Goal: Task Accomplishment & Management: Use online tool/utility

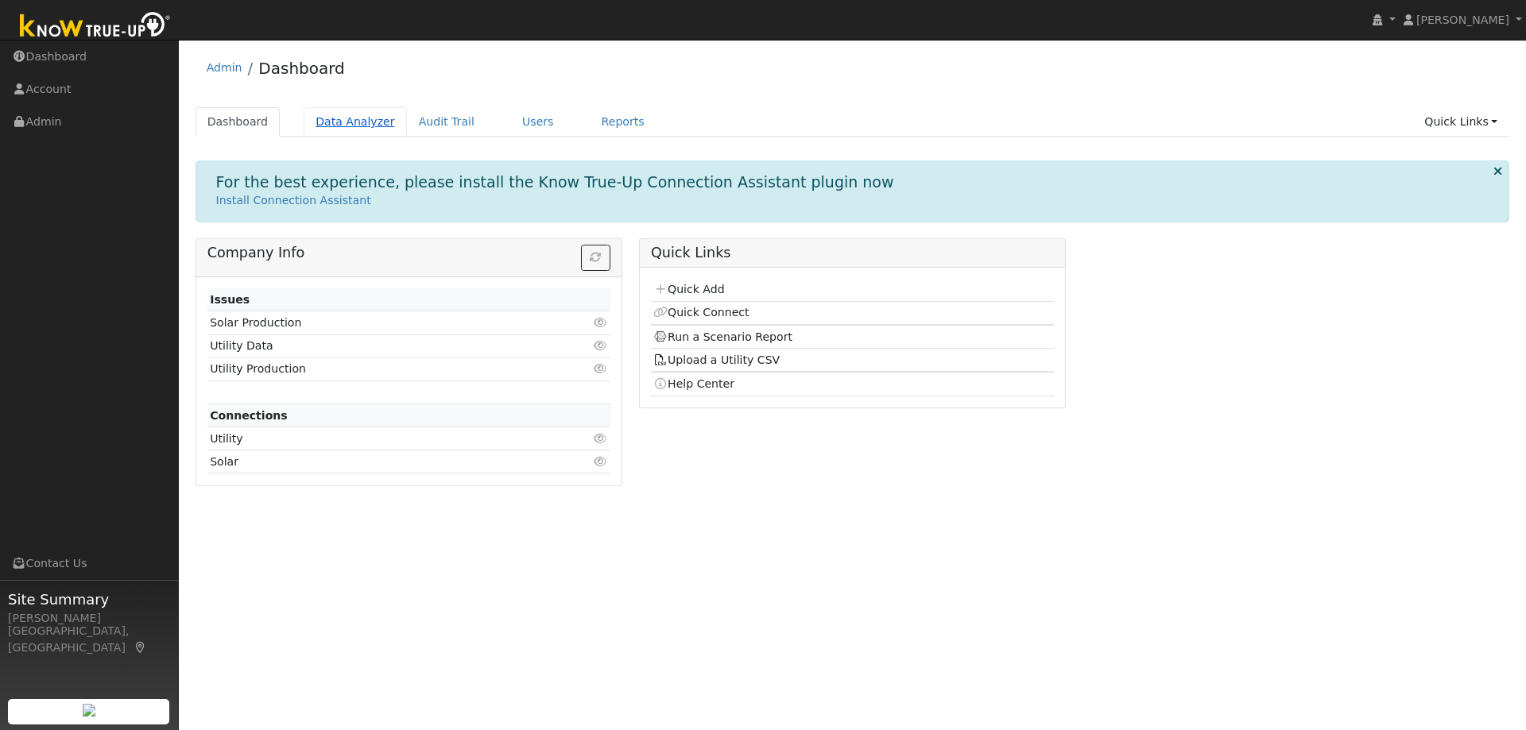
click at [346, 130] on link "Data Analyzer" at bounding box center [355, 121] width 103 height 29
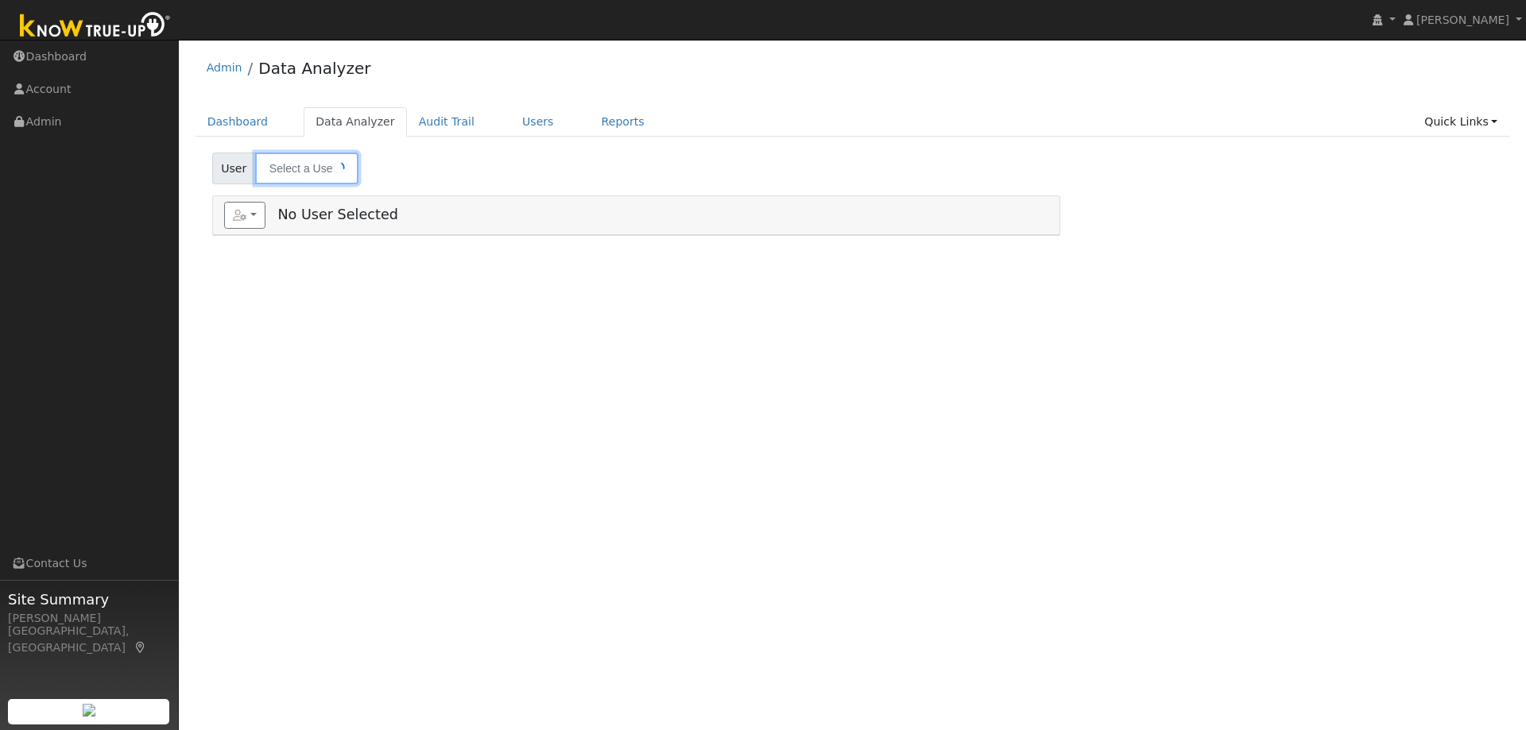
type input "[PERSON_NAME]"
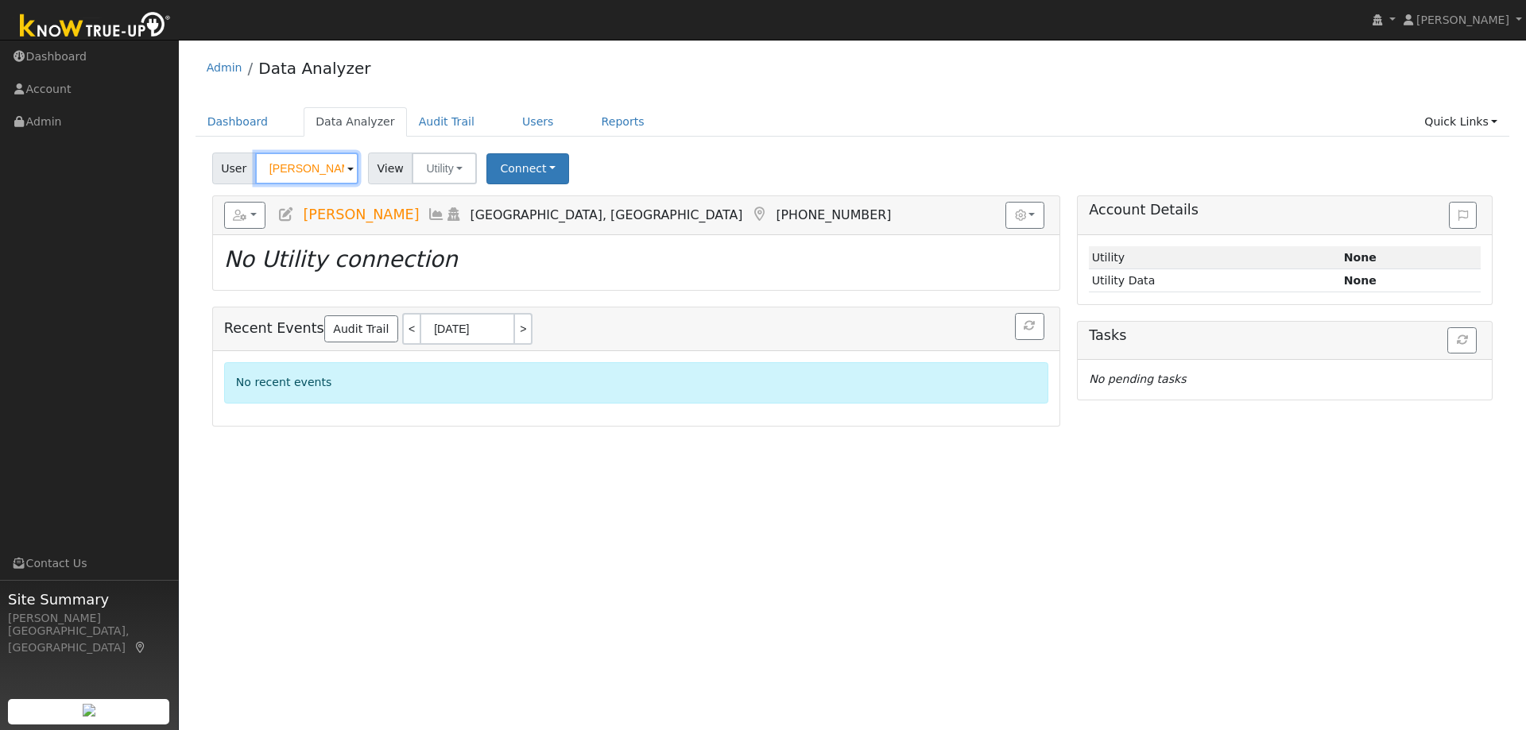
click at [309, 172] on input "[PERSON_NAME]" at bounding box center [306, 169] width 103 height 32
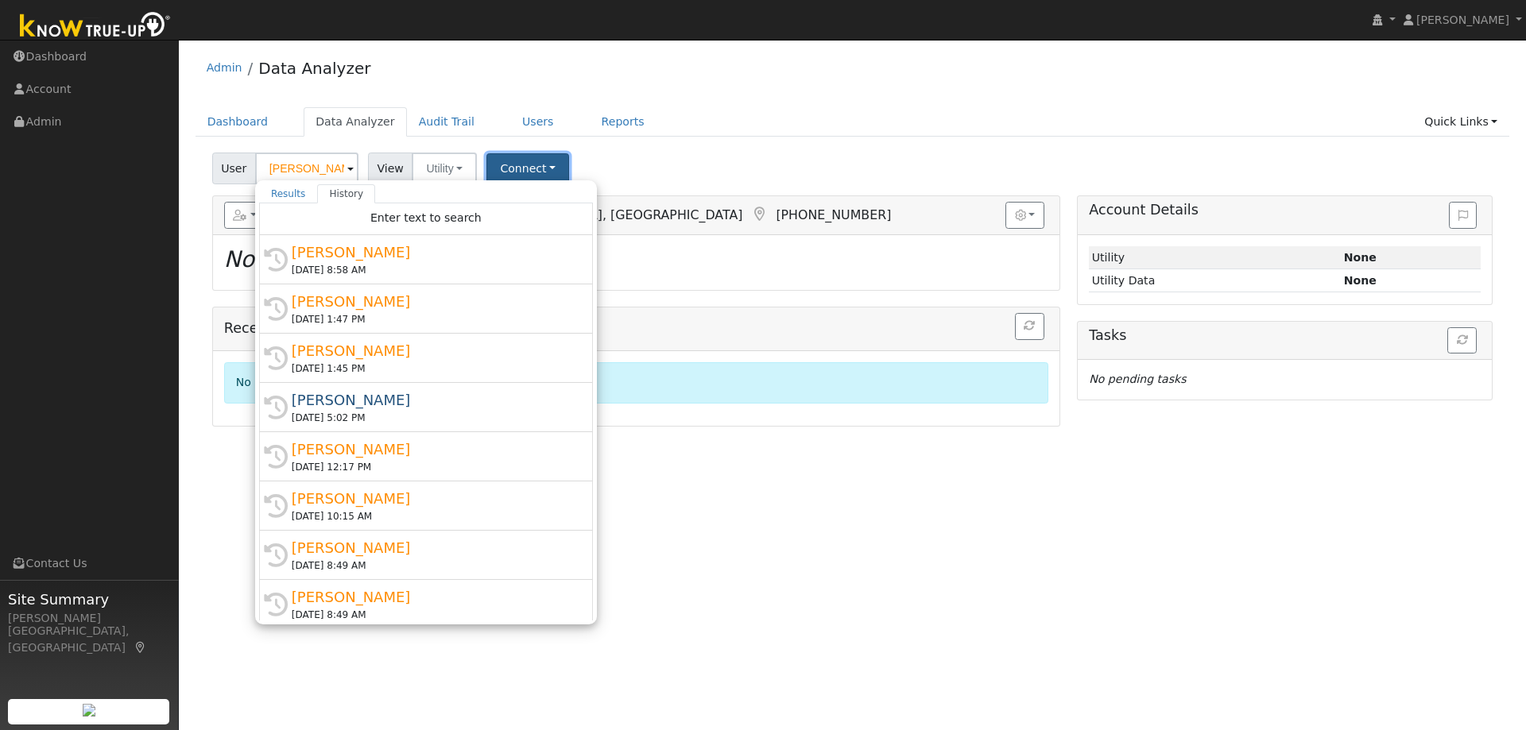
click at [539, 164] on button "Connect" at bounding box center [527, 168] width 83 height 31
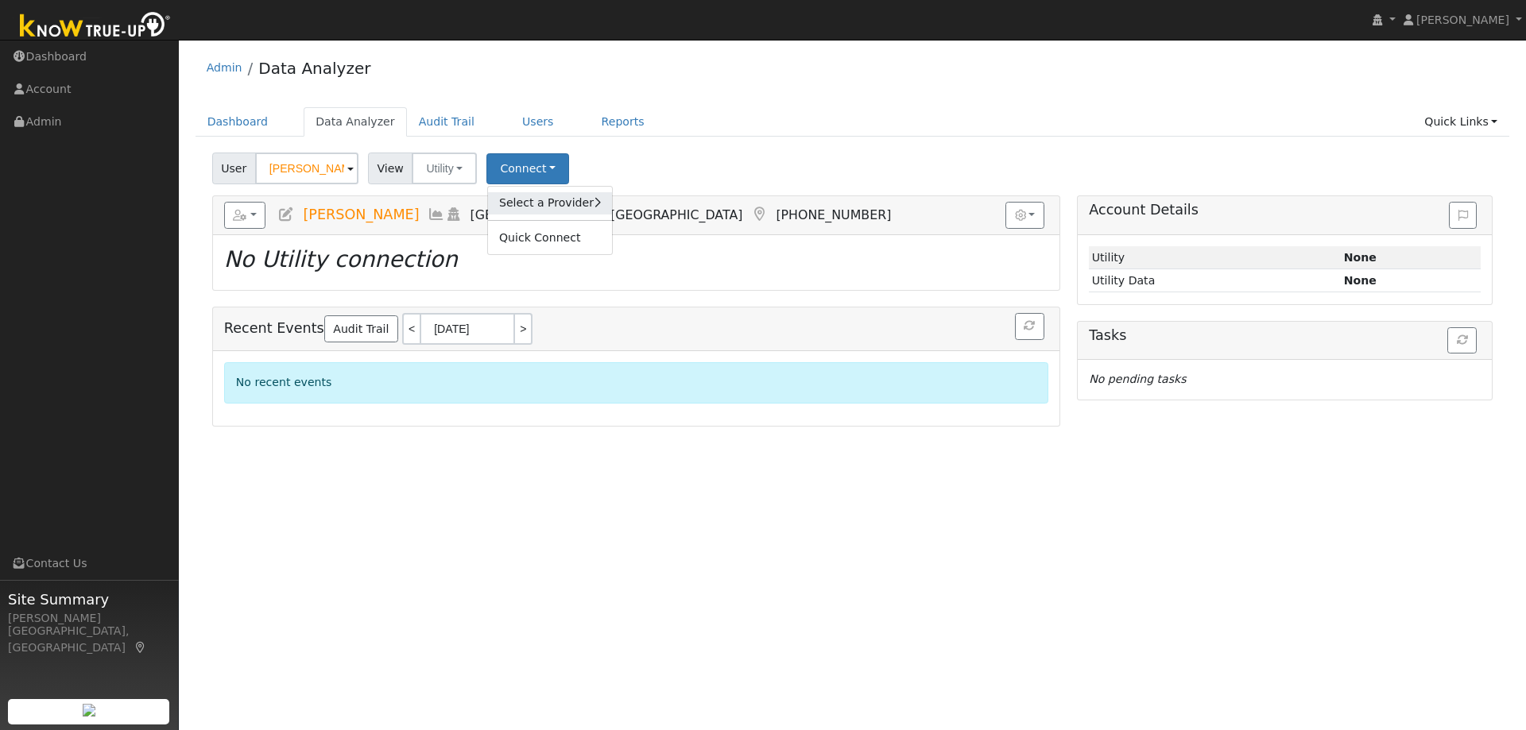
click at [560, 208] on link "Select a Provider" at bounding box center [550, 203] width 124 height 22
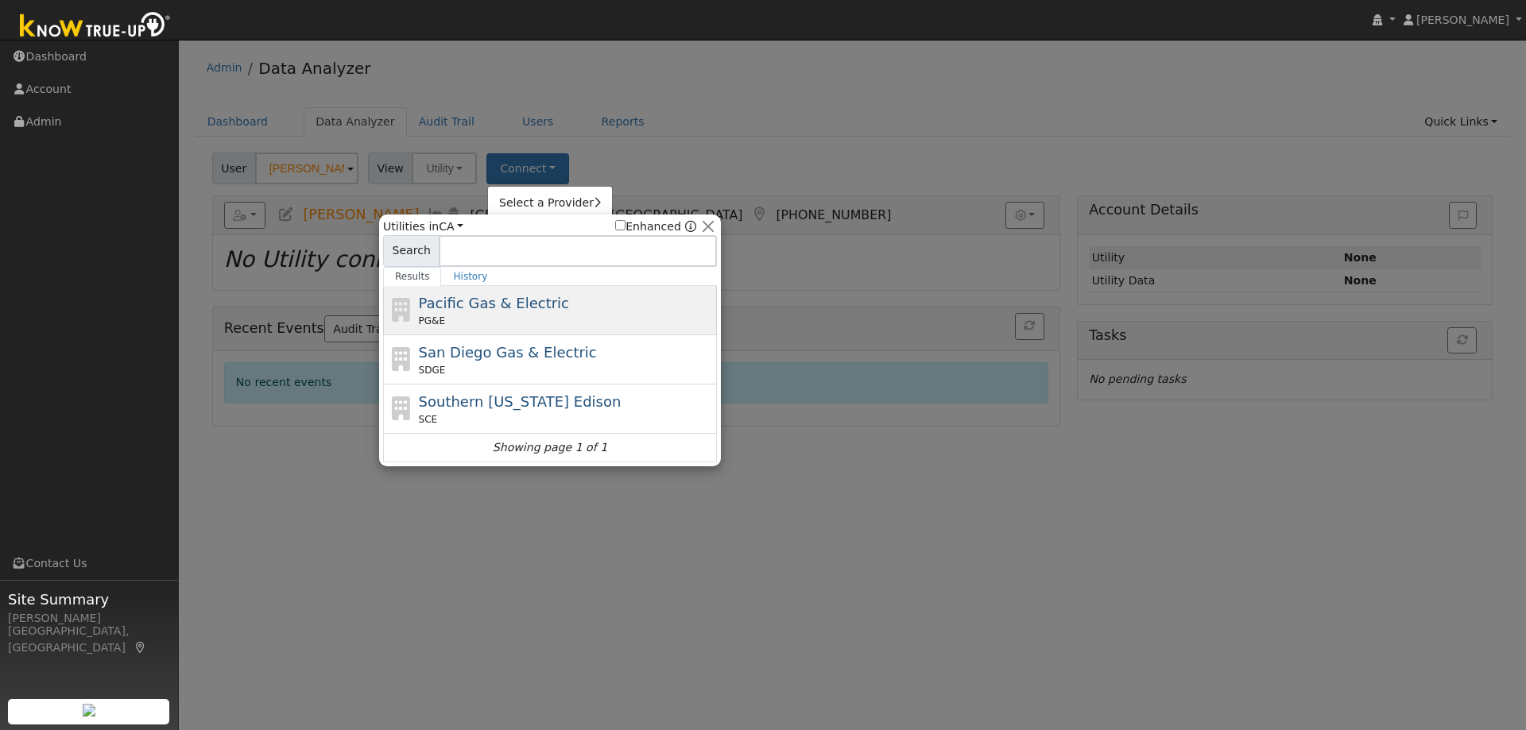
click at [502, 316] on div "PG&E" at bounding box center [566, 321] width 295 height 14
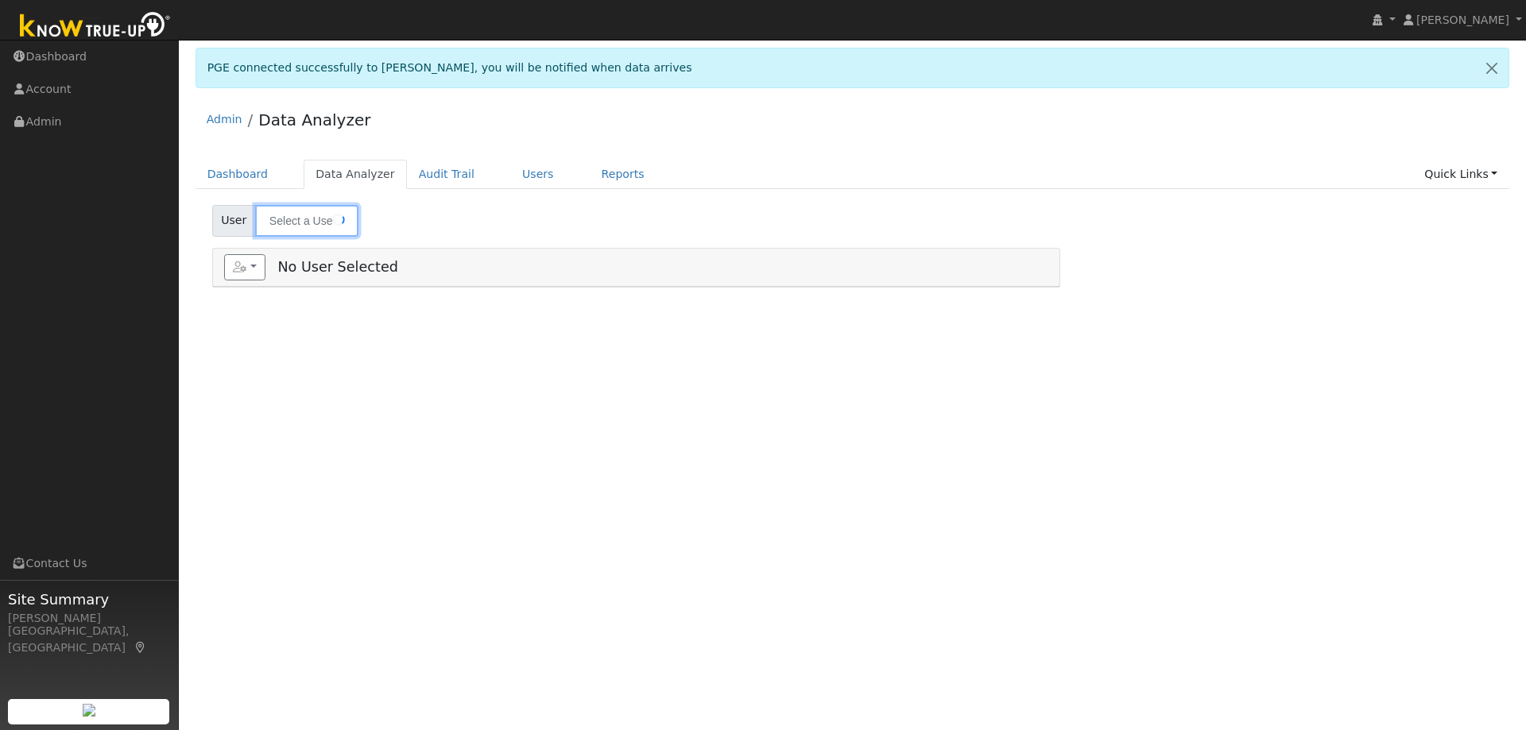
type input "[PERSON_NAME]"
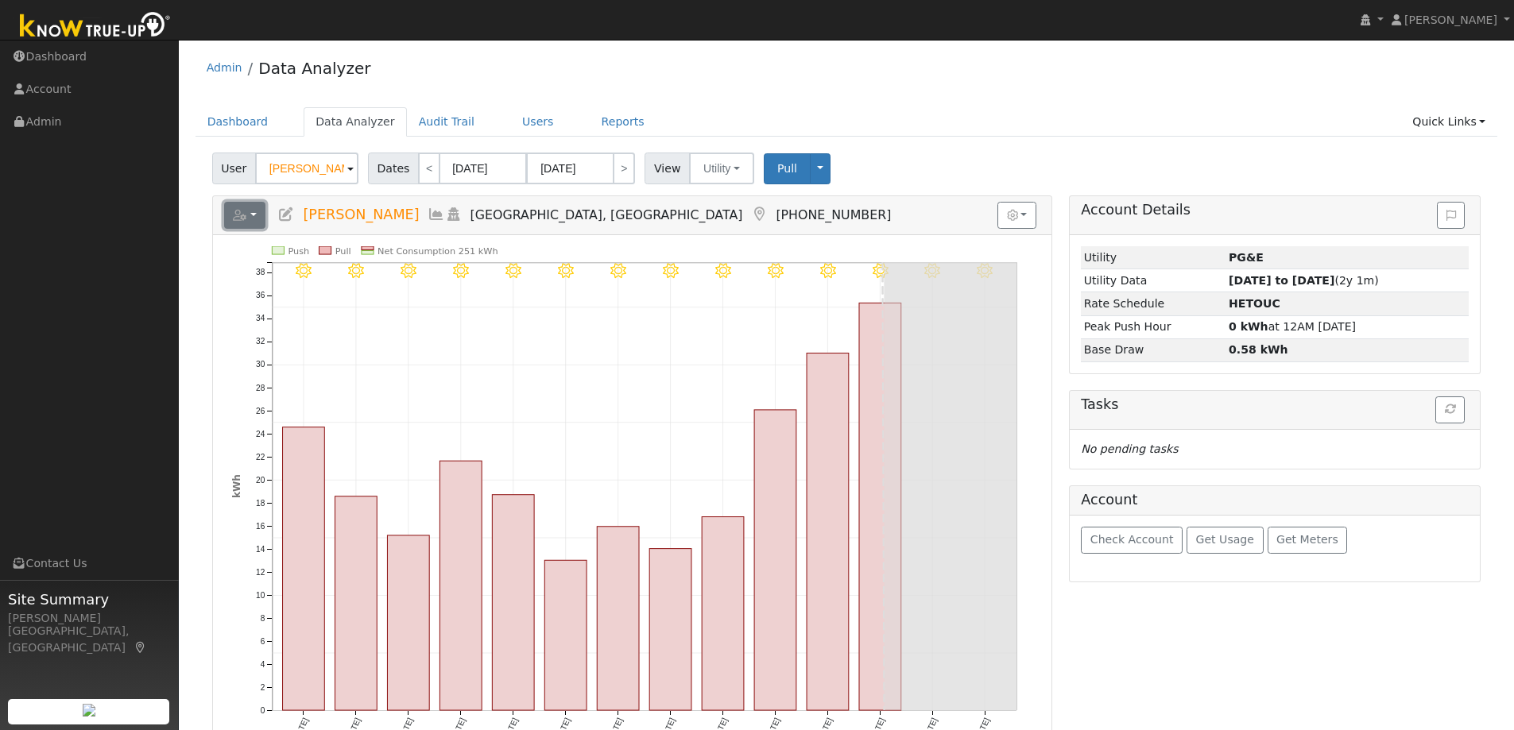
click at [256, 217] on button "button" at bounding box center [245, 215] width 42 height 27
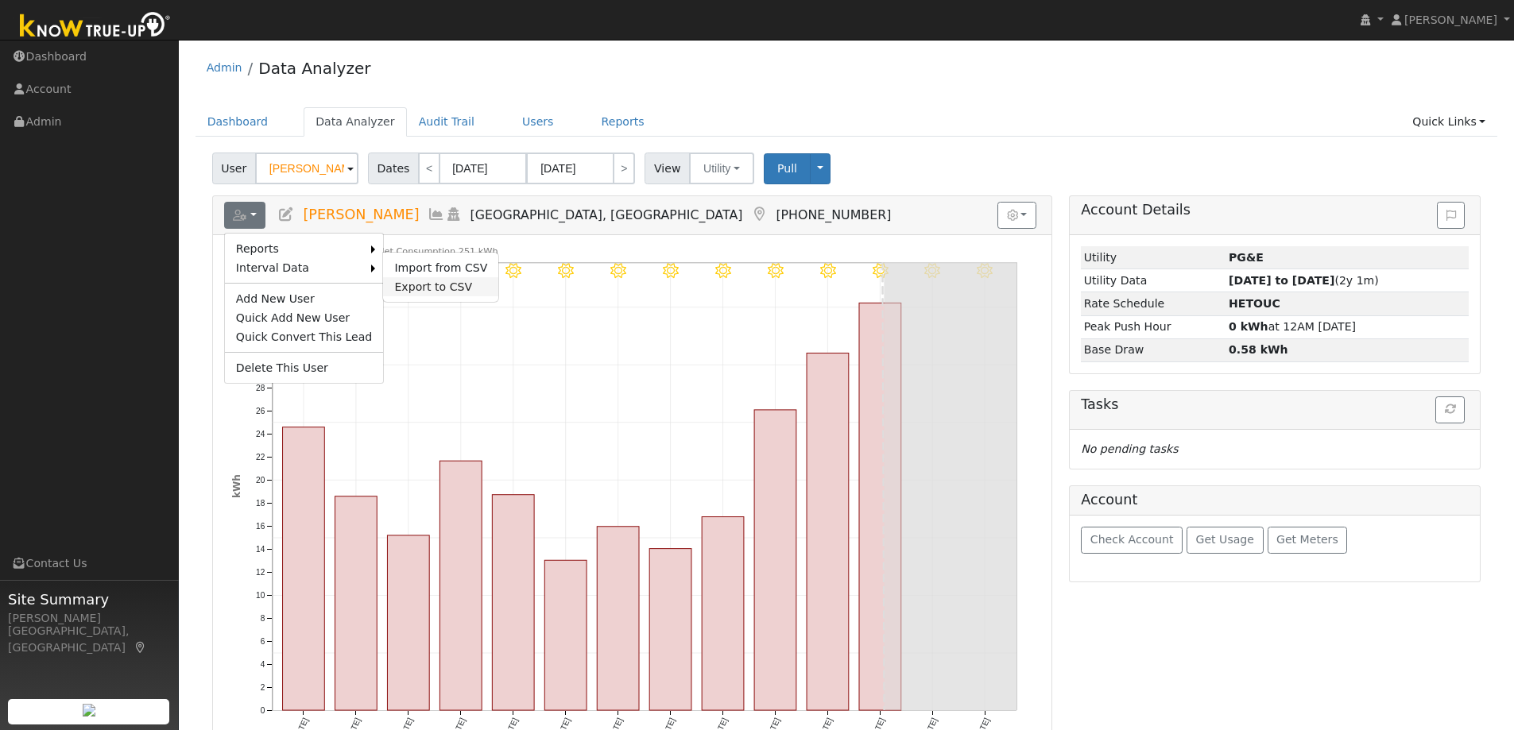
click at [392, 279] on link "Export to CSV" at bounding box center [440, 286] width 115 height 19
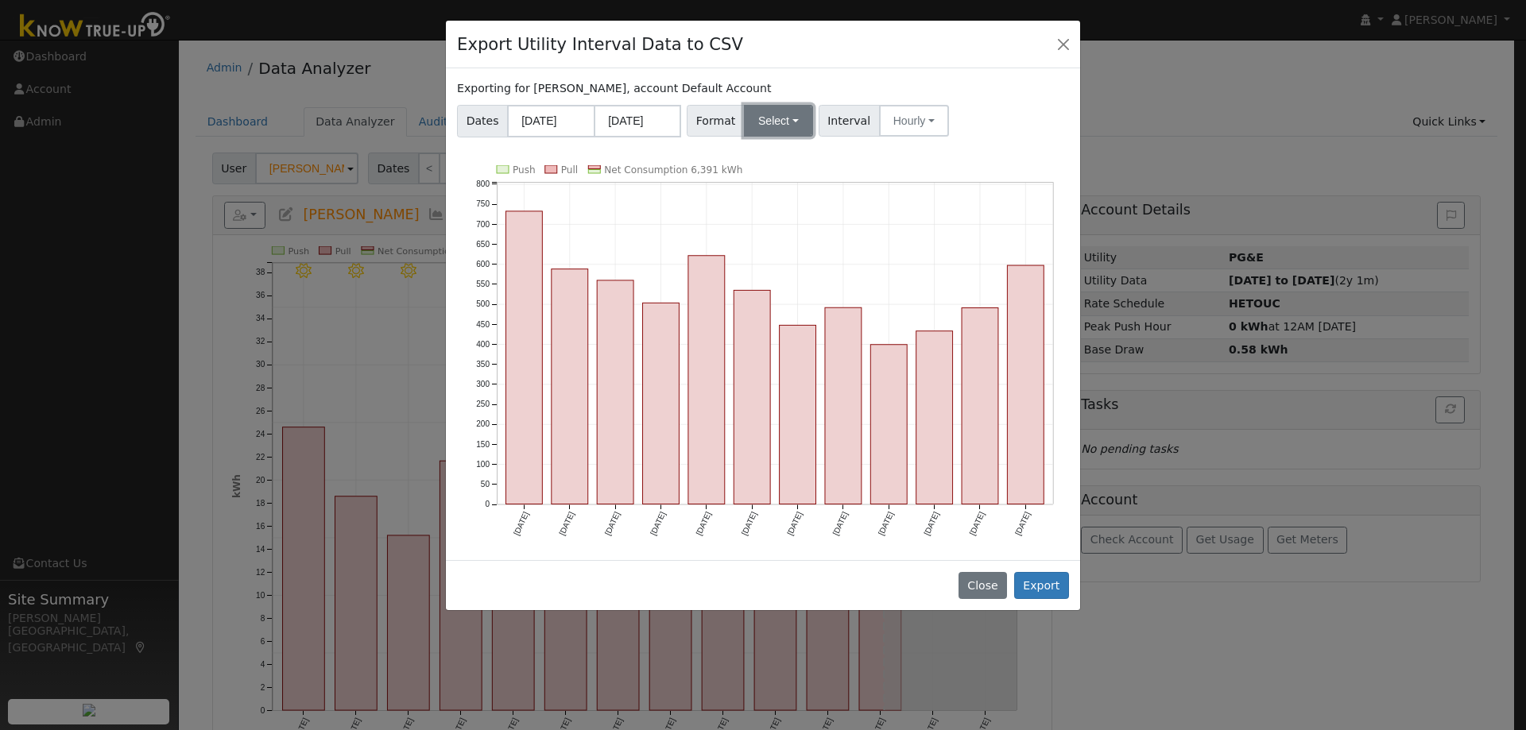
click at [789, 116] on button "Select" at bounding box center [778, 121] width 69 height 32
click at [798, 291] on link "OpenSolar" at bounding box center [797, 302] width 114 height 22
click at [1049, 588] on button "Export" at bounding box center [1041, 585] width 55 height 27
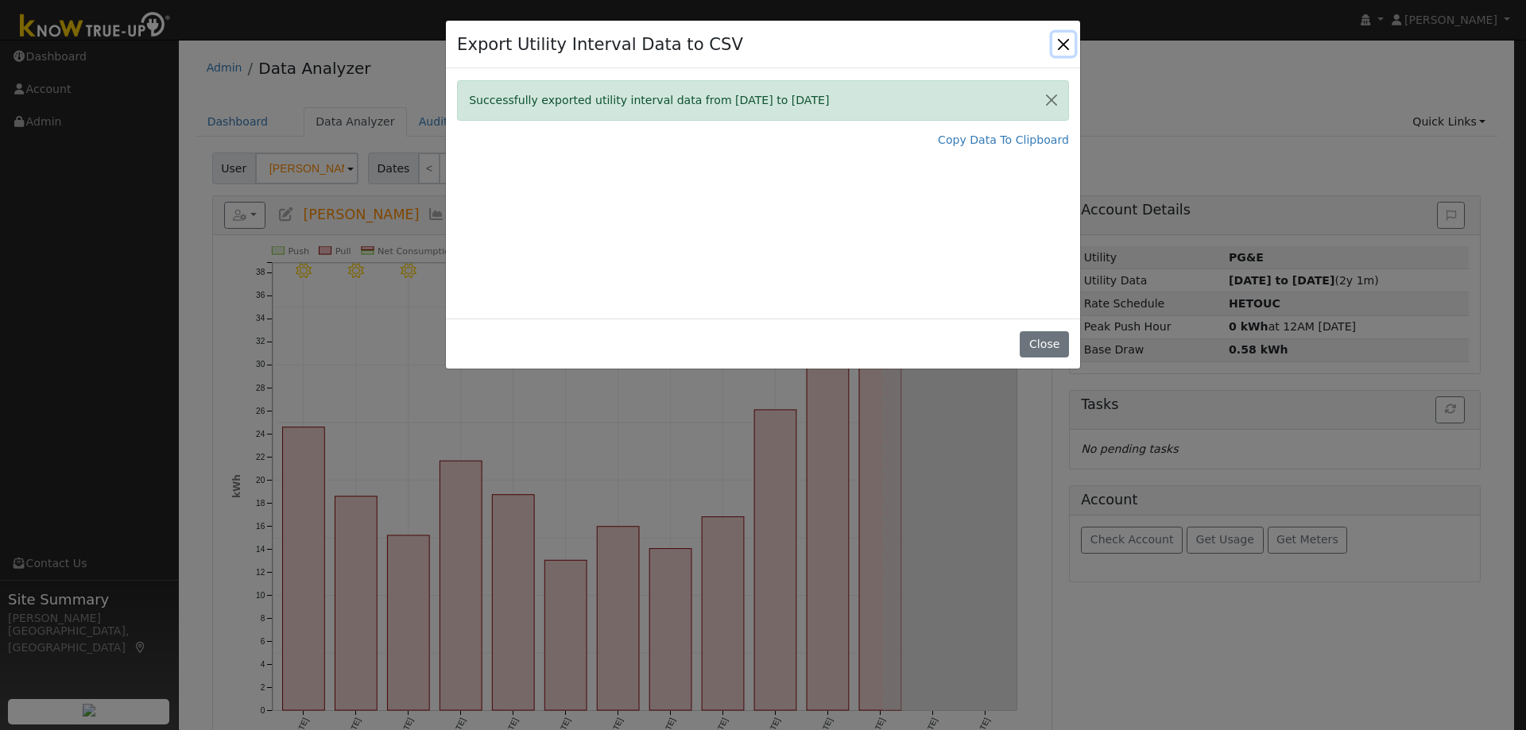
click at [1069, 46] on button "Close" at bounding box center [1063, 44] width 22 height 22
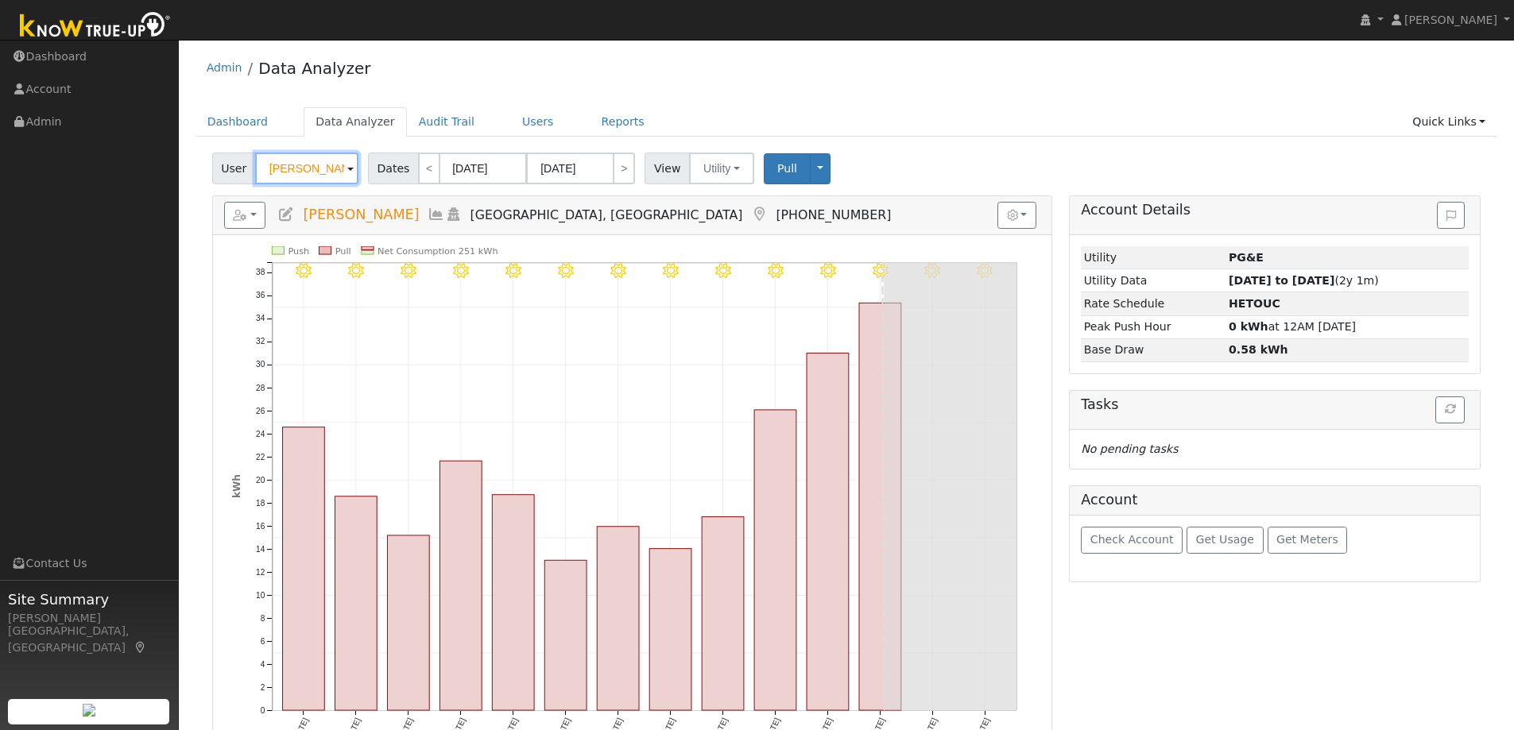
click at [321, 169] on input "[PERSON_NAME]" at bounding box center [306, 169] width 103 height 32
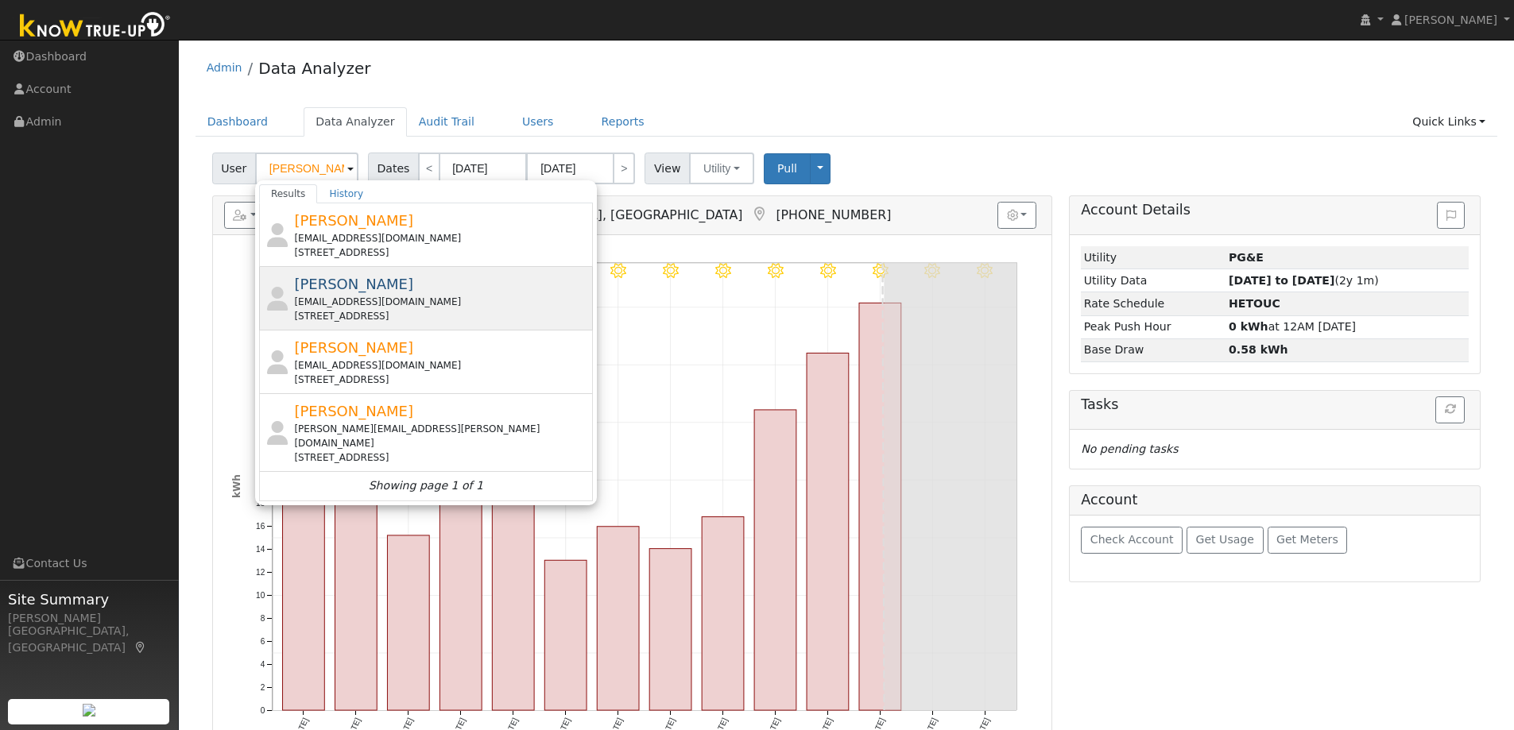
click at [382, 293] on span "[PERSON_NAME]" at bounding box center [353, 284] width 119 height 17
type input "[PERSON_NAME]"
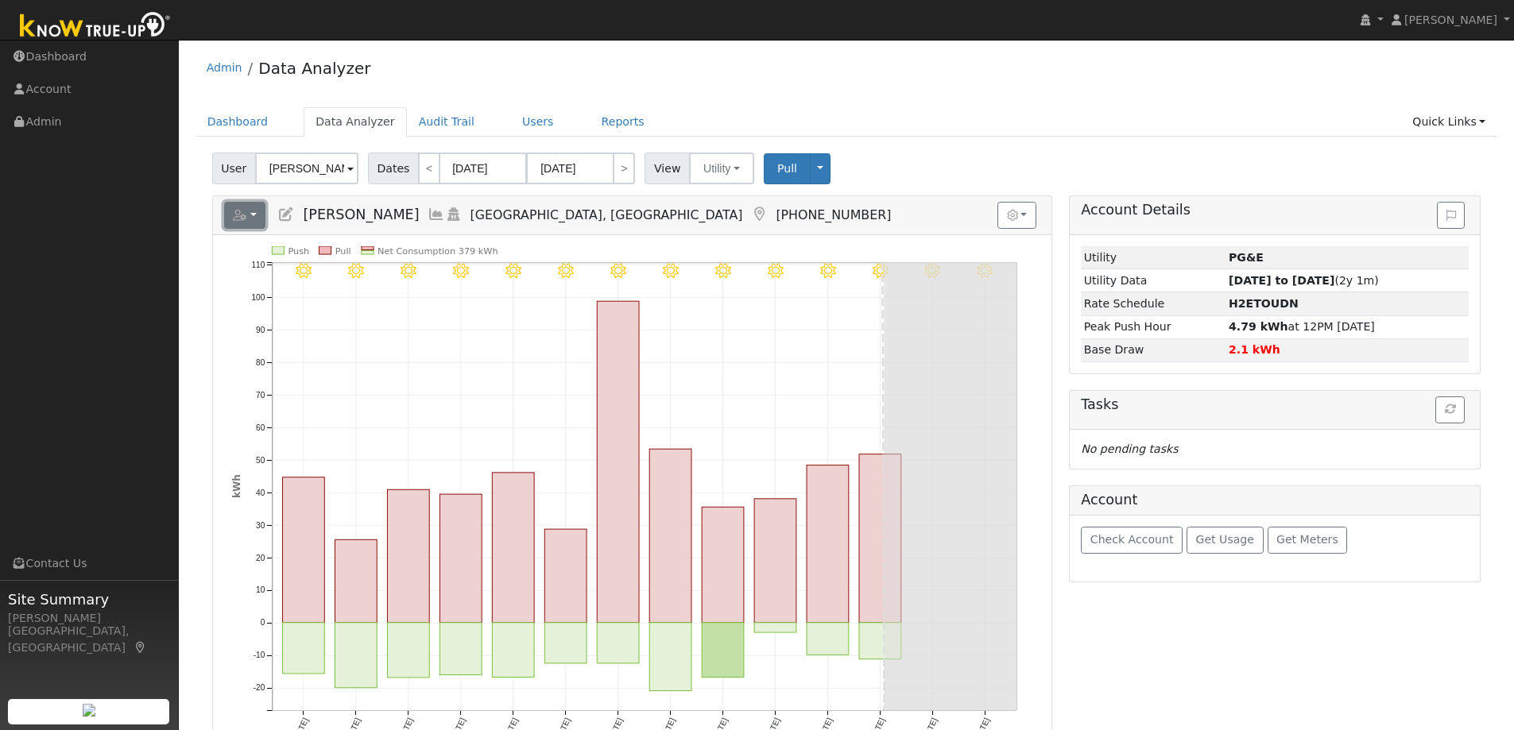
click at [250, 213] on button "button" at bounding box center [245, 215] width 42 height 27
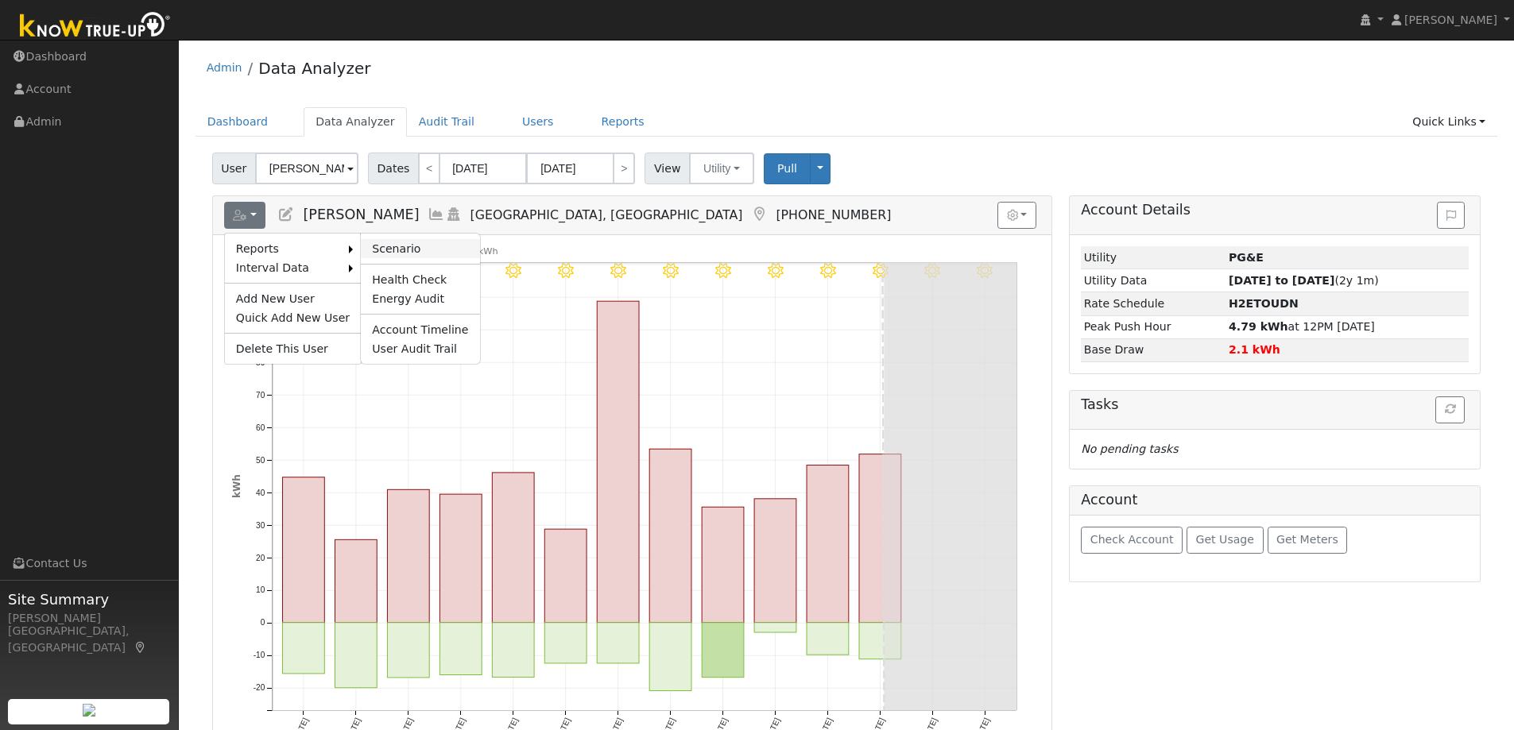
click at [384, 244] on link "Scenario" at bounding box center [420, 248] width 118 height 19
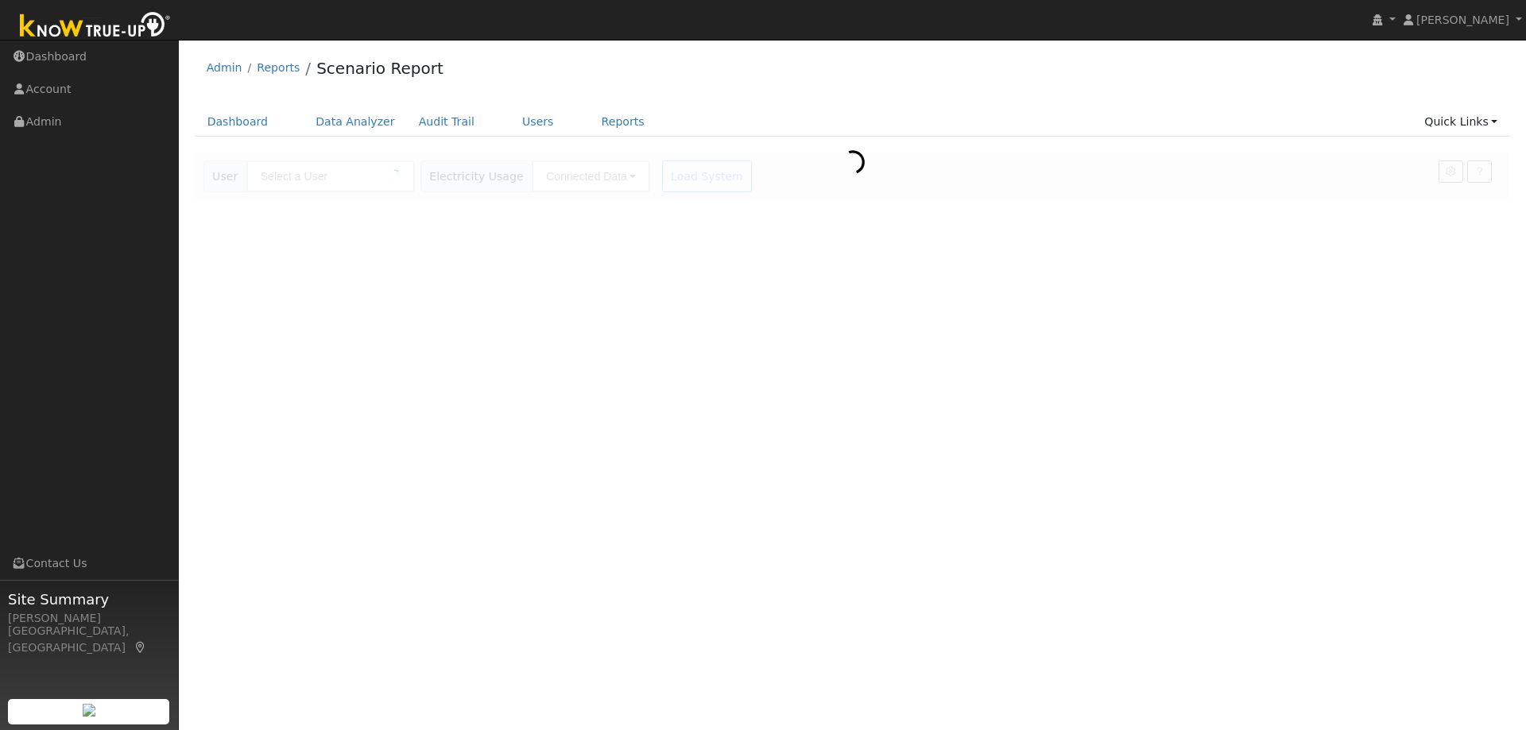
type input "[PERSON_NAME]"
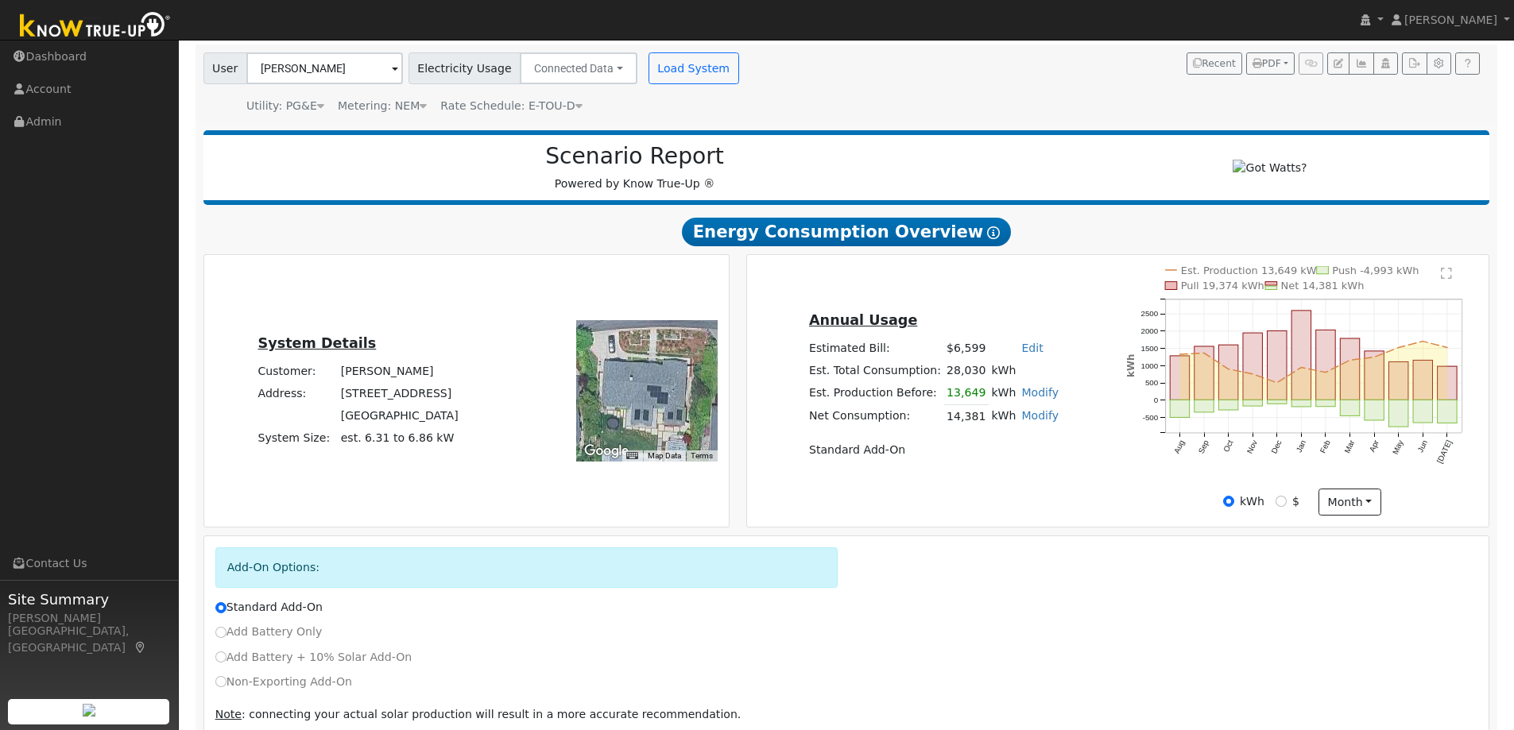
scroll to position [186, 0]
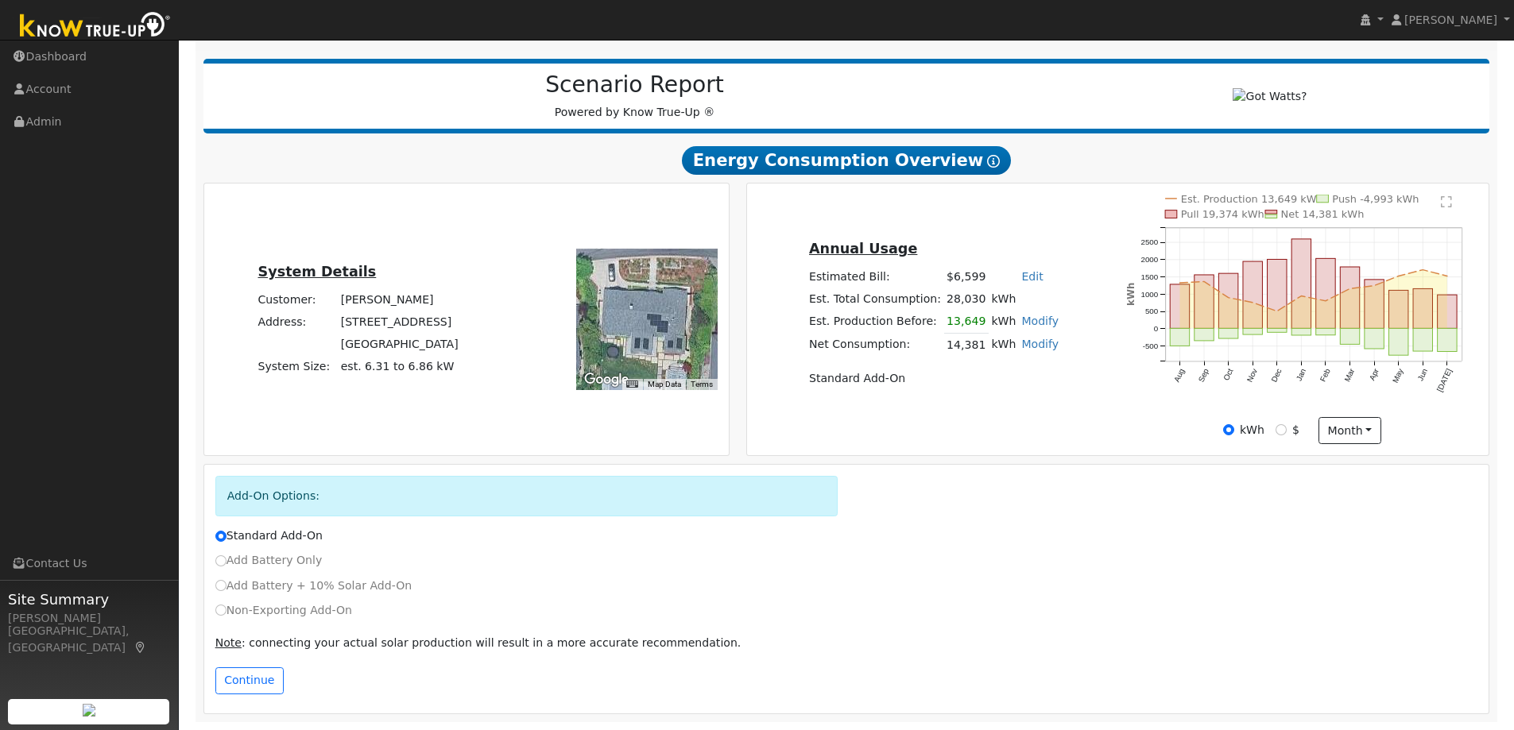
click at [224, 615] on label "Non-Exporting Add-On" at bounding box center [283, 610] width 137 height 17
click at [224, 615] on input "Non-Exporting Add-On" at bounding box center [220, 610] width 11 height 11
radio input "true"
radio input "false"
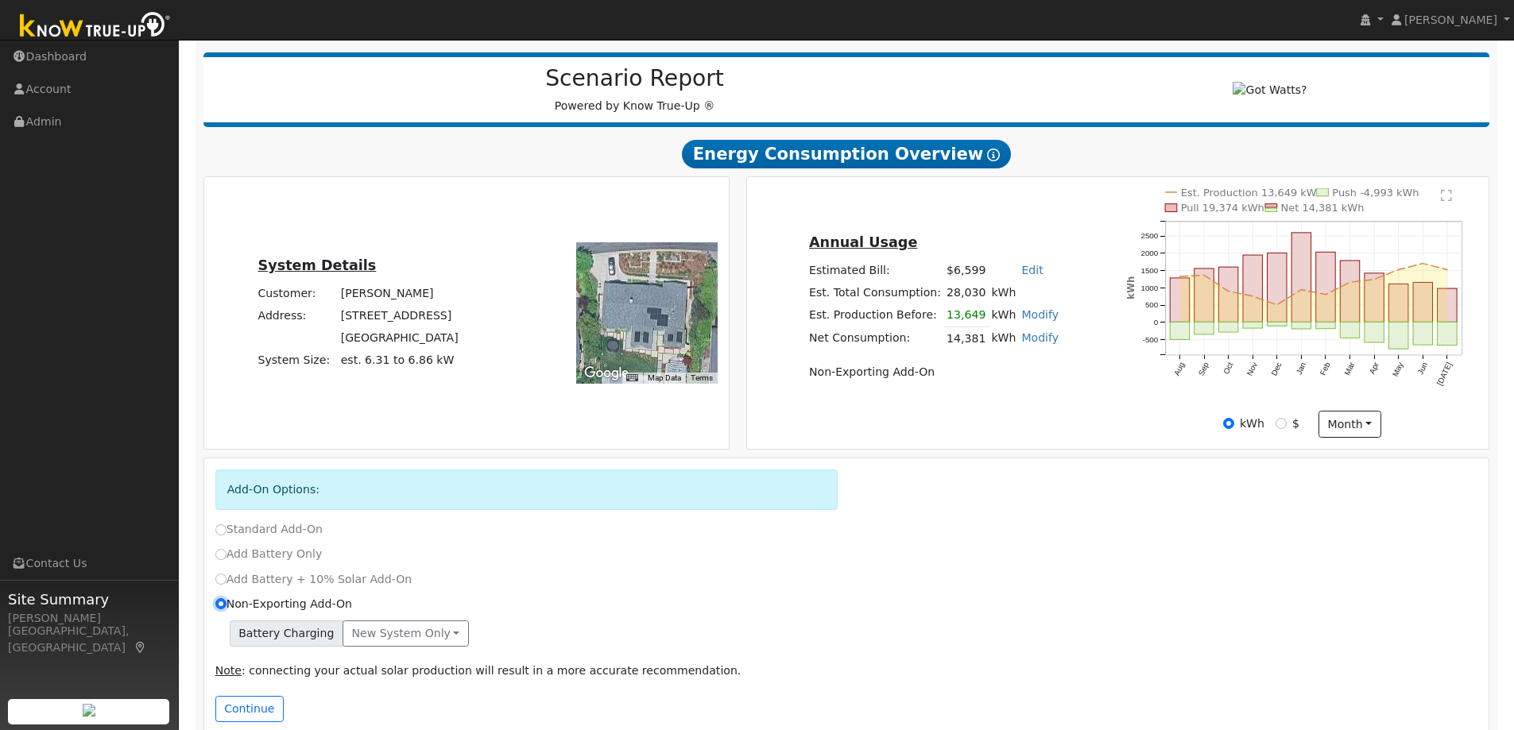
scroll to position [220, 0]
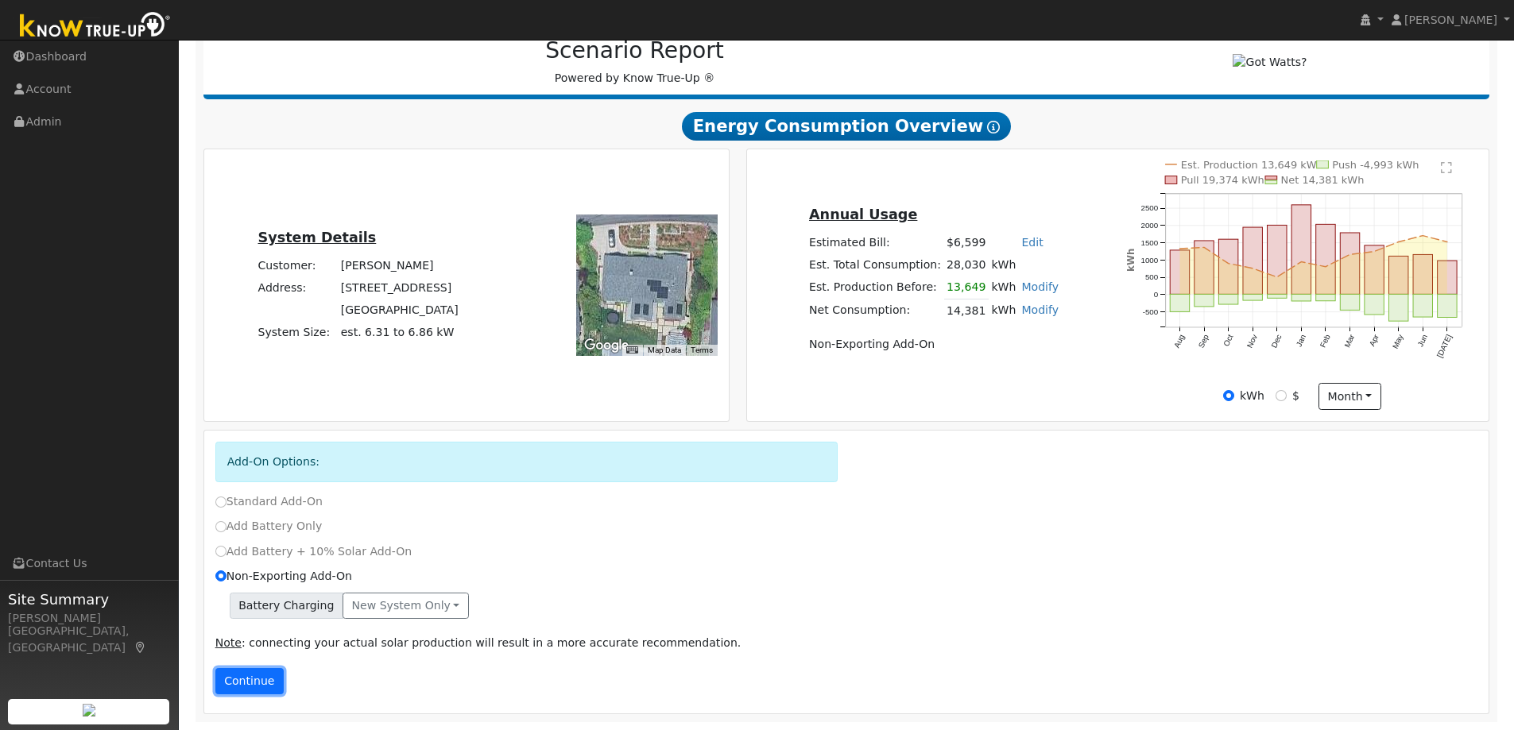
click at [246, 683] on button "Continue" at bounding box center [249, 681] width 68 height 27
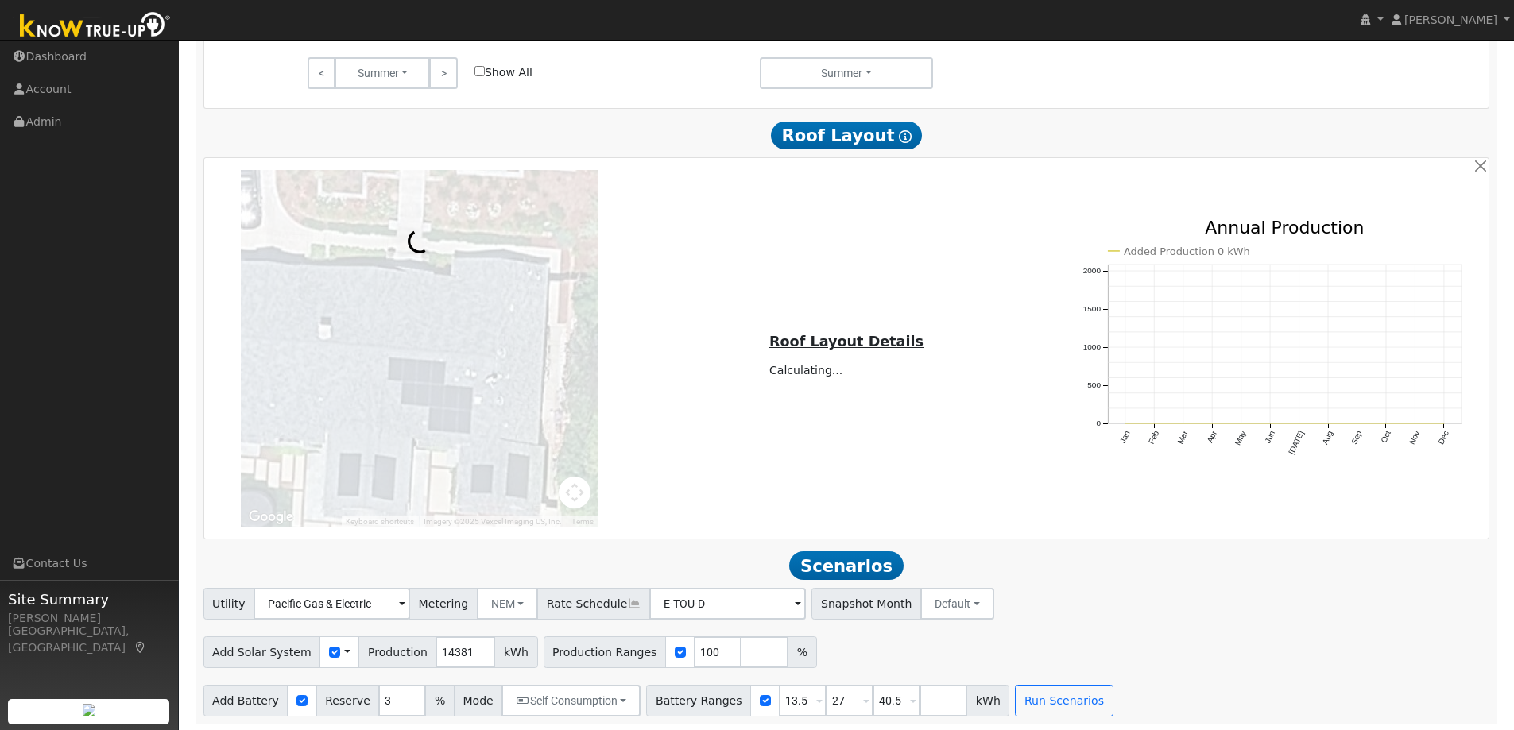
scroll to position [1126, 0]
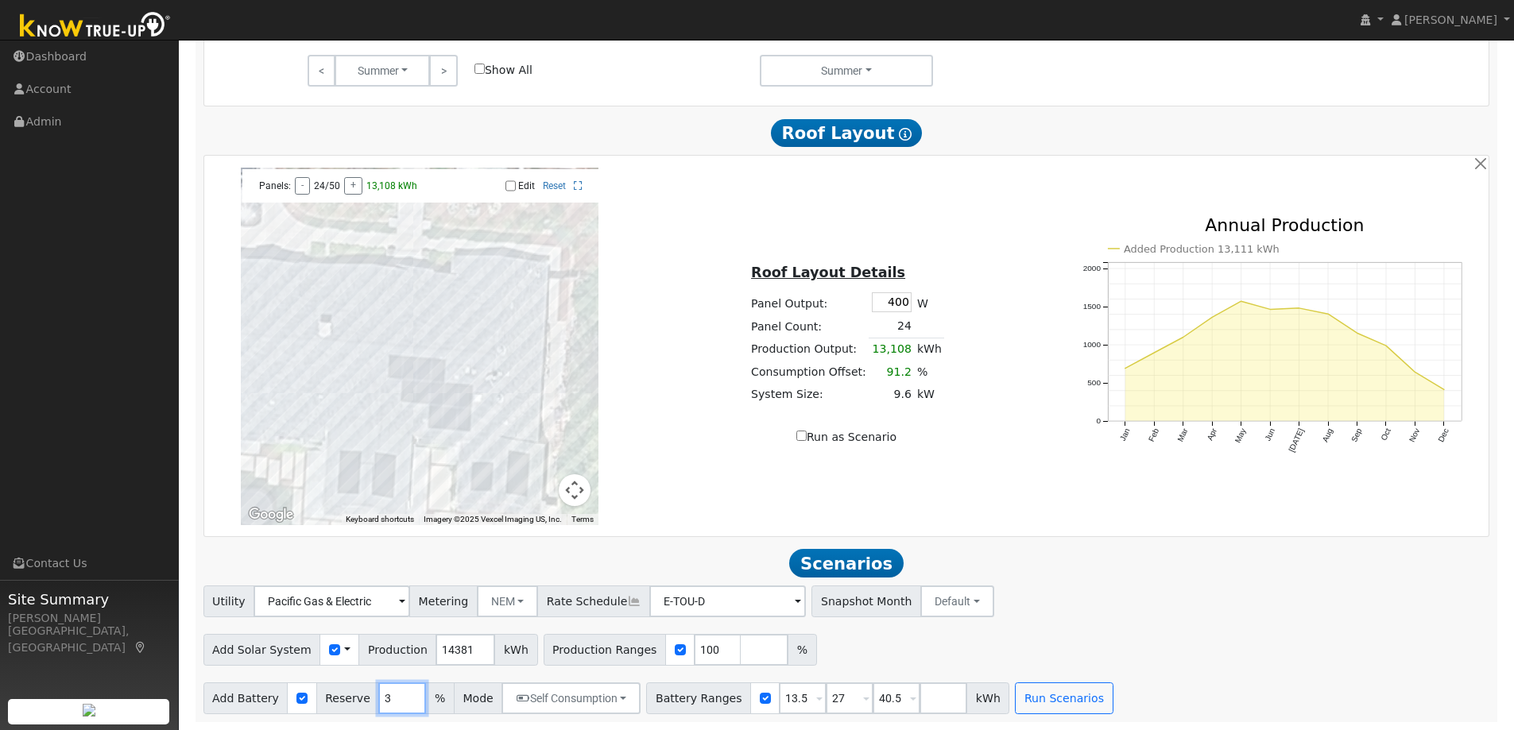
drag, startPoint x: 386, startPoint y: 703, endPoint x: 347, endPoint y: 701, distance: 39.8
click at [354, 703] on div "Add Battery Reserve 3 % Mode Self Consumption Self Consumption Peak Savings Bac…" at bounding box center [422, 699] width 438 height 32
type input "10"
click at [542, 552] on h2 "Scenarios Scenario" at bounding box center [846, 563] width 1287 height 29
drag, startPoint x: 884, startPoint y: 298, endPoint x: 920, endPoint y: 302, distance: 36.8
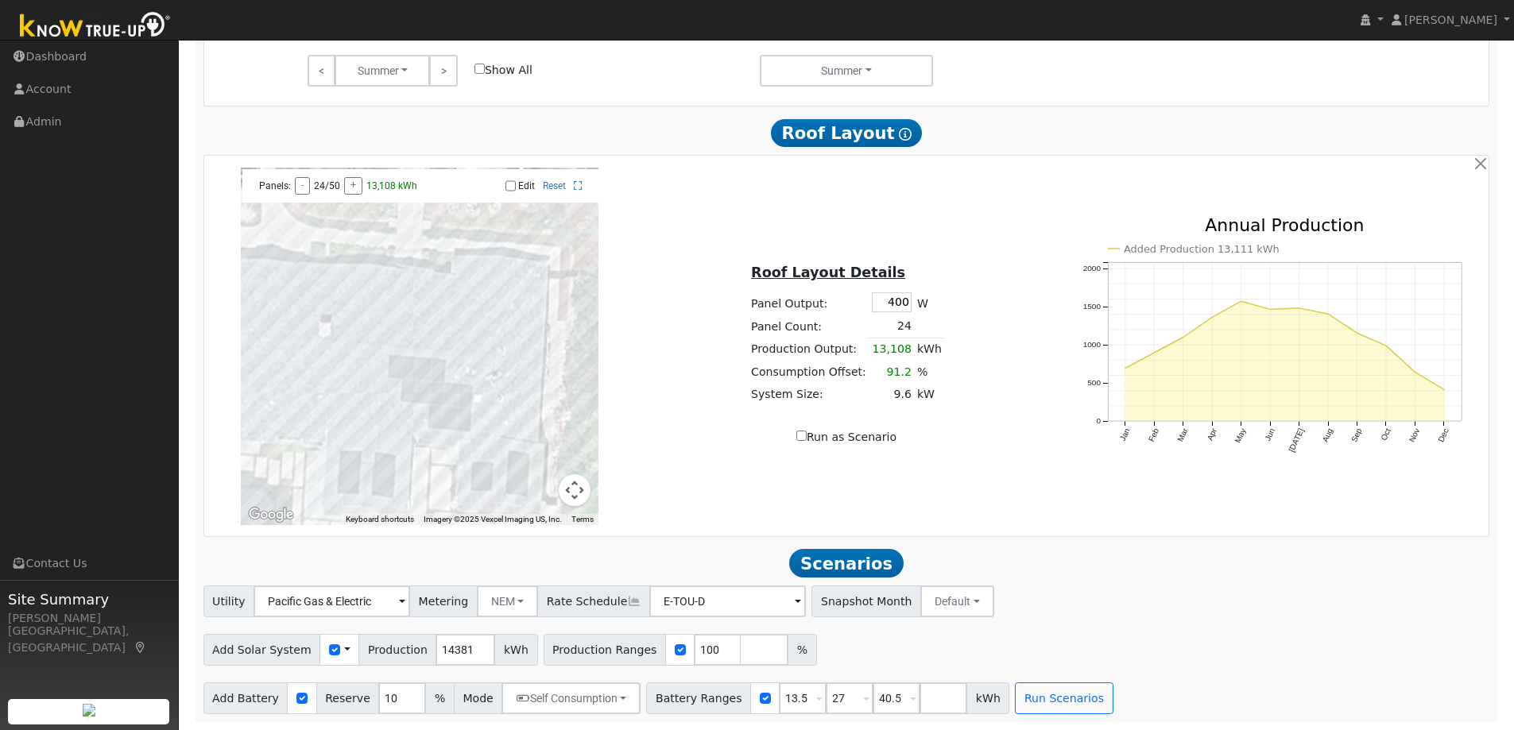
click at [918, 302] on tr "Panel Output: 400 W" at bounding box center [847, 302] width 196 height 25
type input "440"
click at [974, 496] on div "To navigate the map with touch gestures double-tap and hold your finger on the …" at bounding box center [847, 347] width 1280 height 358
drag, startPoint x: 888, startPoint y: 300, endPoint x: 932, endPoint y: 293, distance: 45.1
click at [918, 300] on tr "Panel Output: 440 W" at bounding box center [847, 302] width 196 height 25
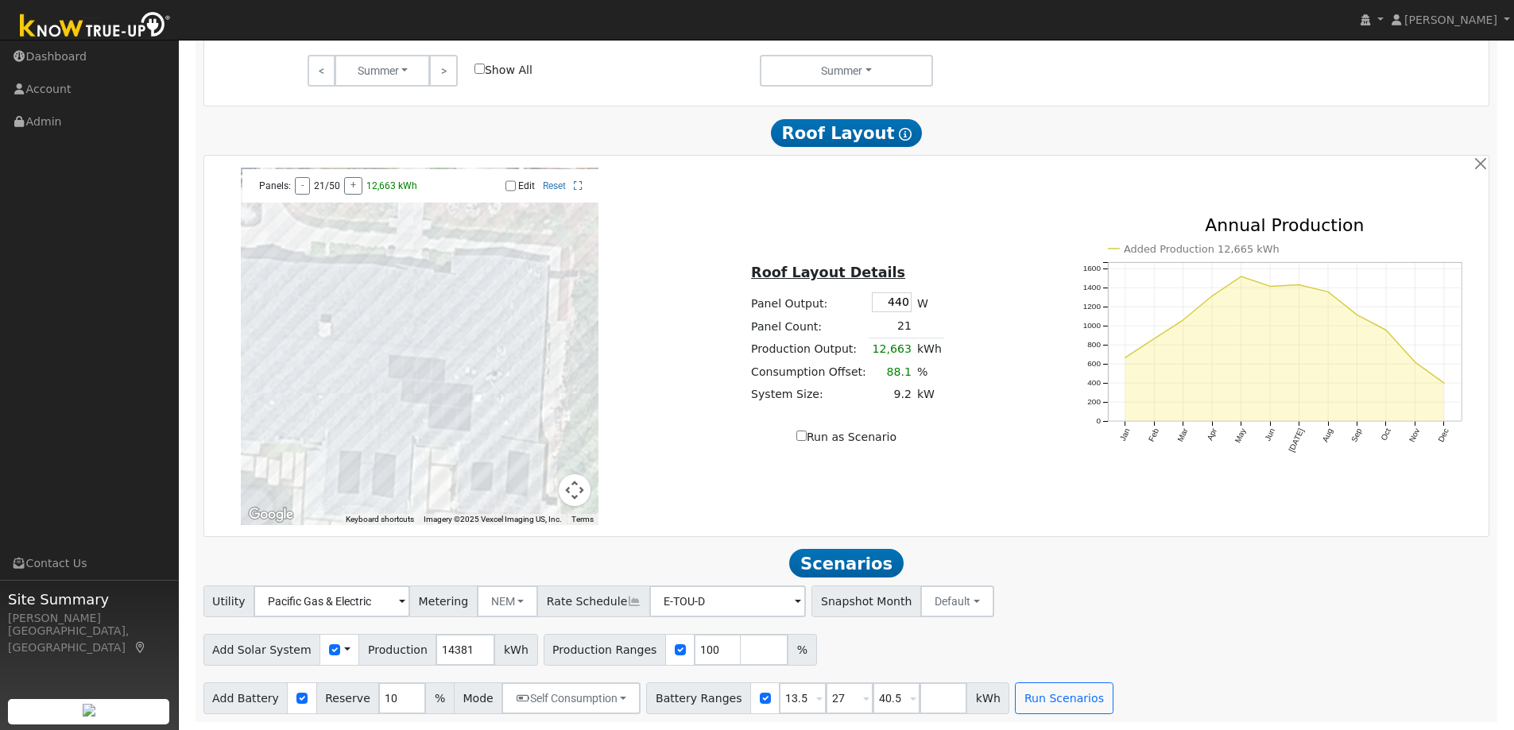
click at [973, 430] on div "Run as Scenario" at bounding box center [846, 437] width 410 height 17
click at [920, 693] on input "number" at bounding box center [944, 699] width 48 height 32
click at [1067, 597] on div "Utility Pacific Gas & Electric Metering NEM NEM NBT Rate Schedule E-TOU-D - Non…" at bounding box center [846, 598] width 1292 height 37
click at [741, 648] on input "number" at bounding box center [765, 650] width 48 height 32
type input "110"
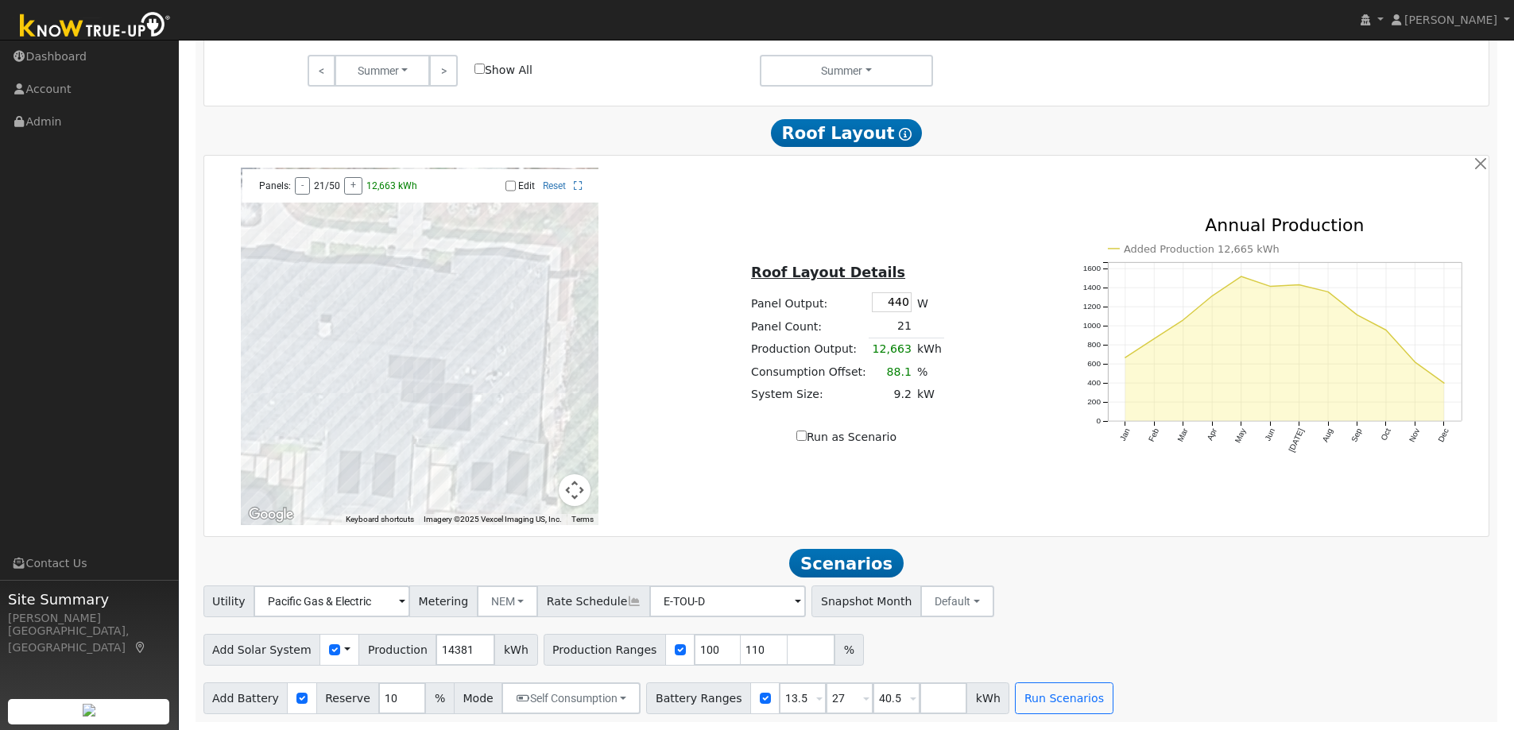
click at [1059, 624] on div "Utility Pacific Gas & Electric Metering NEM NEM NBT Rate Schedule E-TOU-D - Non…" at bounding box center [847, 650] width 1304 height 129
click at [1030, 693] on button "Run Scenarios" at bounding box center [1064, 699] width 98 height 32
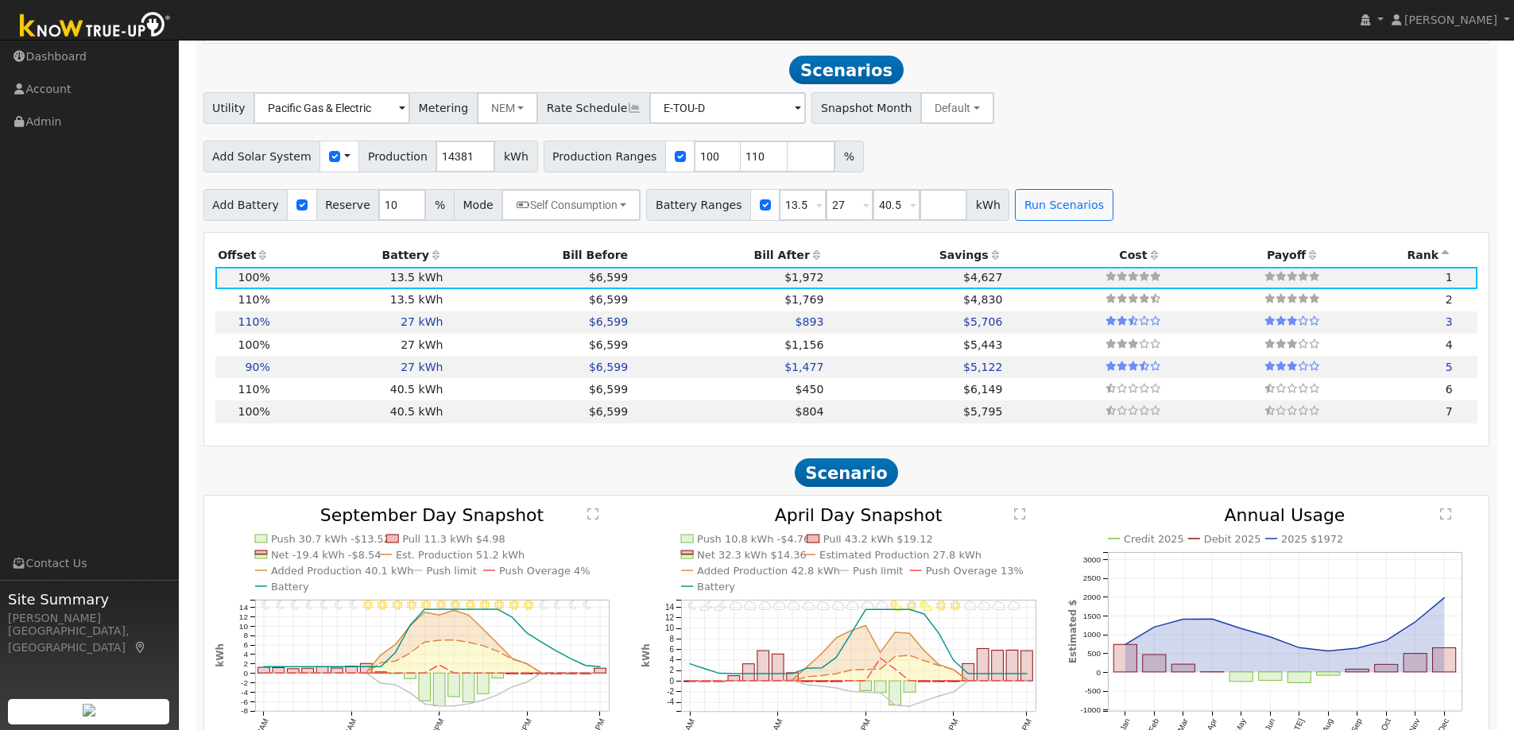
scroll to position [1627, 0]
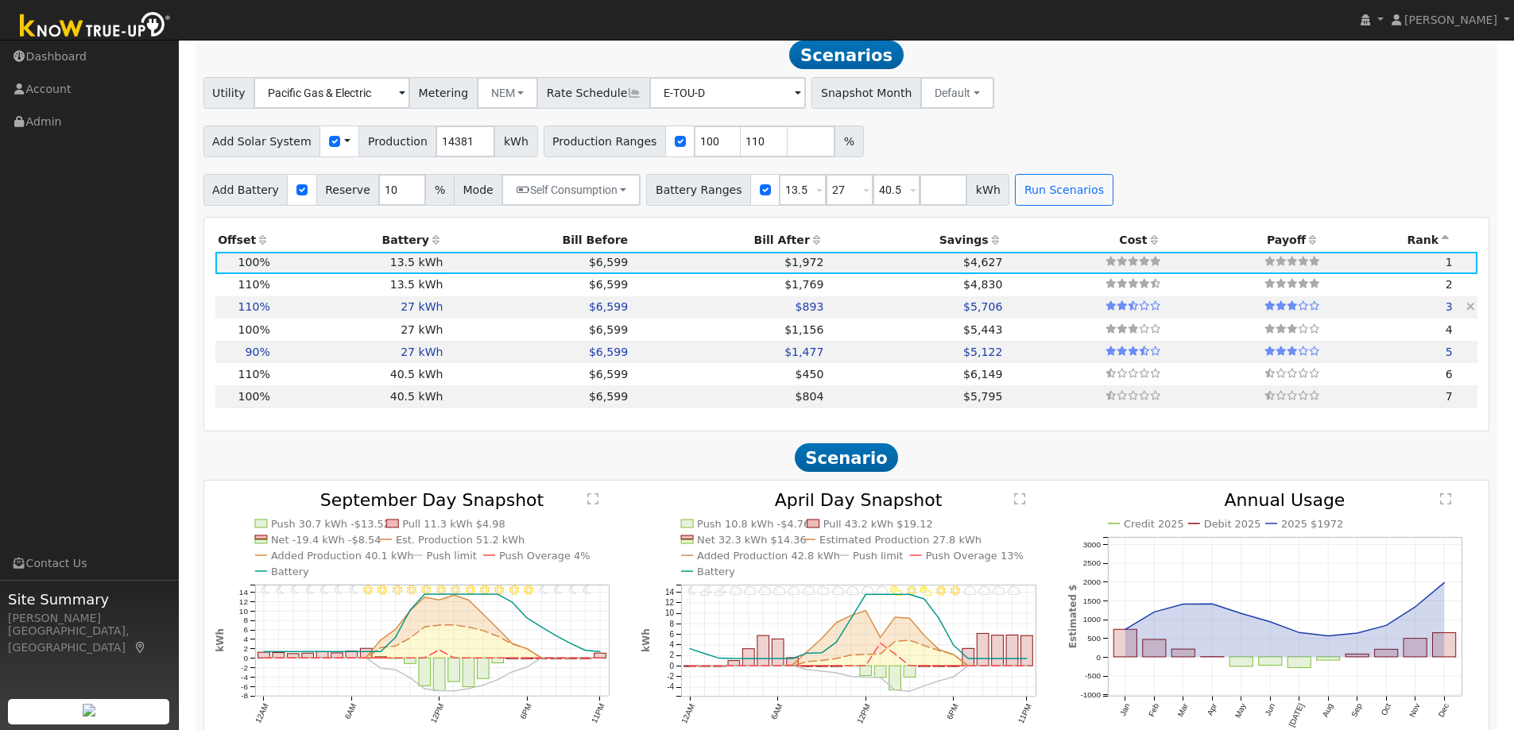
click at [751, 316] on td "$893" at bounding box center [729, 307] width 196 height 22
type input "10.5"
type input "$31,638"
type input "$26,000"
type input "$17,291"
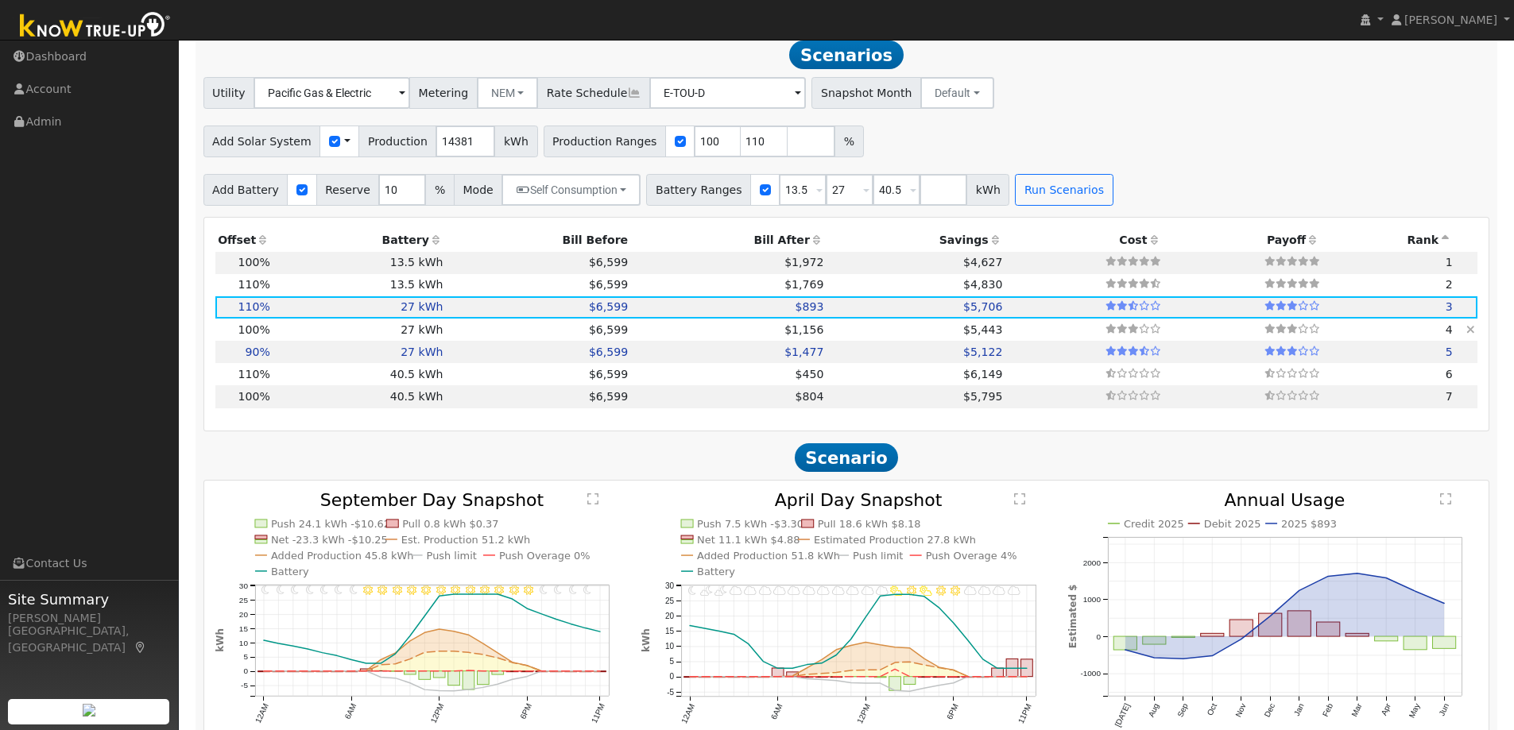
click at [386, 341] on td "27 kWh" at bounding box center [359, 330] width 173 height 22
type input "9.6"
type input "$28,762"
type input "$16,429"
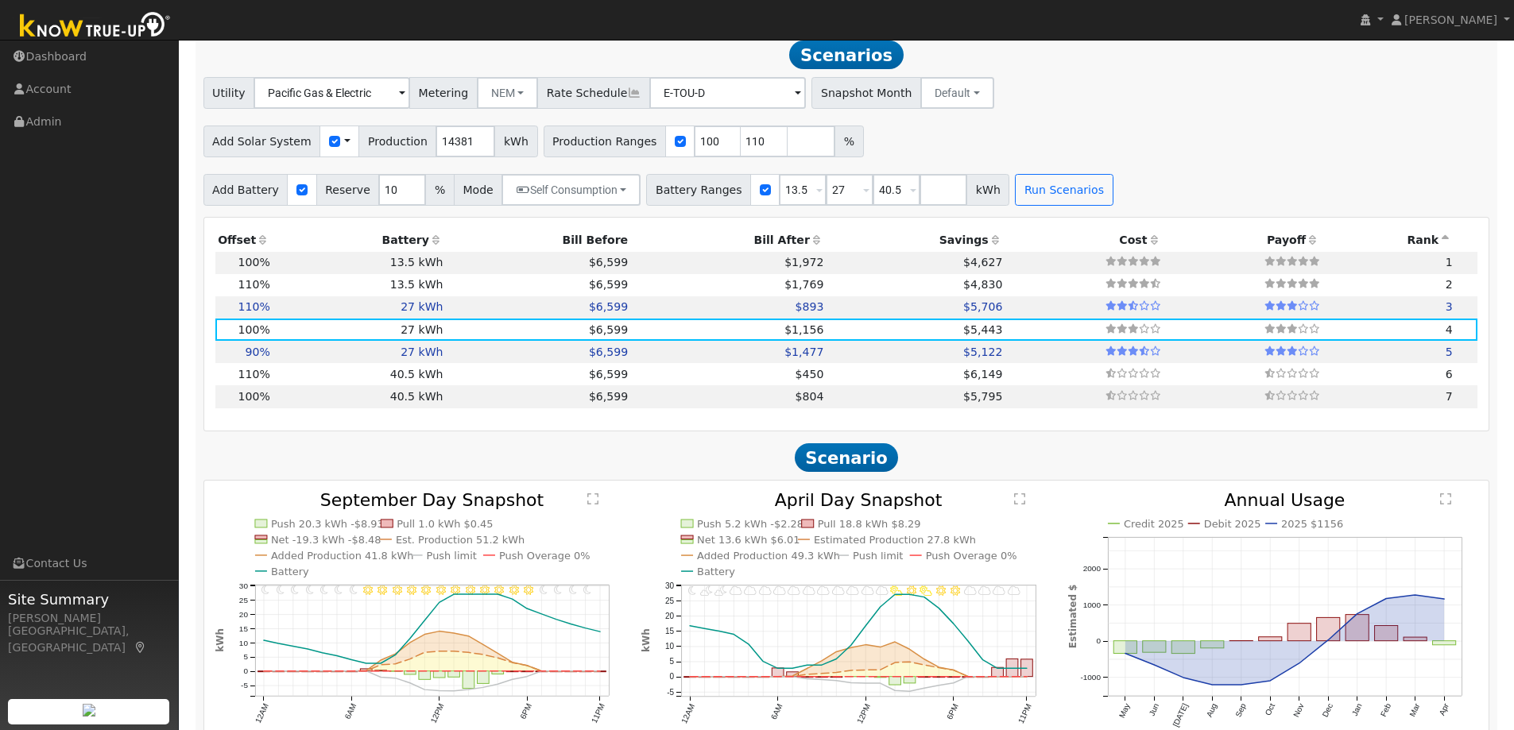
click at [466, 466] on h2 "Scenario" at bounding box center [846, 458] width 1287 height 29
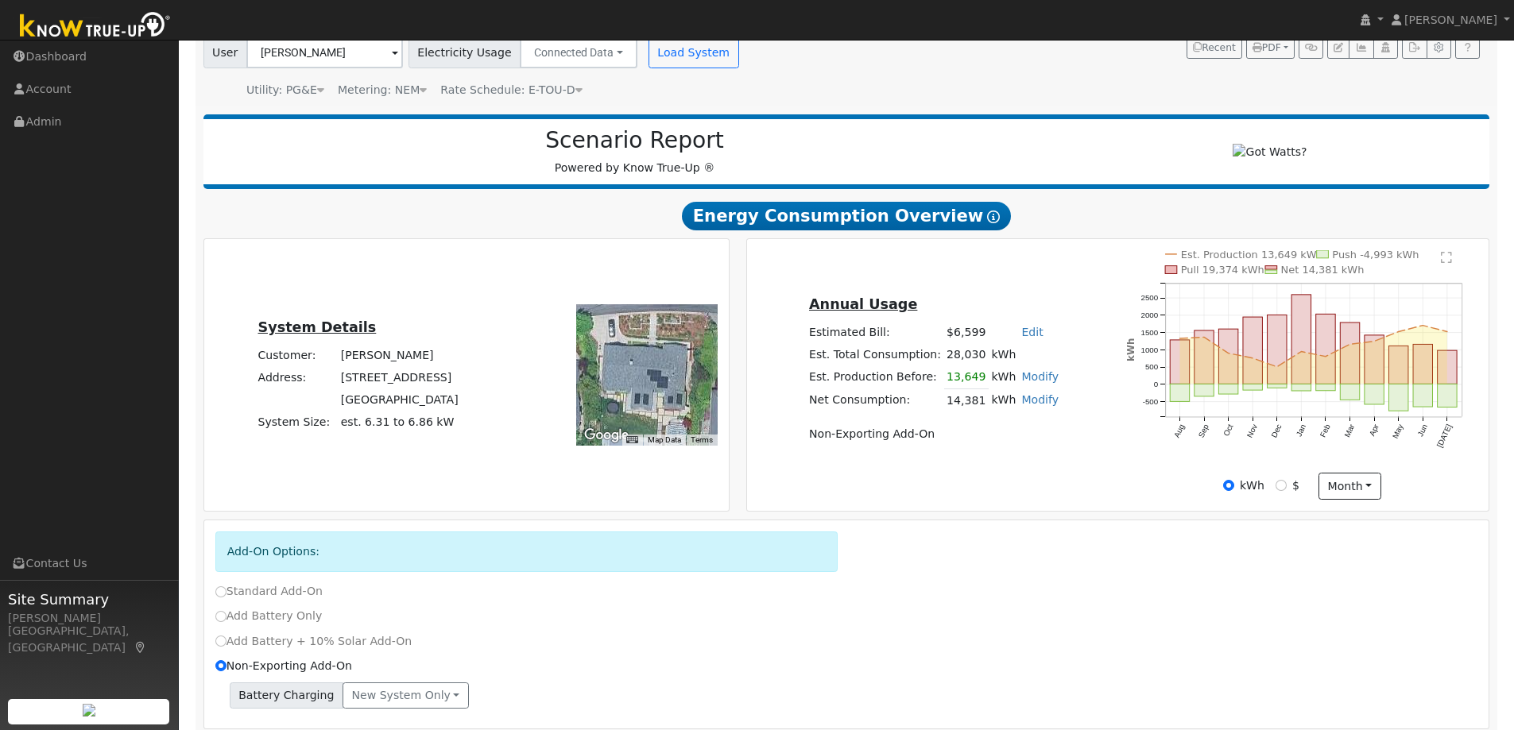
scroll to position [0, 0]
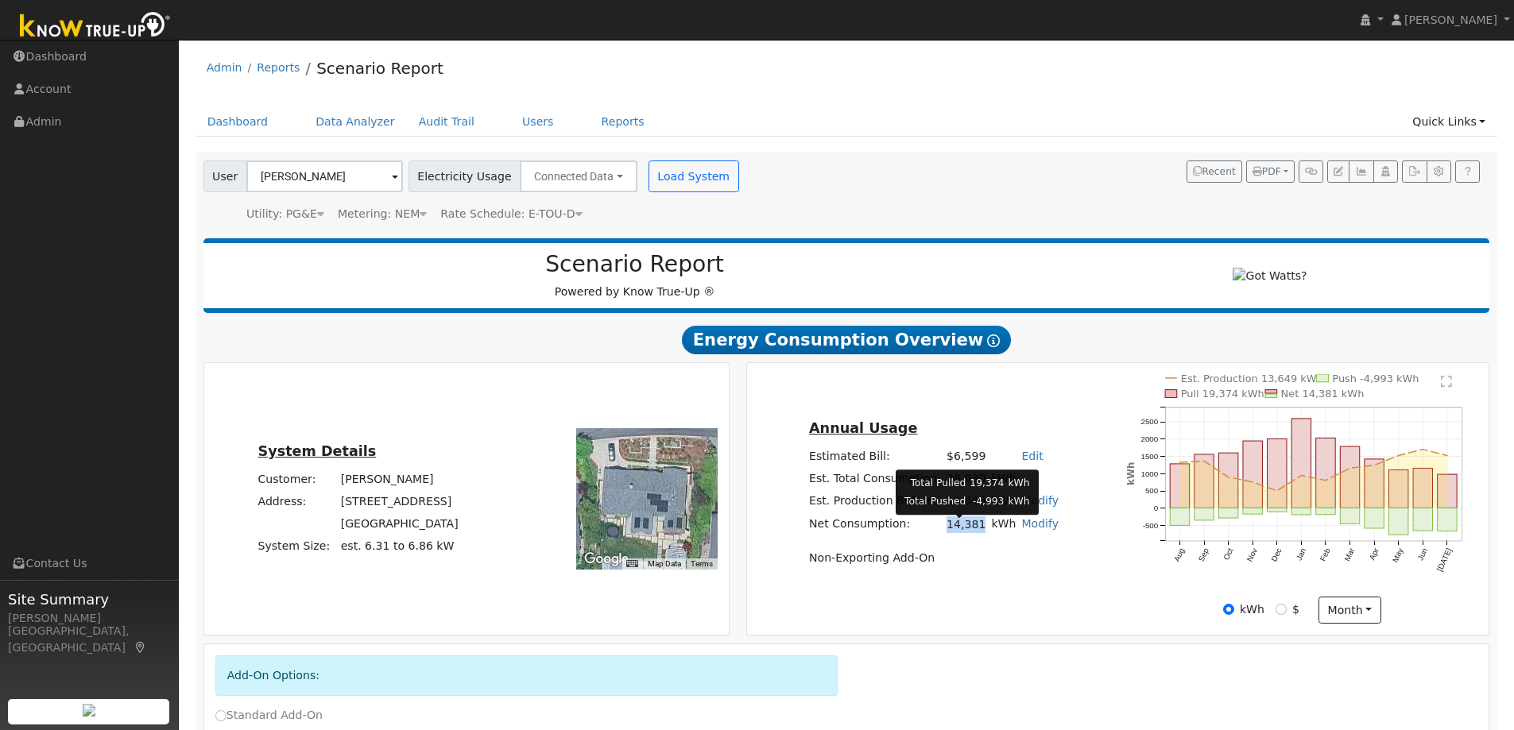
drag, startPoint x: 943, startPoint y: 533, endPoint x: 977, endPoint y: 537, distance: 34.5
click at [977, 537] on td "14,381" at bounding box center [966, 524] width 45 height 23
copy td "14,381"
click at [1447, 388] on text "" at bounding box center [1446, 381] width 11 height 13
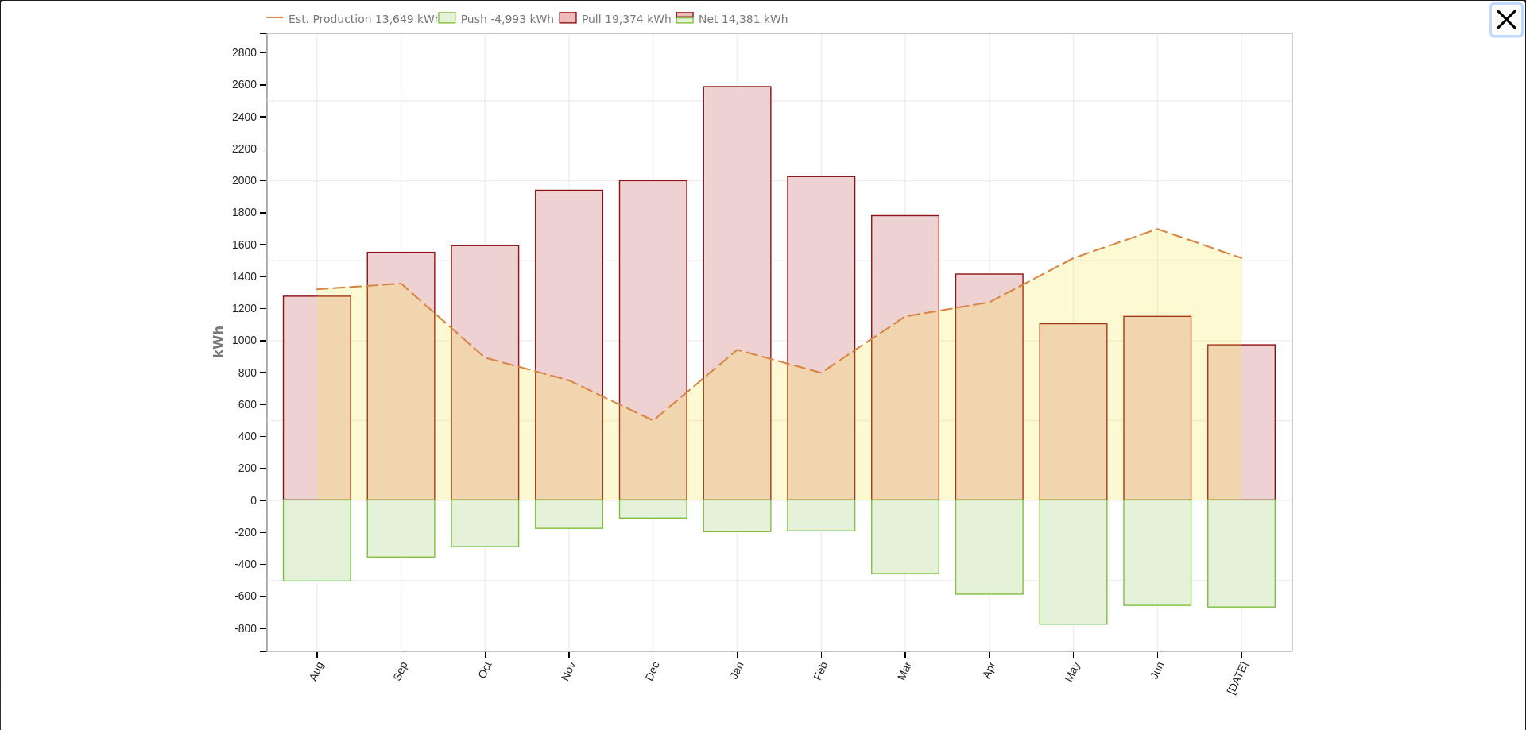
click at [1497, 20] on button "button" at bounding box center [1507, 20] width 30 height 30
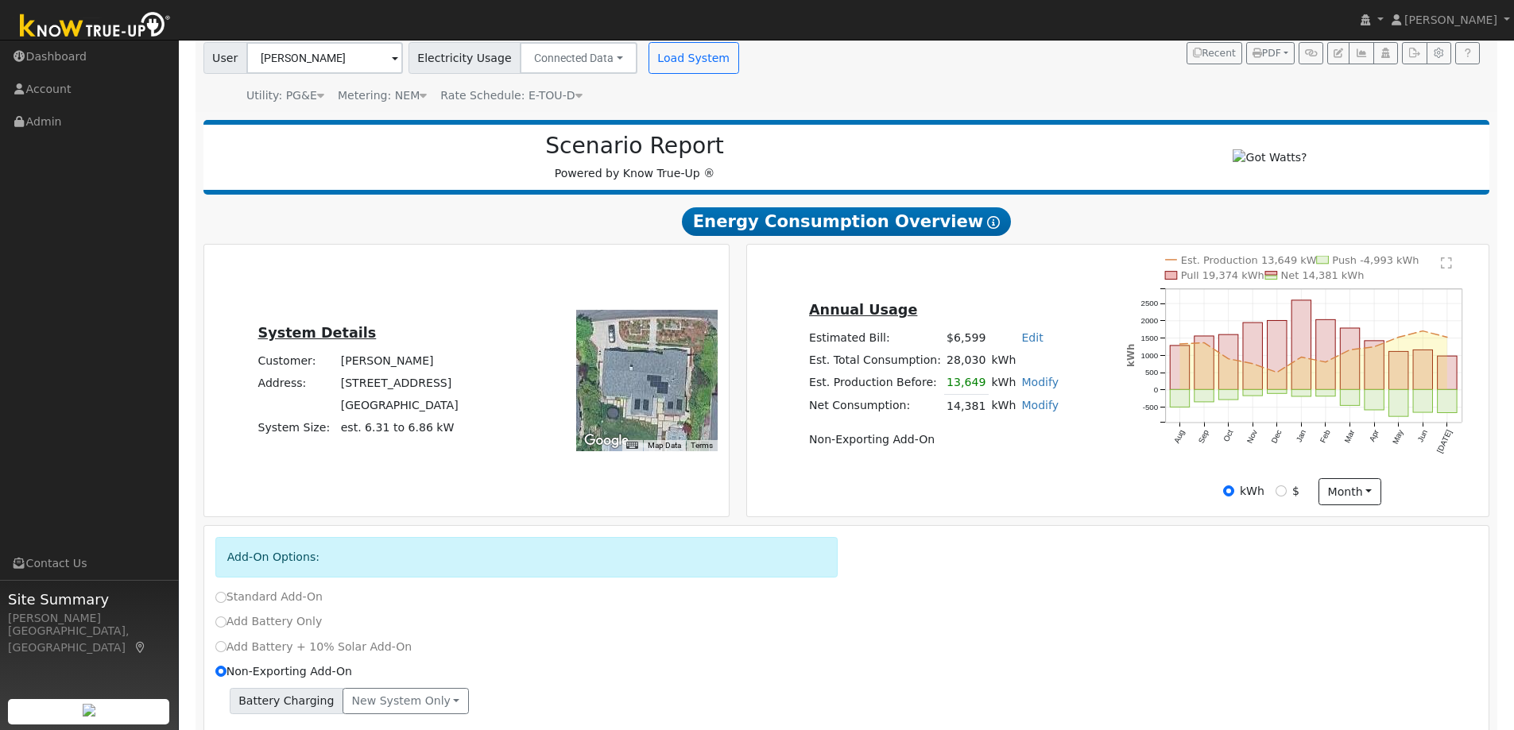
scroll to position [159, 0]
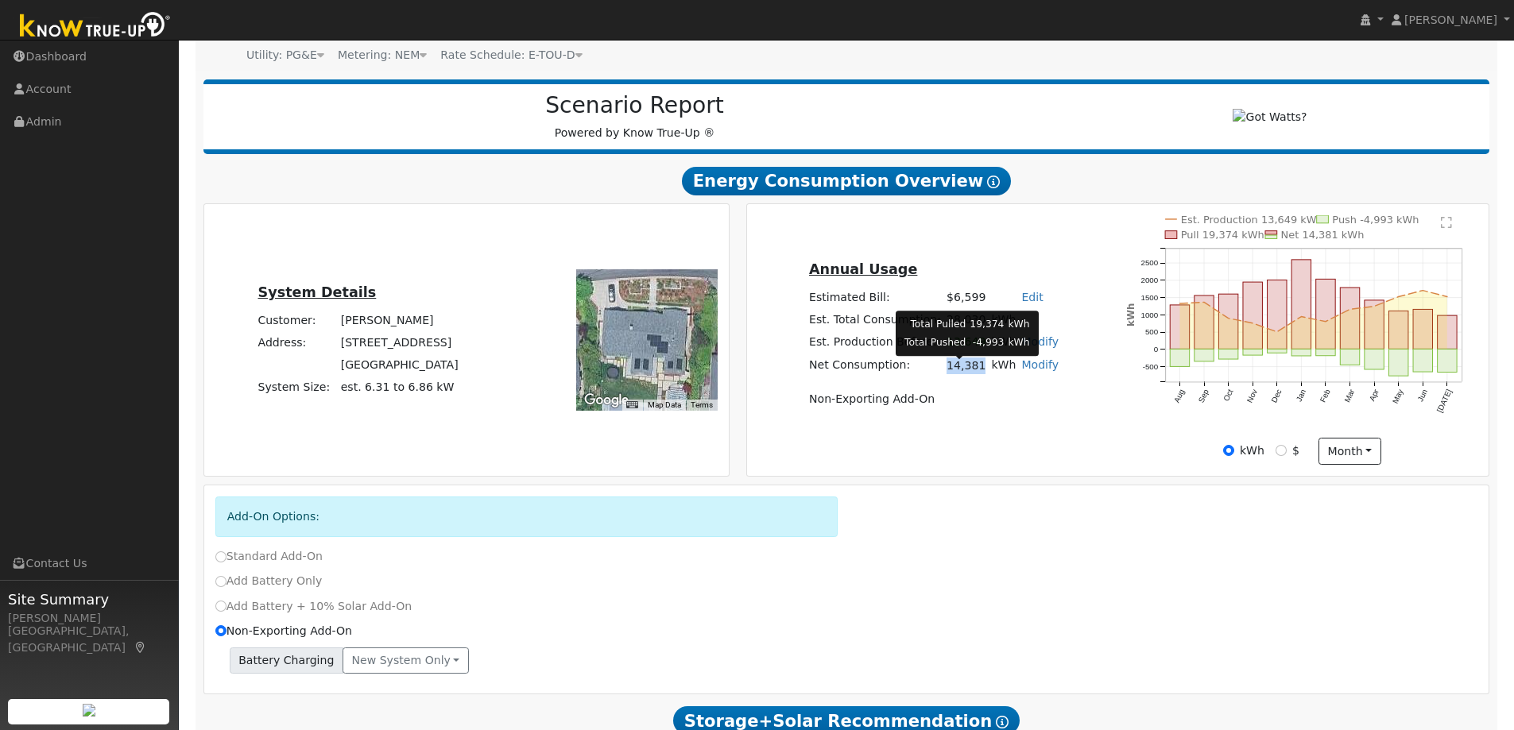
drag, startPoint x: 944, startPoint y: 376, endPoint x: 975, endPoint y: 378, distance: 31.0
click at [975, 378] on td "14,381" at bounding box center [966, 366] width 45 height 23
click at [989, 401] on td "Non-Exporting Add-On" at bounding box center [933, 399] width 255 height 22
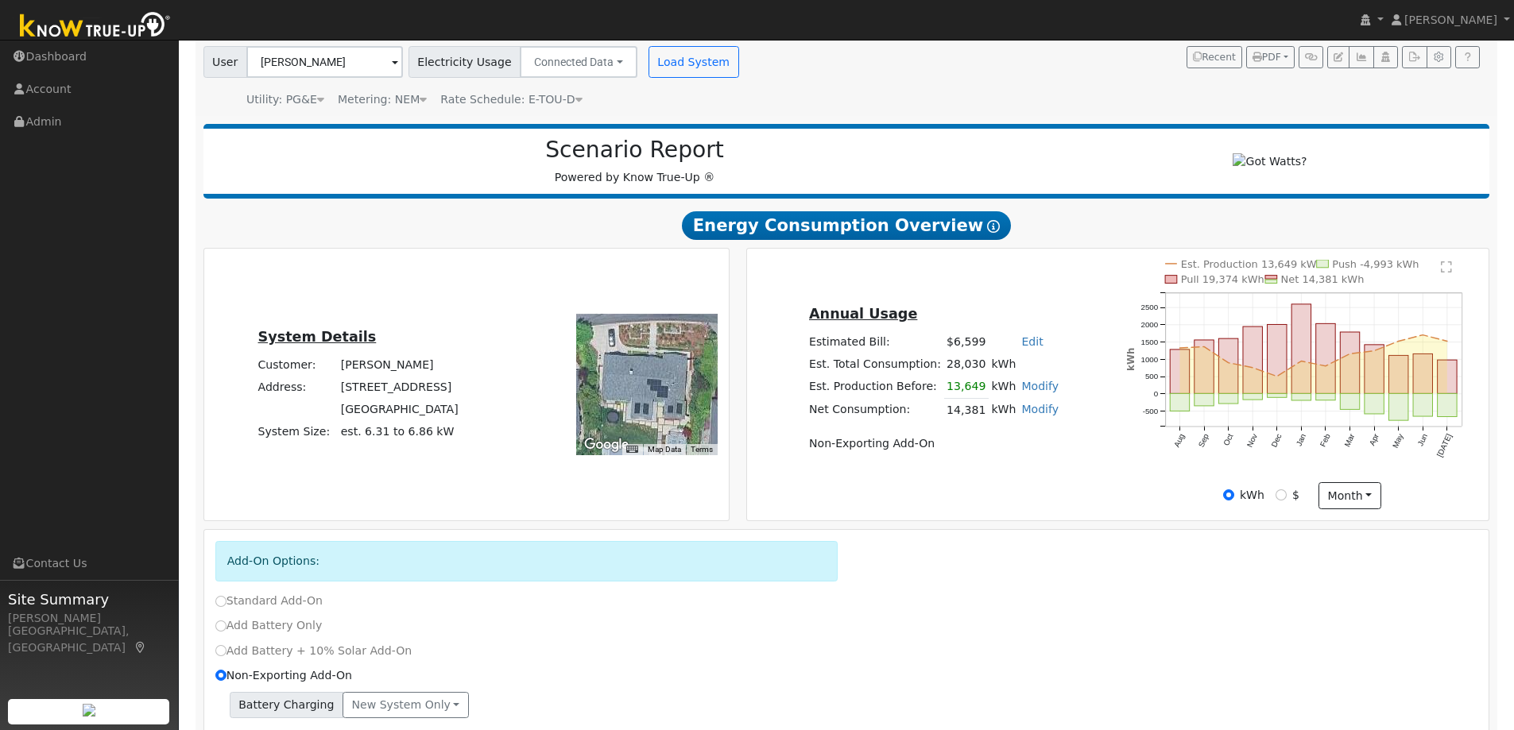
scroll to position [79, 0]
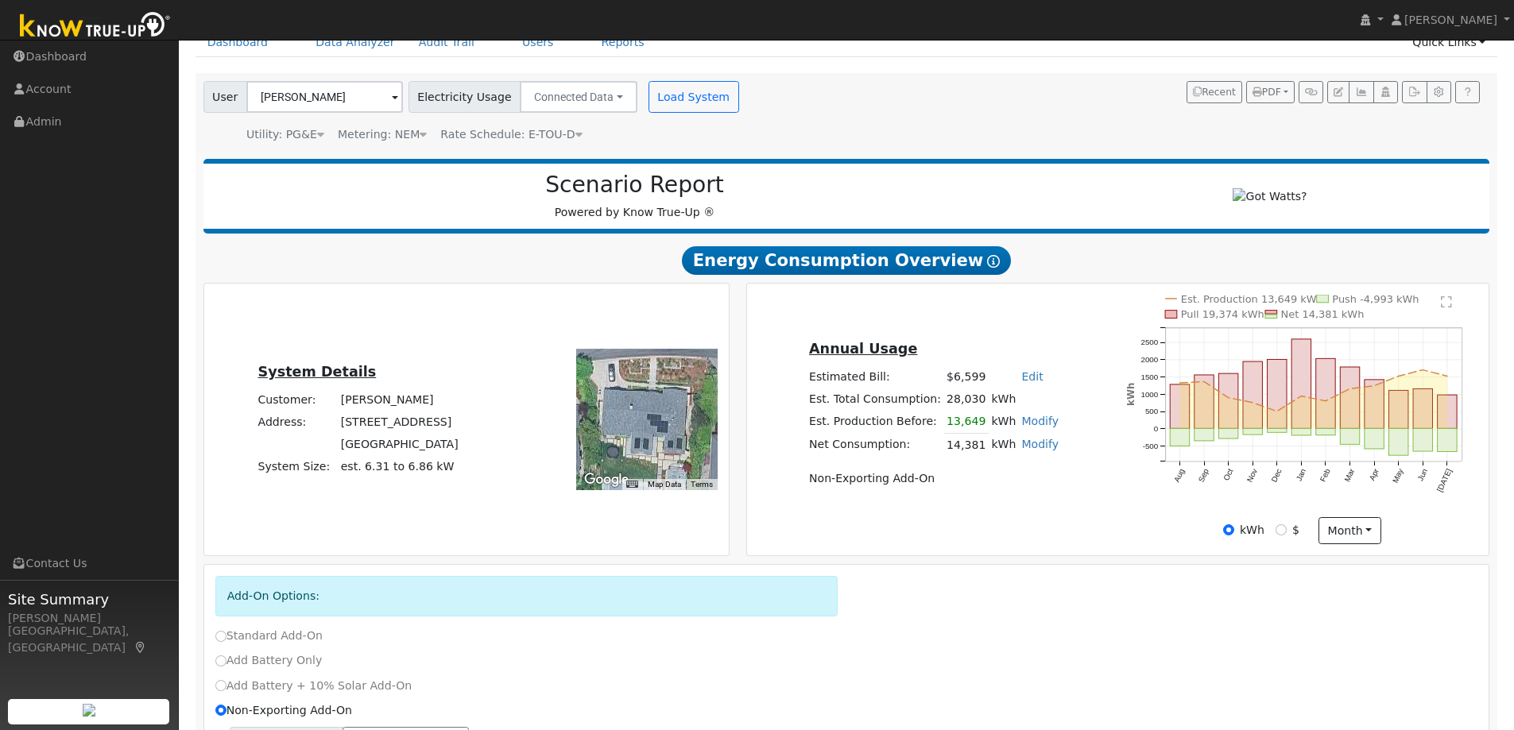
click at [1452, 315] on icon "Est. Production 13,649 kWh Push -4,993 kWh Pull 19,374 kWh Net 14,381 kWh Aug S…" at bounding box center [1301, 410] width 351 height 230
click at [1443, 308] on text "" at bounding box center [1446, 302] width 11 height 13
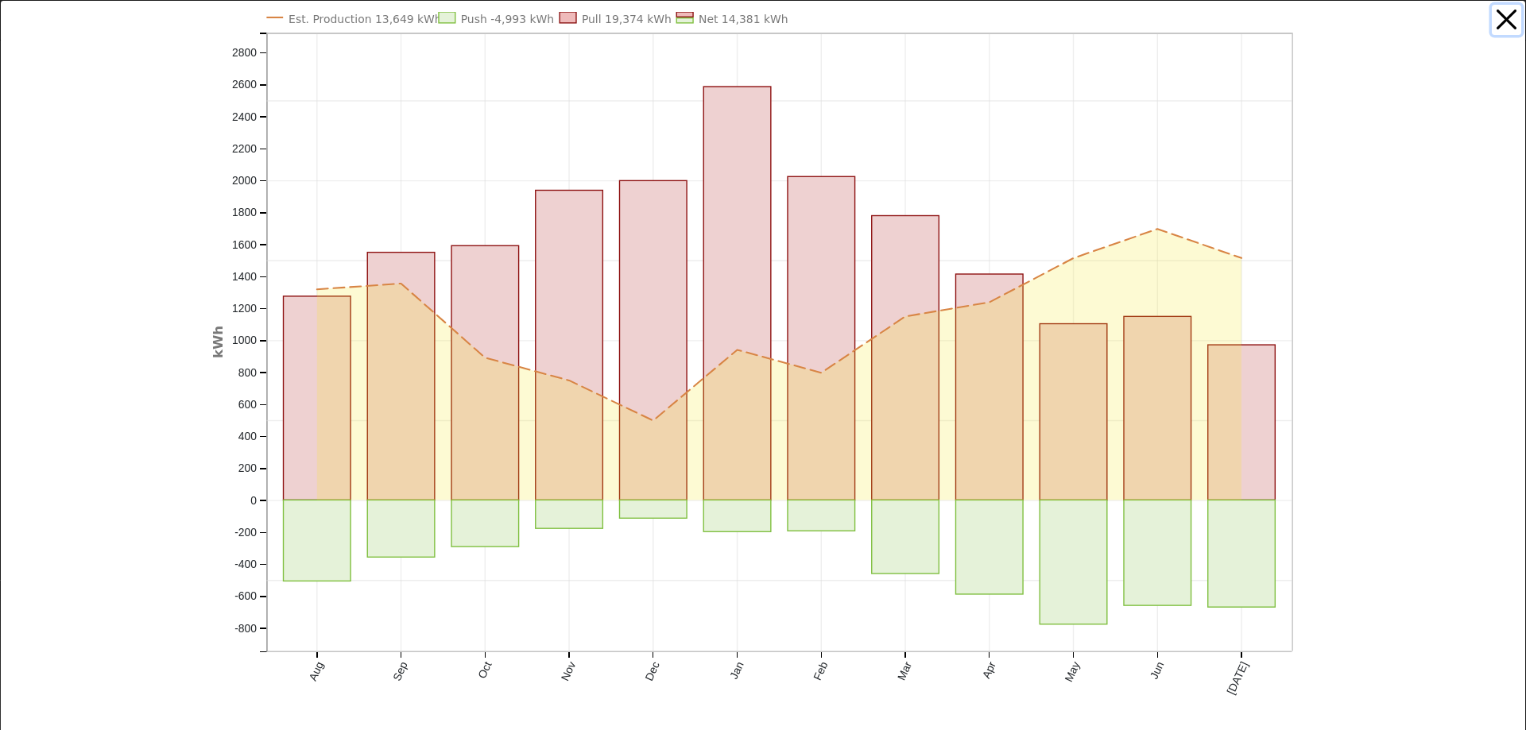
click at [1492, 15] on button "button" at bounding box center [1507, 20] width 30 height 30
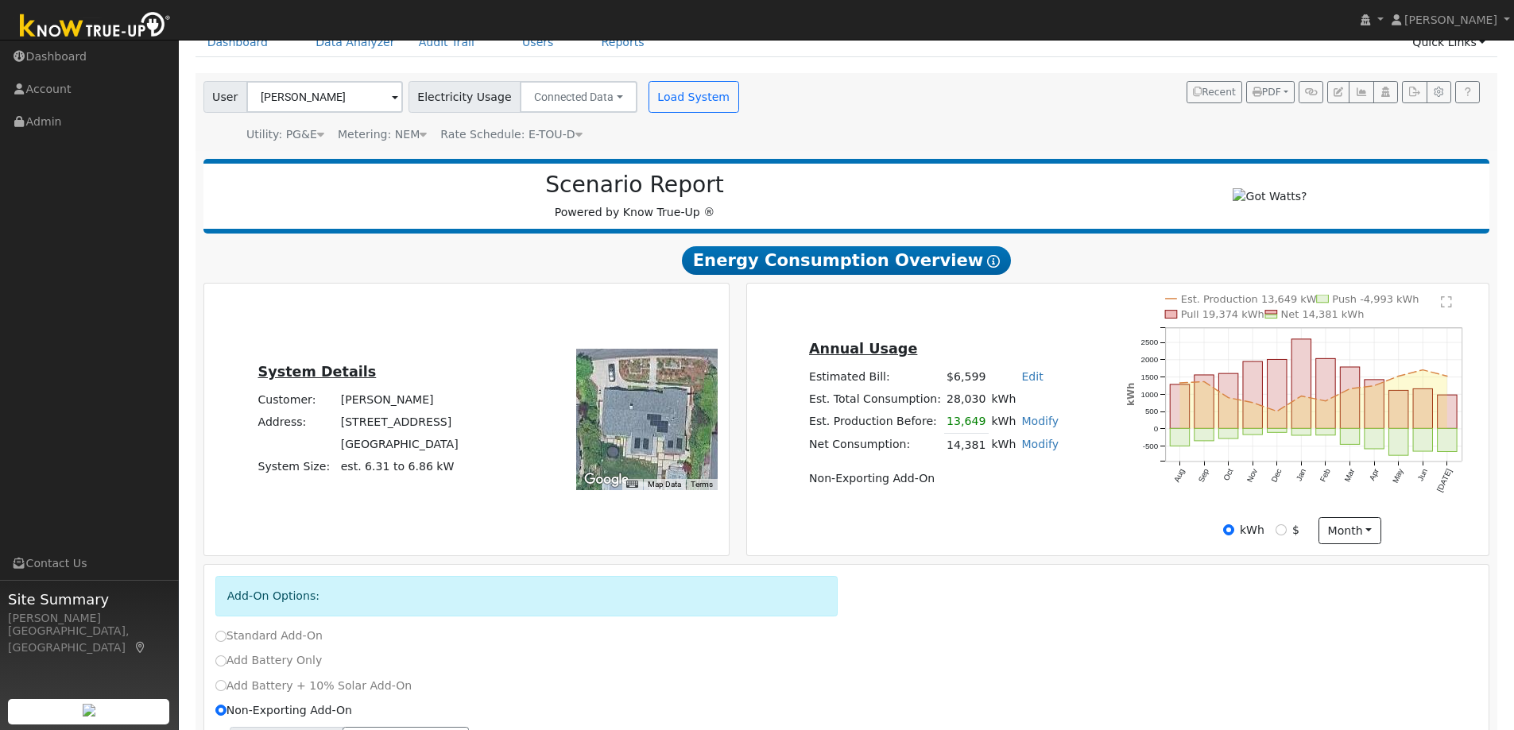
click at [1020, 619] on div "Add-On Options:" at bounding box center [847, 602] width 1280 height 52
drag, startPoint x: 996, startPoint y: 621, endPoint x: 990, endPoint y: 608, distance: 14.2
click at [996, 621] on div "Add-On Options:" at bounding box center [847, 602] width 1280 height 52
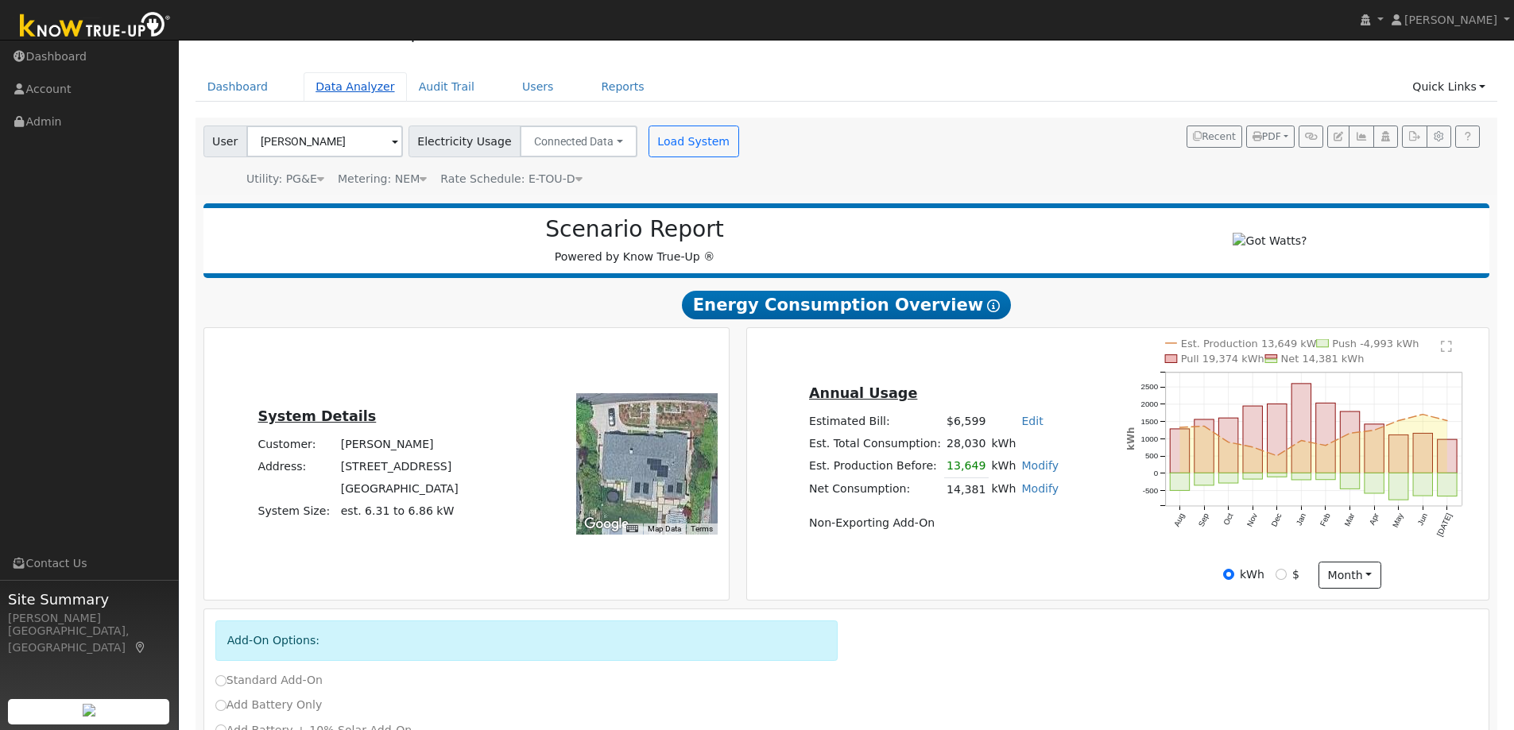
scroll to position [0, 0]
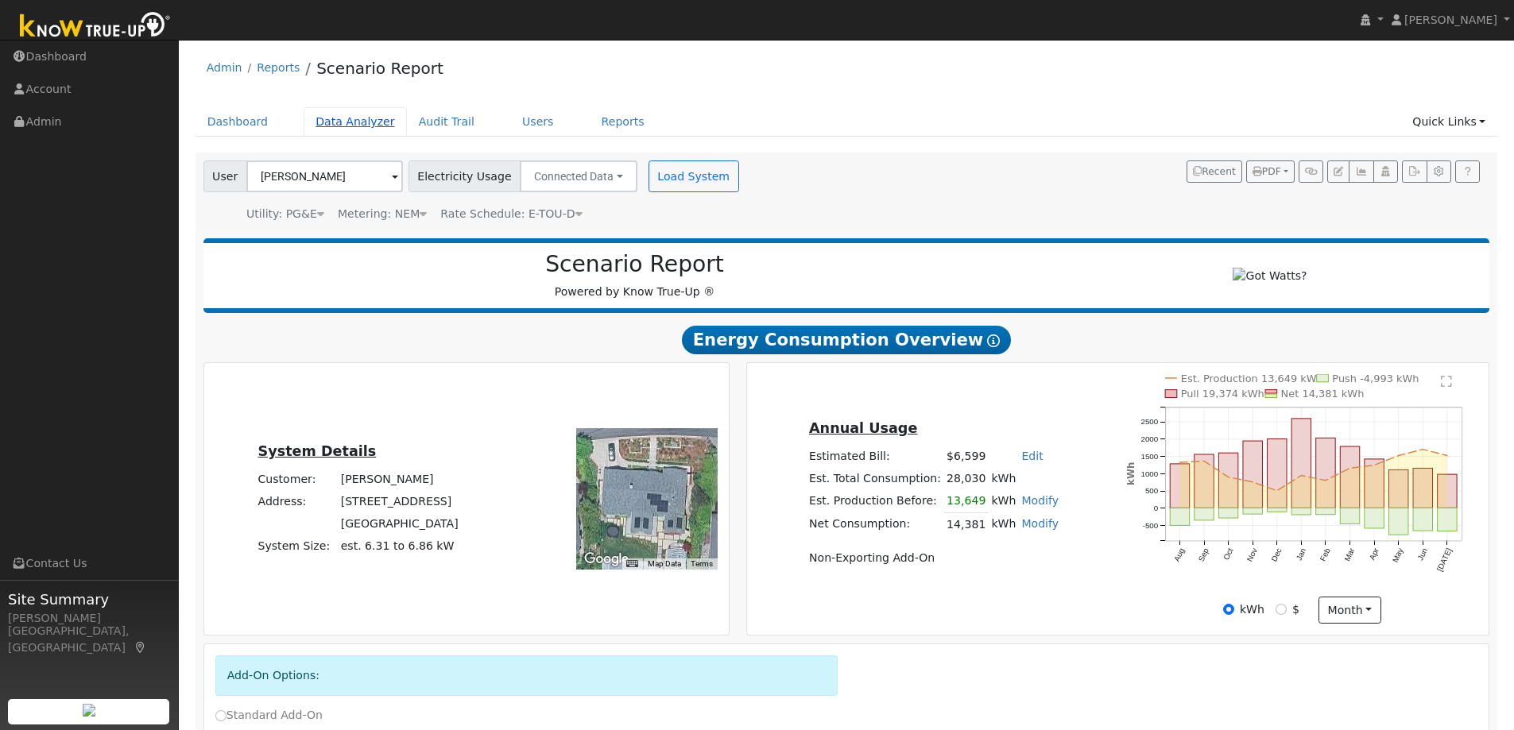
click at [355, 123] on link "Data Analyzer" at bounding box center [355, 121] width 103 height 29
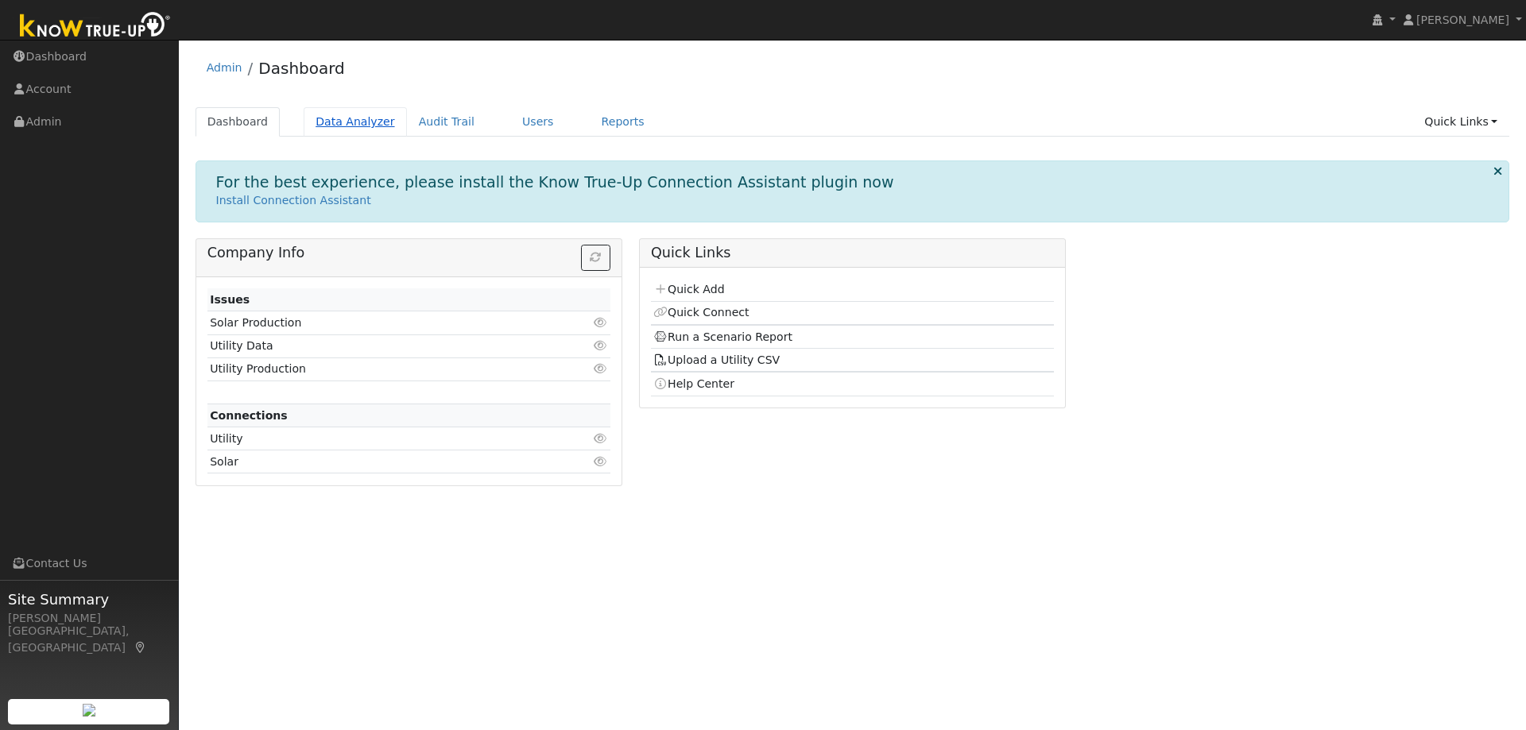
click at [355, 129] on link "Data Analyzer" at bounding box center [355, 121] width 103 height 29
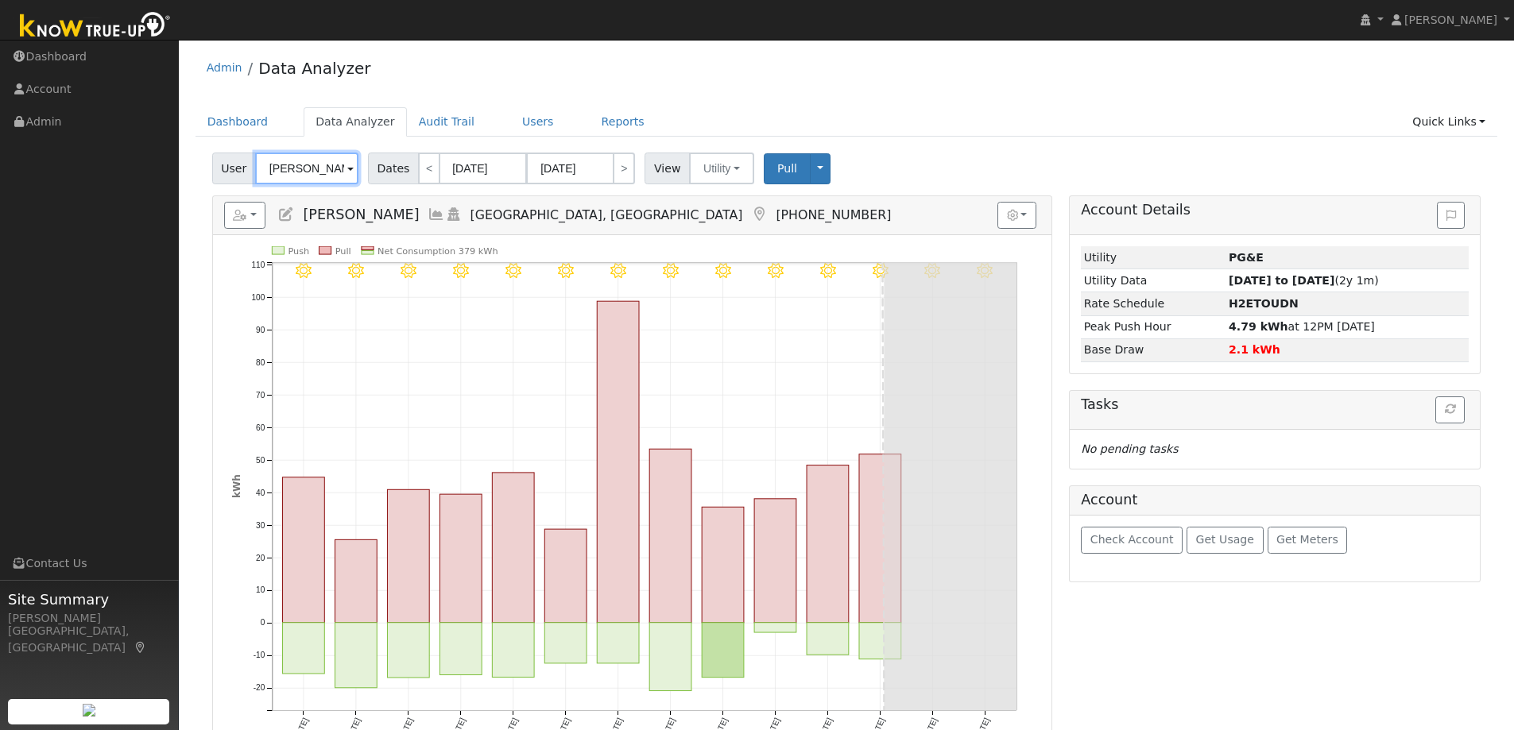
click at [312, 168] on input "[PERSON_NAME]" at bounding box center [306, 169] width 103 height 32
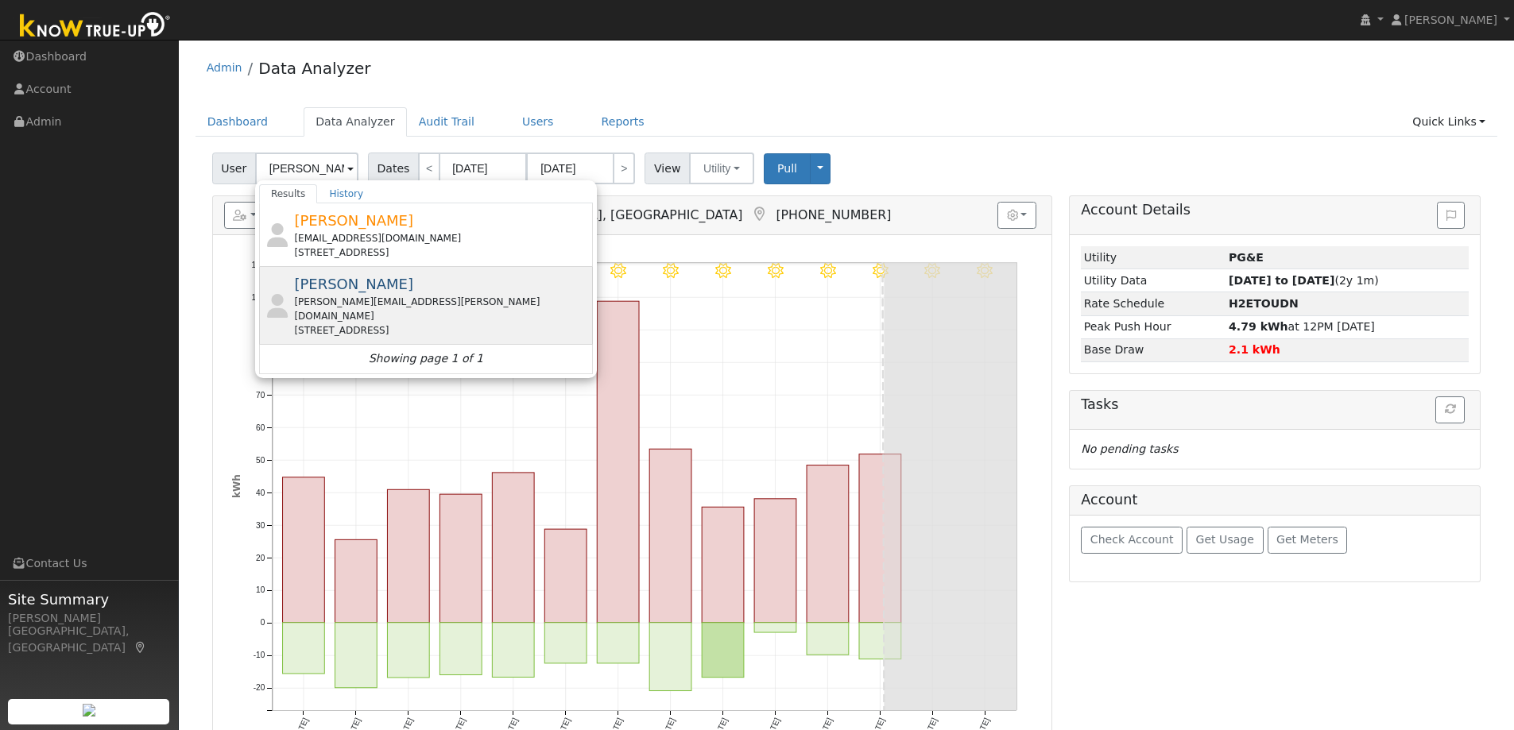
click at [359, 301] on div "erin.jaeb@icloud.com" at bounding box center [441, 309] width 295 height 29
type input "[PERSON_NAME]"
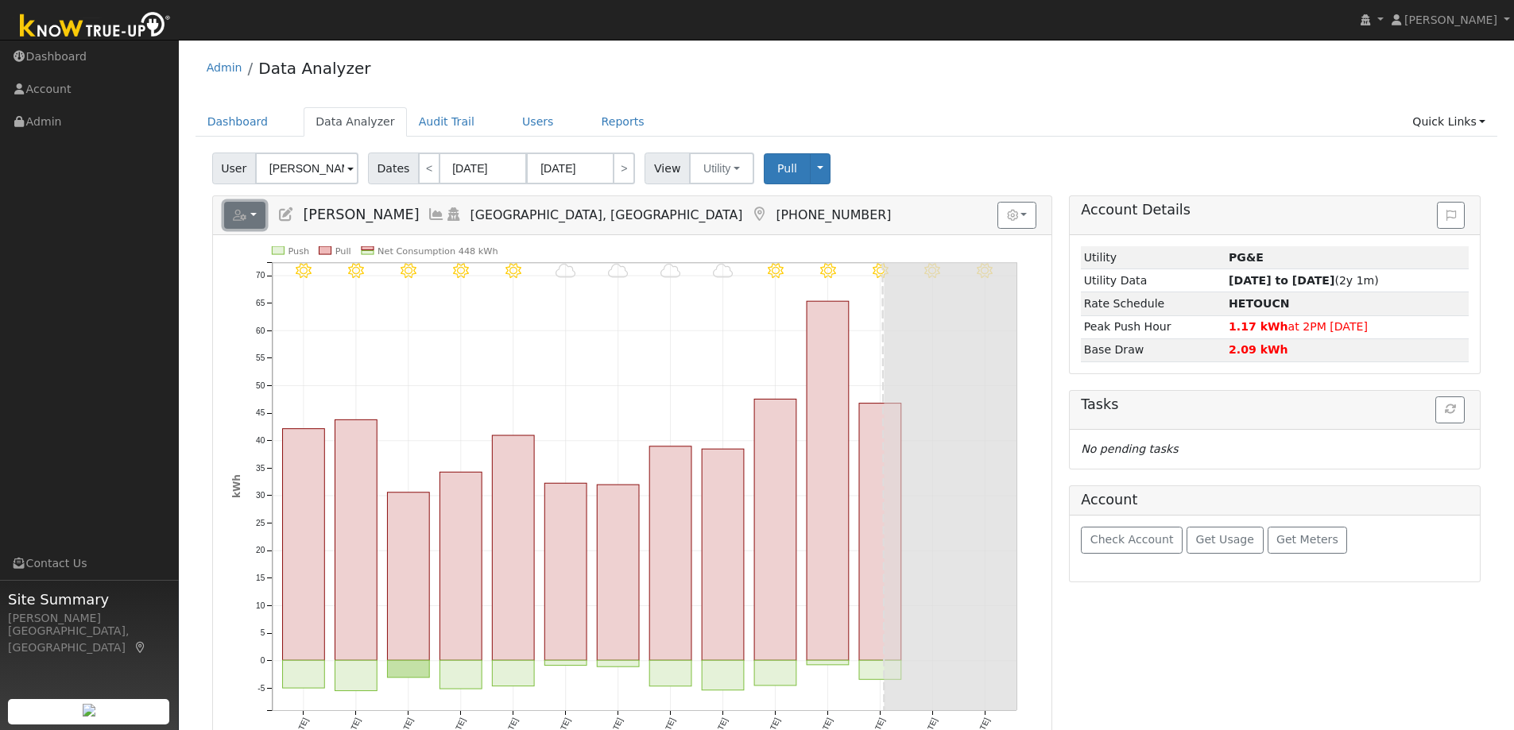
click at [251, 213] on button "button" at bounding box center [245, 215] width 42 height 27
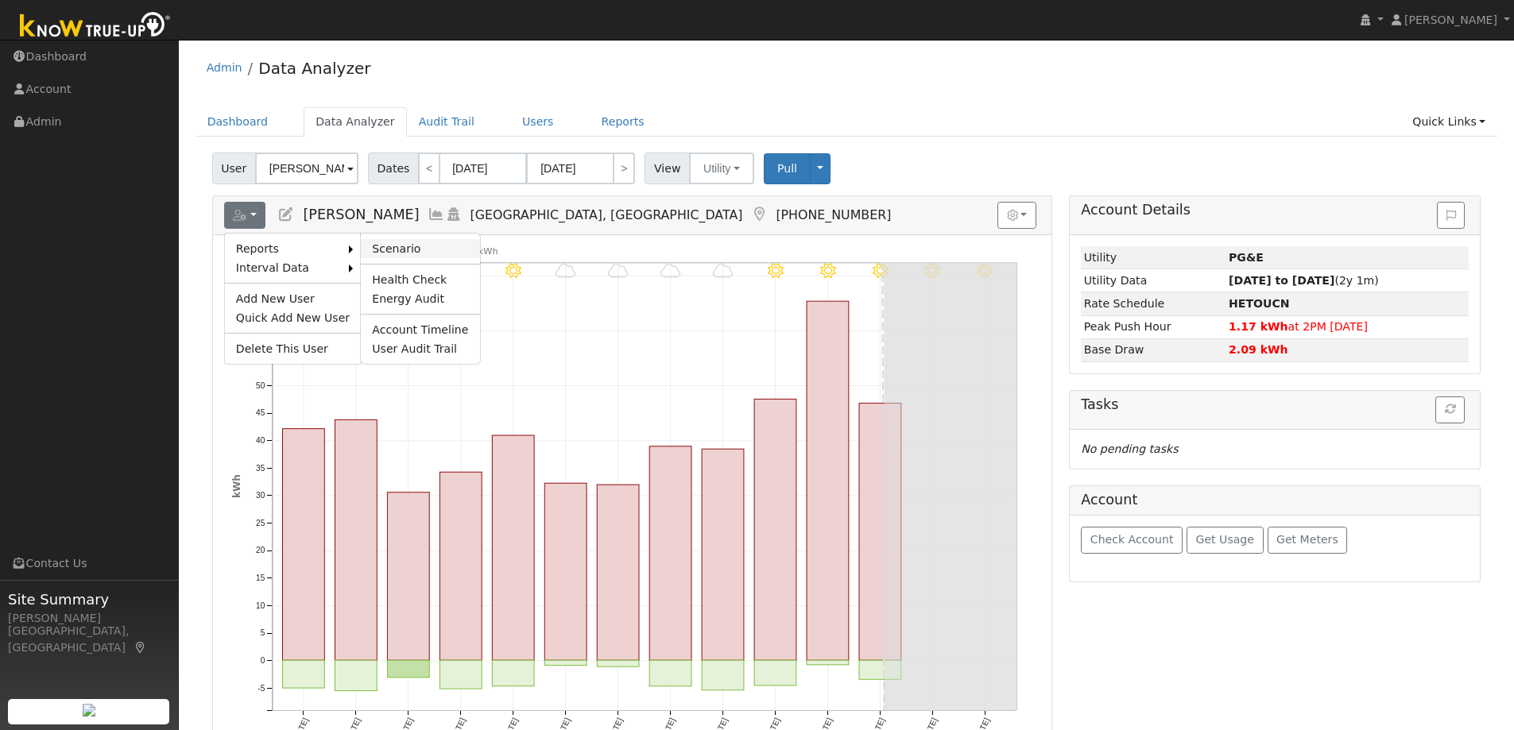
click at [393, 239] on link "Scenario" at bounding box center [420, 248] width 118 height 19
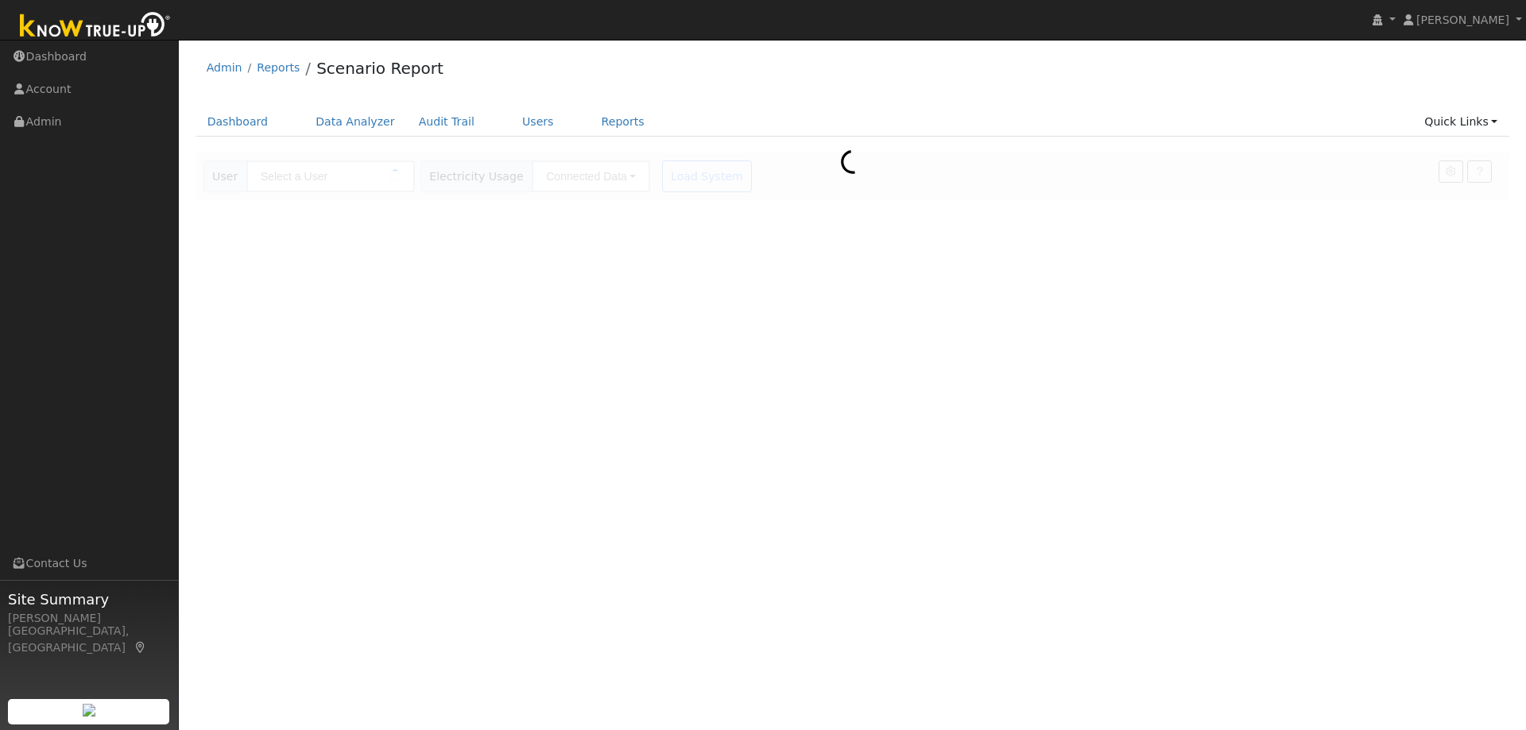
type input "[PERSON_NAME]"
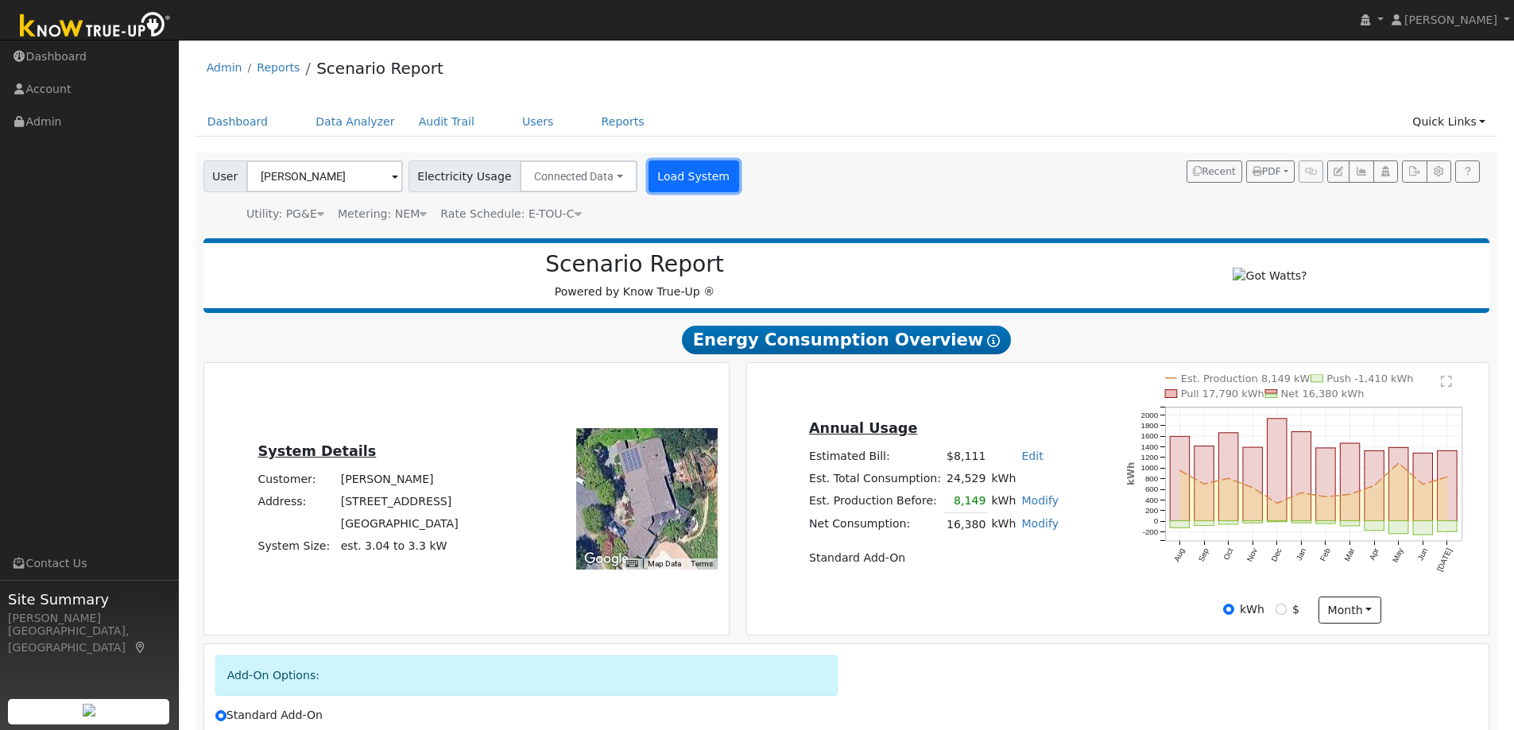
click at [668, 176] on button "Load System" at bounding box center [694, 177] width 91 height 32
radio input "false"
click at [1438, 387] on icon "Est. Production 8,159 kWh Push -1,410 kWh Pull 17,790 kWh Net 16,380 kWh Aug Se…" at bounding box center [1301, 489] width 351 height 230
click at [1447, 388] on text "" at bounding box center [1446, 381] width 11 height 13
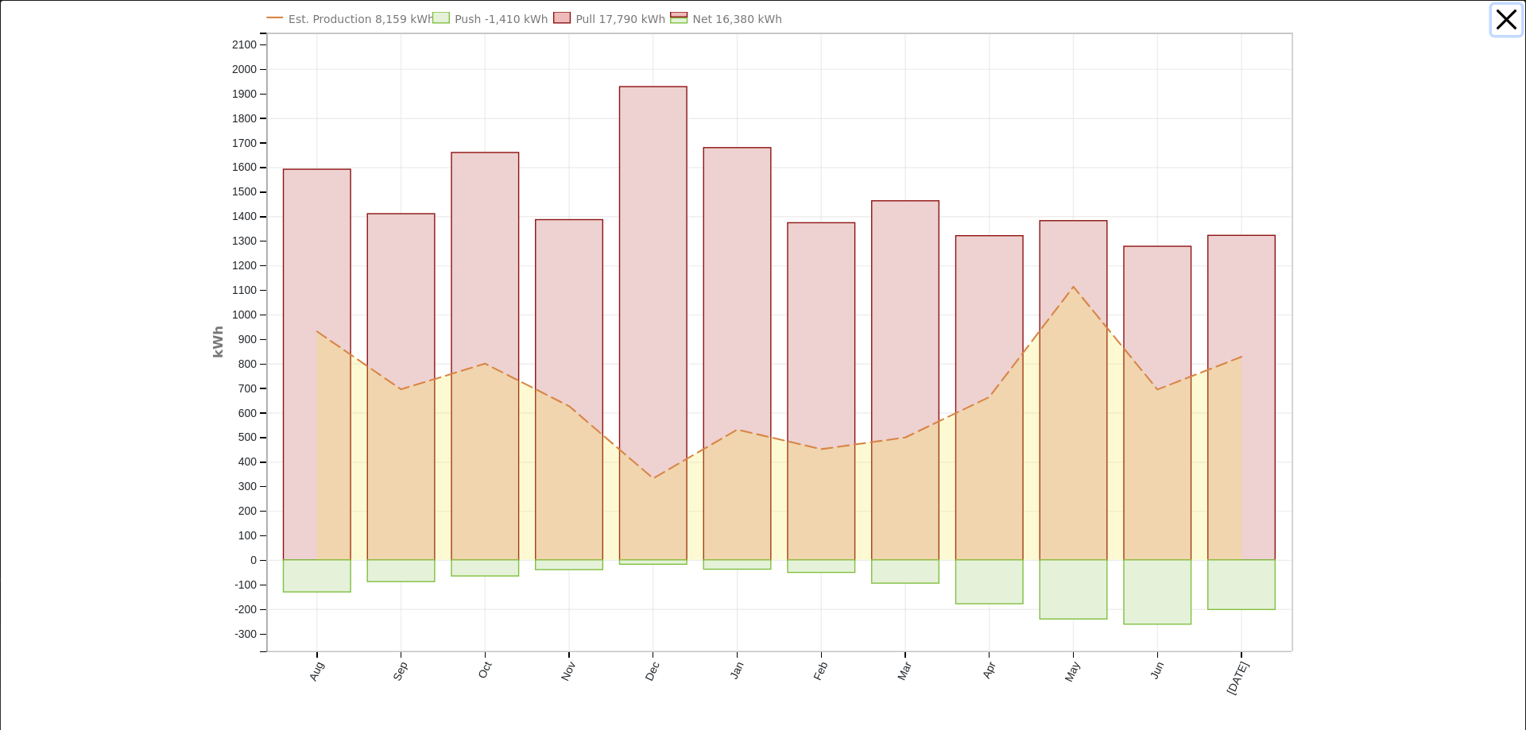
click at [1492, 23] on button "button" at bounding box center [1507, 20] width 30 height 30
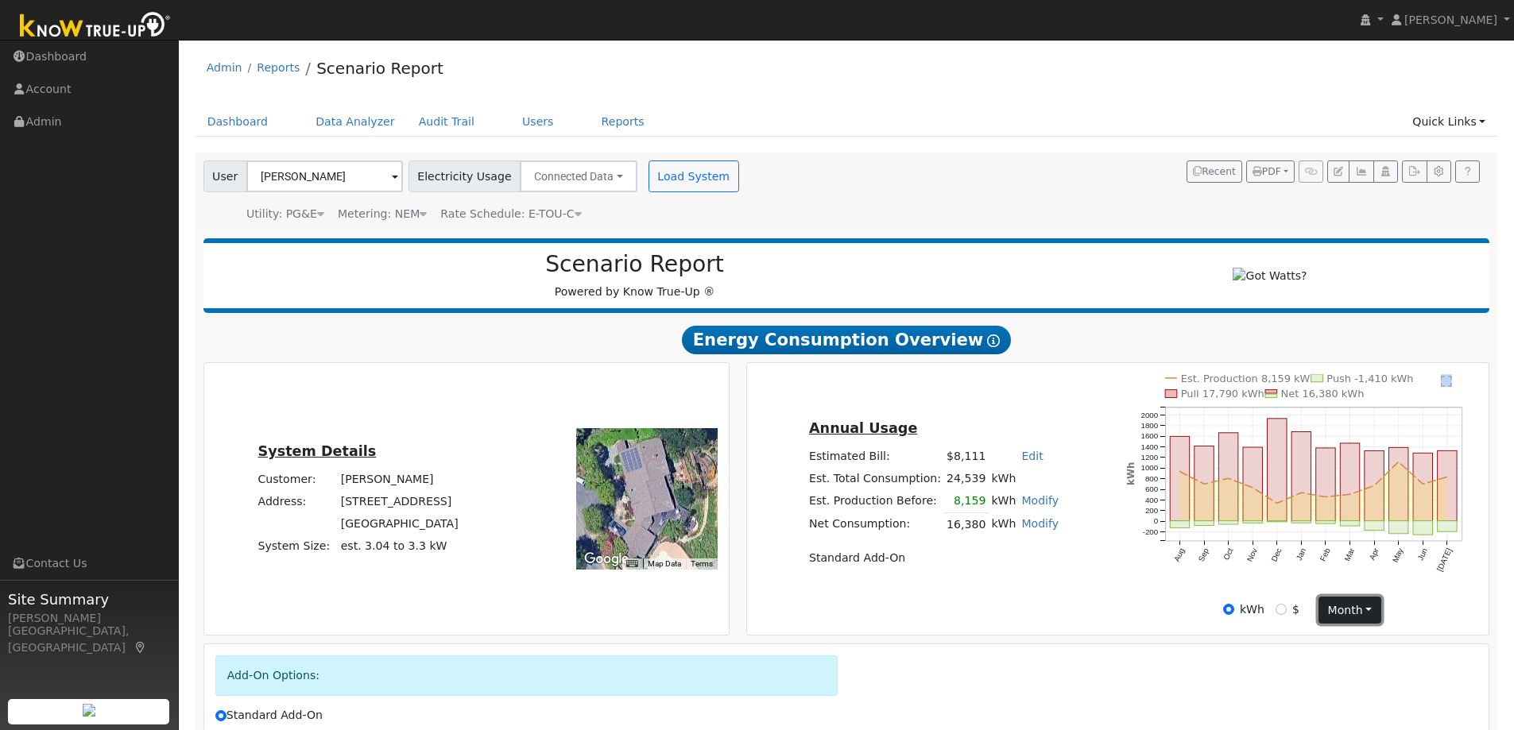
click at [1371, 618] on button "month" at bounding box center [1350, 610] width 63 height 27
click at [1165, 595] on icon "Est. Production 8,159 kWh Push -1,410 kWh Pull 17,790 kWh Net 16,380 kWh Aug Se…" at bounding box center [1301, 489] width 351 height 230
click at [1023, 530] on link "Modify" at bounding box center [1039, 523] width 37 height 13
click at [981, 594] on link "Remove Existing Solar System" at bounding box center [946, 585] width 193 height 22
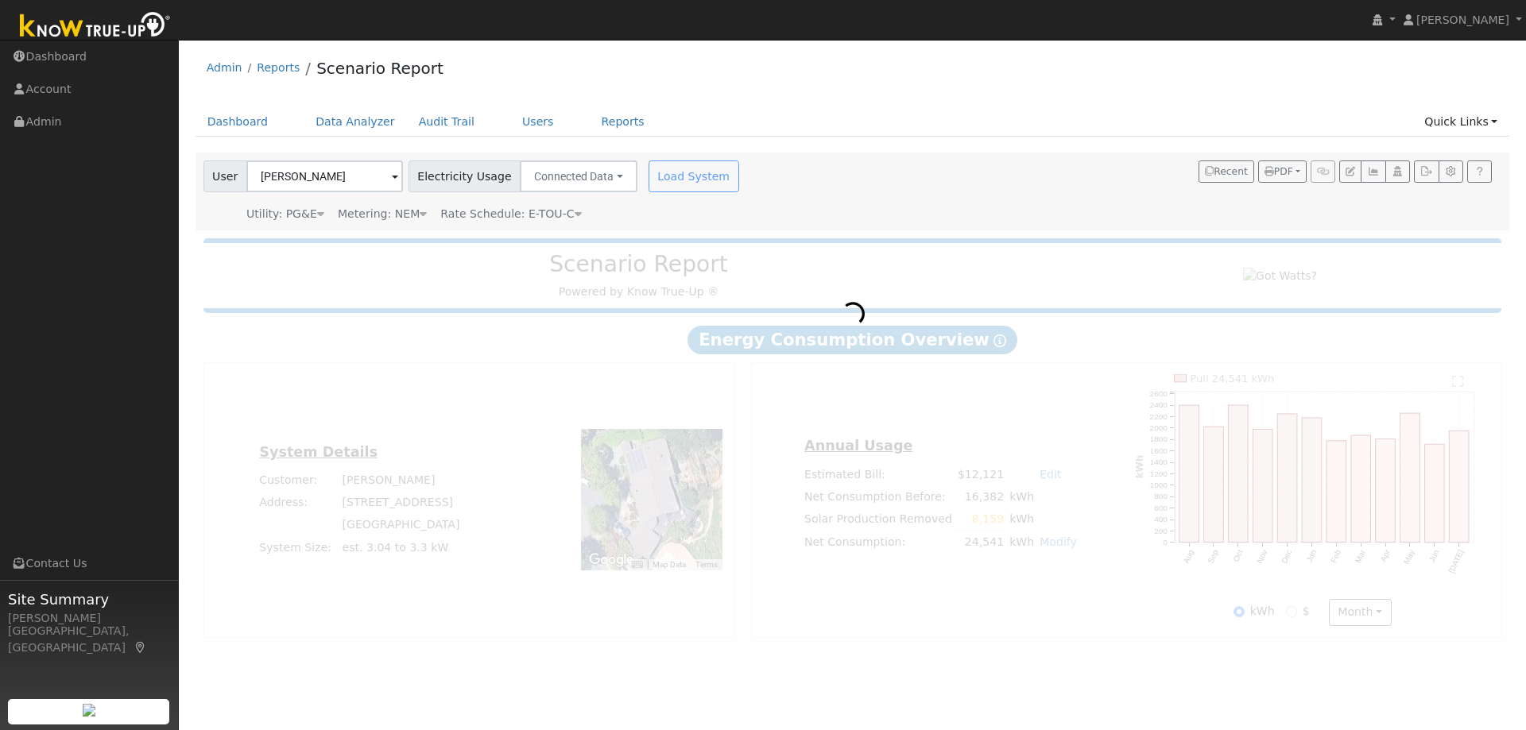
click at [1071, 594] on div at bounding box center [853, 438] width 1315 height 415
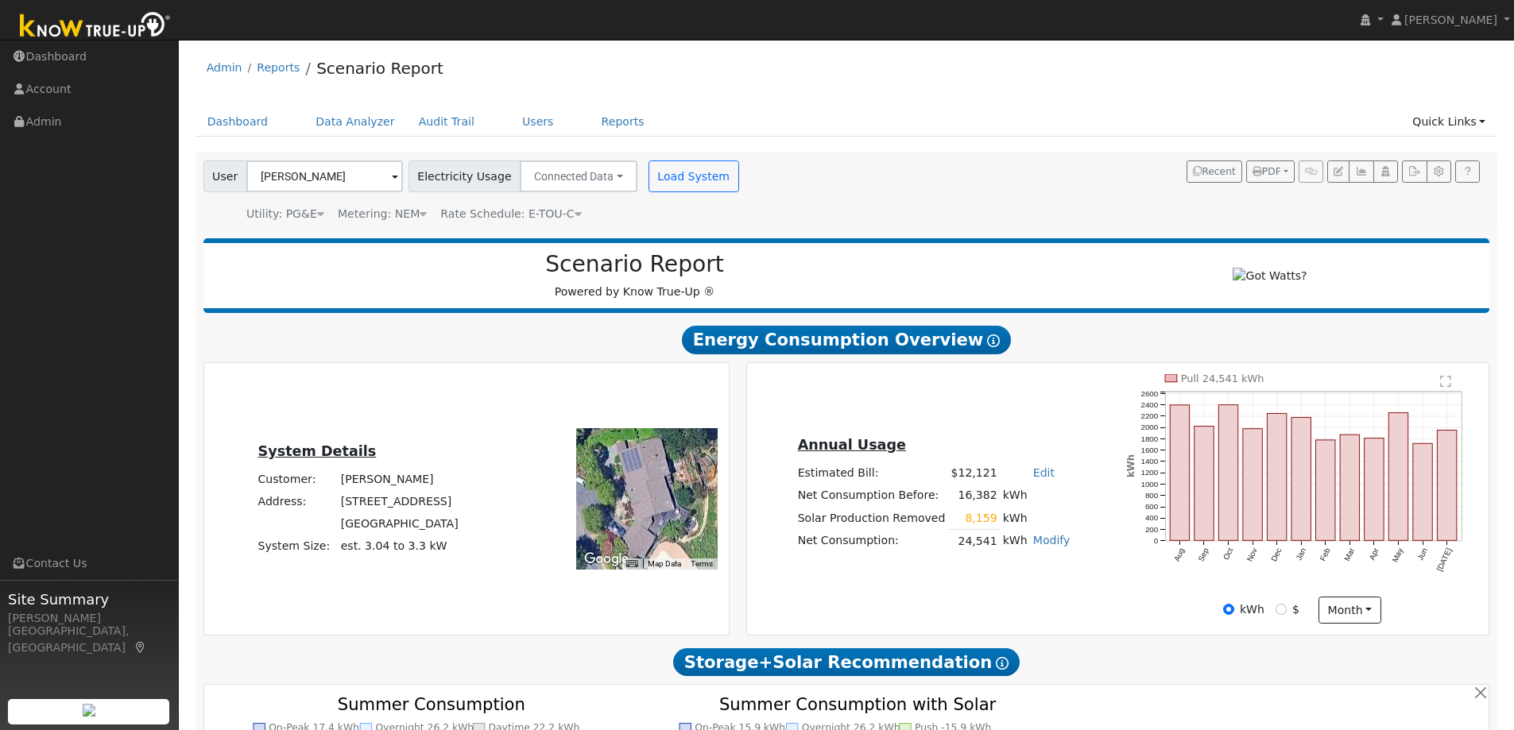
click at [1439, 389] on icon "Pull 24,541 kWh Aug Sep Oct Nov Dec Jan Feb Mar Apr May Jun [DATE] 0 200 400 60…" at bounding box center [1301, 485] width 351 height 222
click at [1440, 389] on icon "Pull 24,541 kWh Aug Sep Oct Nov Dec Jan Feb Mar Apr May Jun [DATE] 0 200 400 60…" at bounding box center [1301, 485] width 351 height 222
click at [1446, 383] on text "" at bounding box center [1446, 381] width 11 height 13
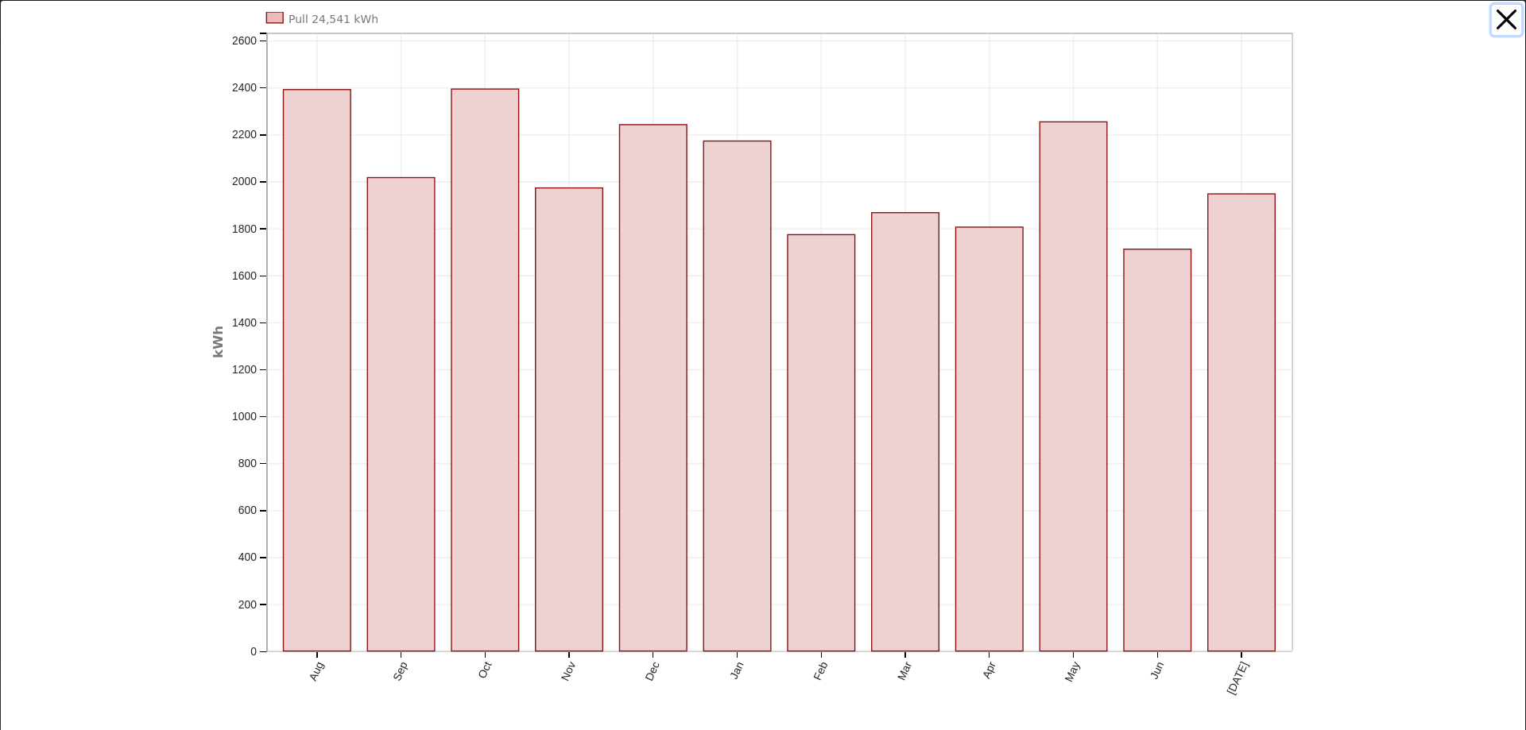
click at [1492, 21] on button "button" at bounding box center [1507, 20] width 30 height 30
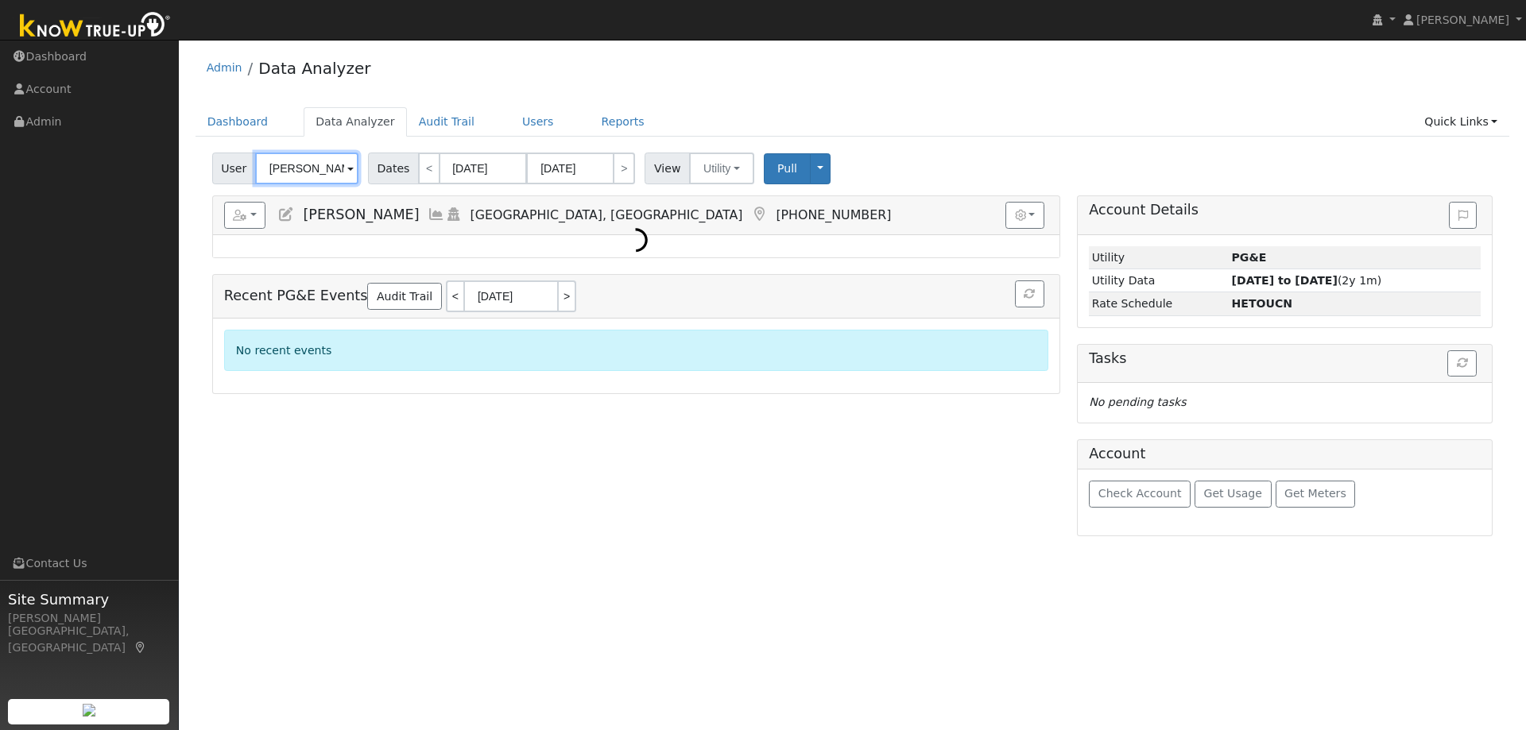
click at [293, 161] on input "[PERSON_NAME]" at bounding box center [306, 169] width 103 height 32
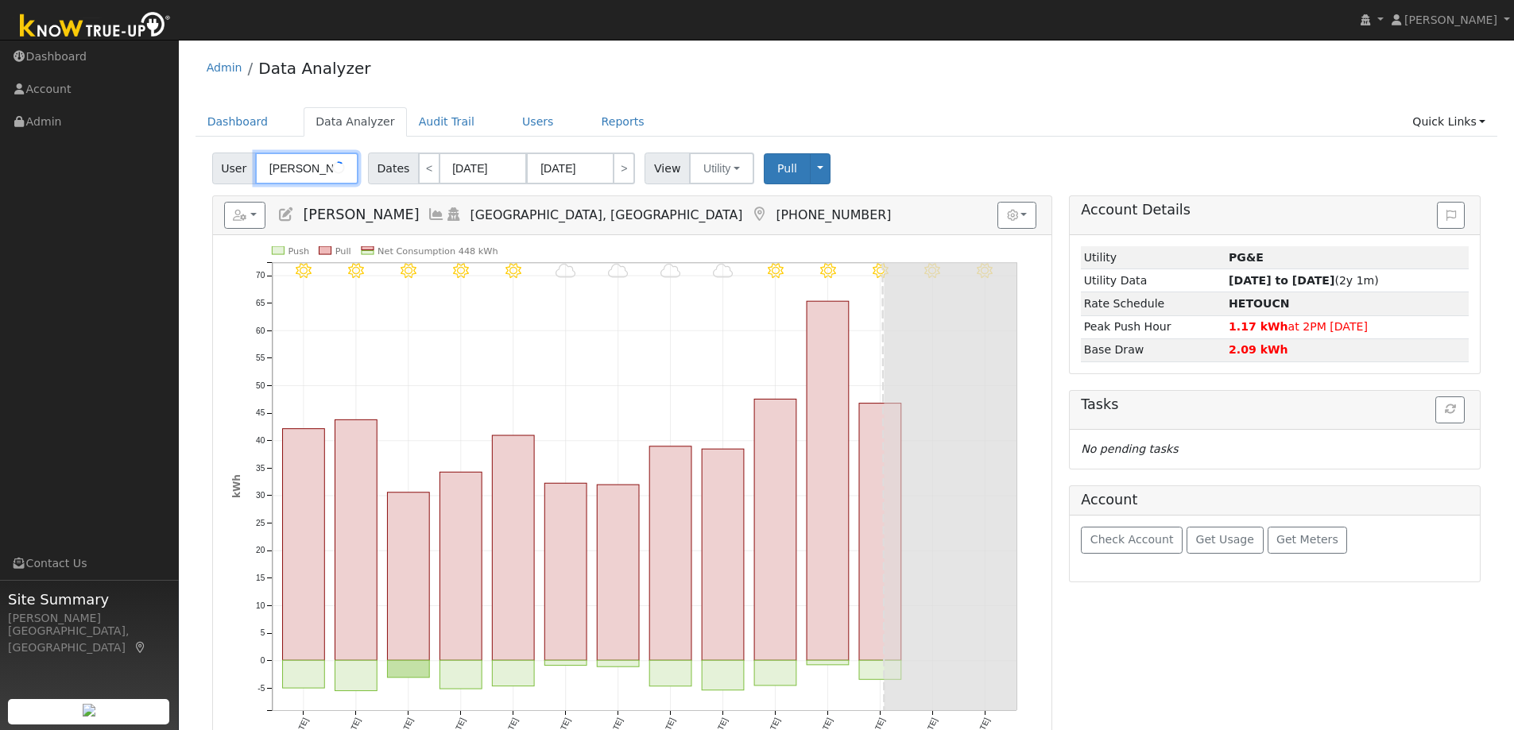
click at [293, 161] on input "[PERSON_NAME]" at bounding box center [306, 169] width 103 height 32
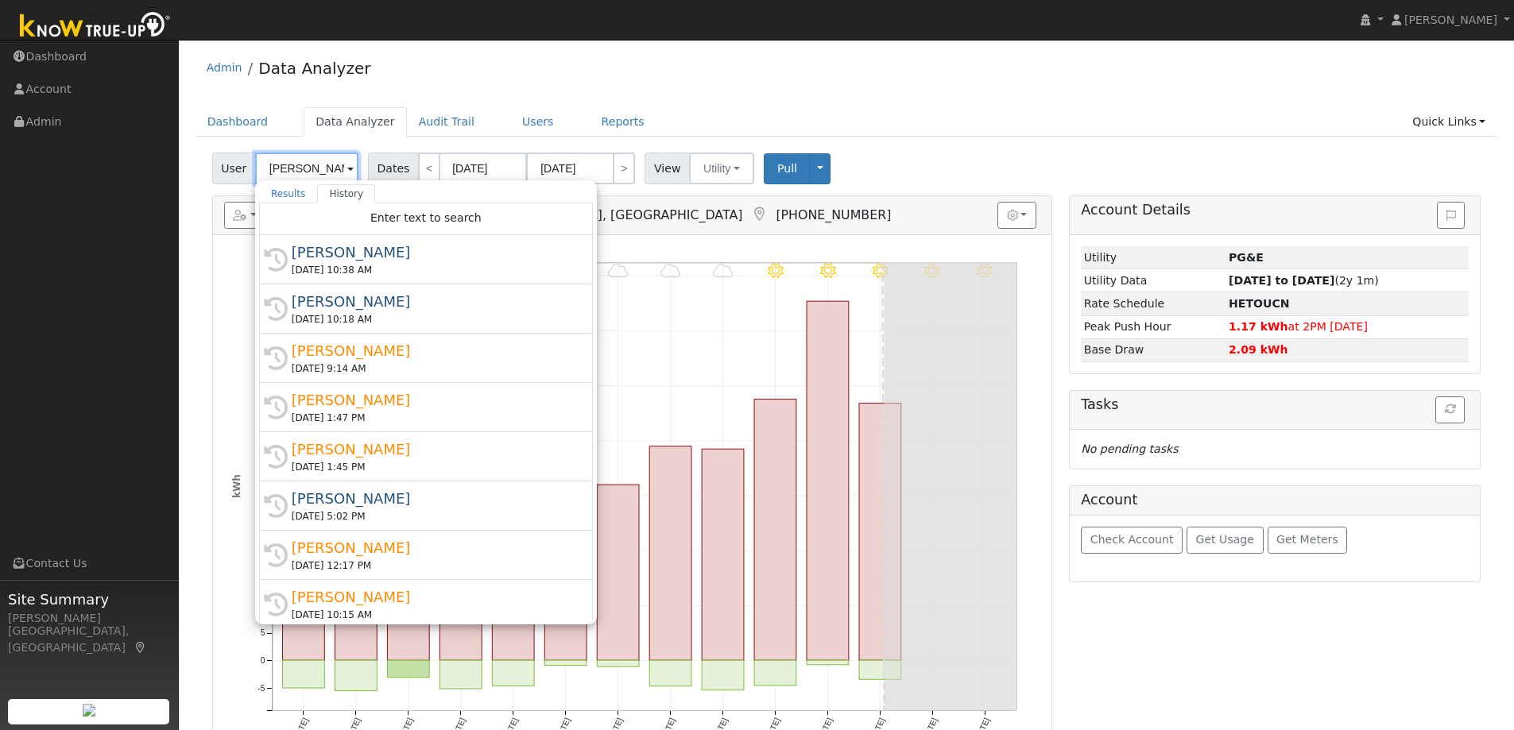
click at [300, 169] on input "[PERSON_NAME]" at bounding box center [306, 169] width 103 height 32
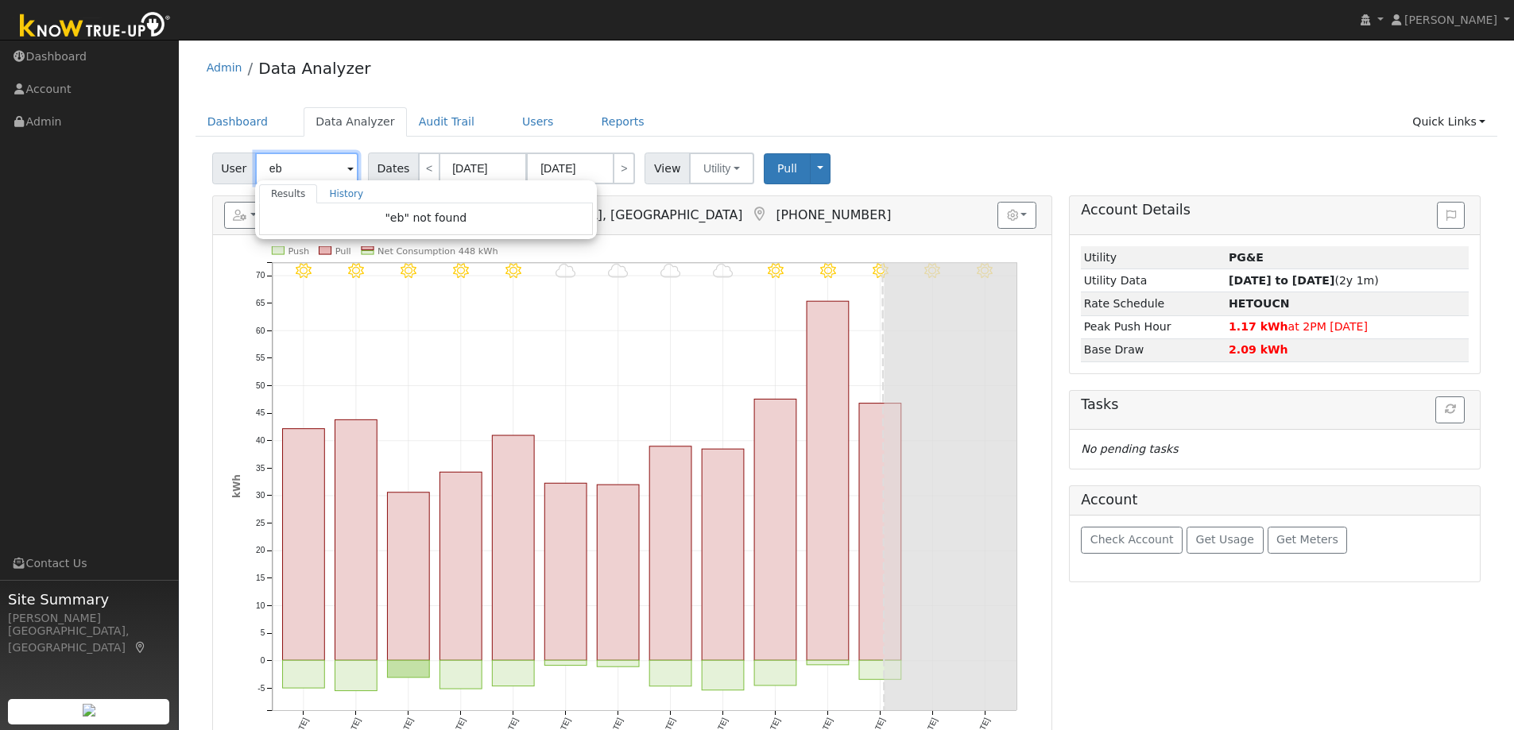
type input "e"
click at [293, 167] on input "text" at bounding box center [306, 169] width 103 height 32
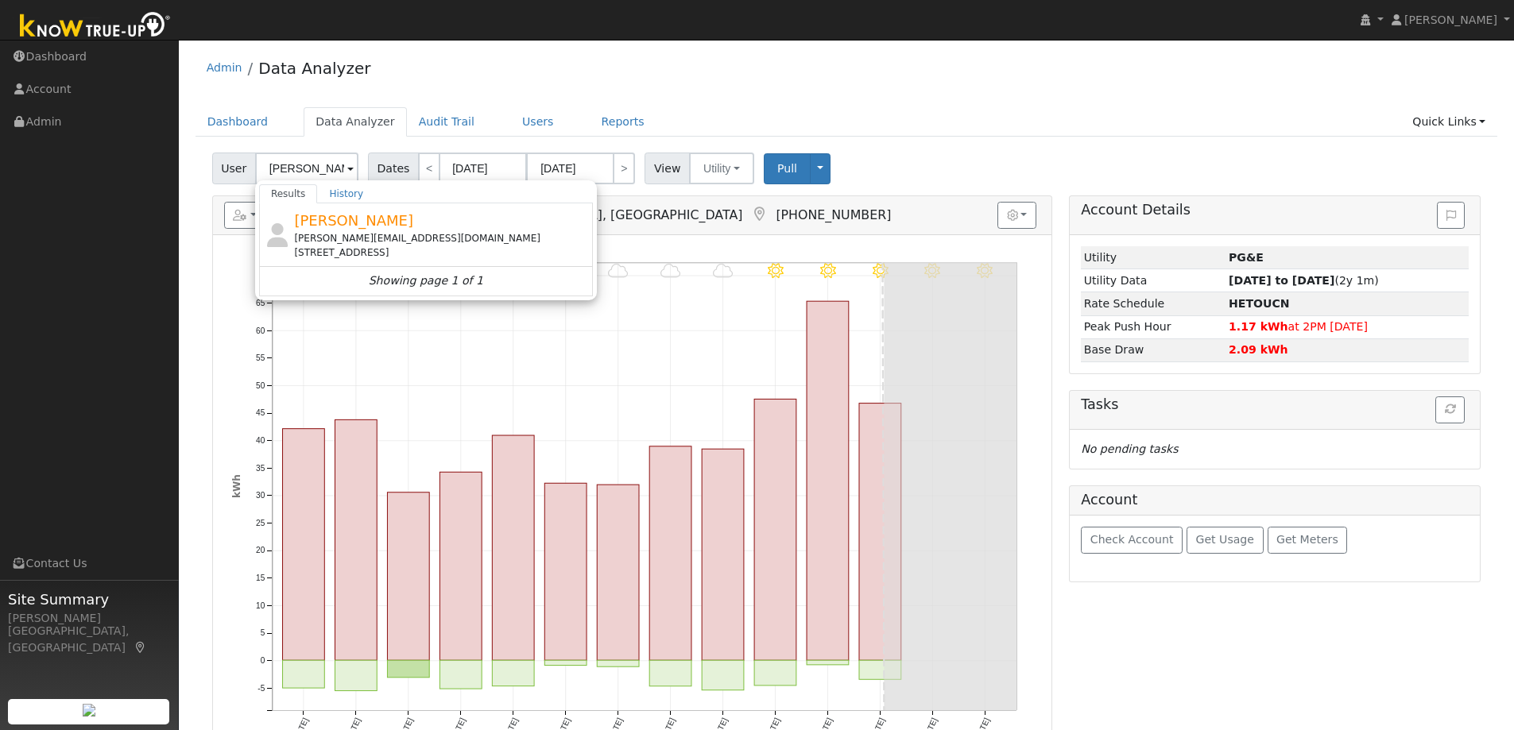
click at [374, 243] on div "pamelajean.ortiz@gmail.com" at bounding box center [441, 238] width 295 height 14
type input "[PERSON_NAME]"
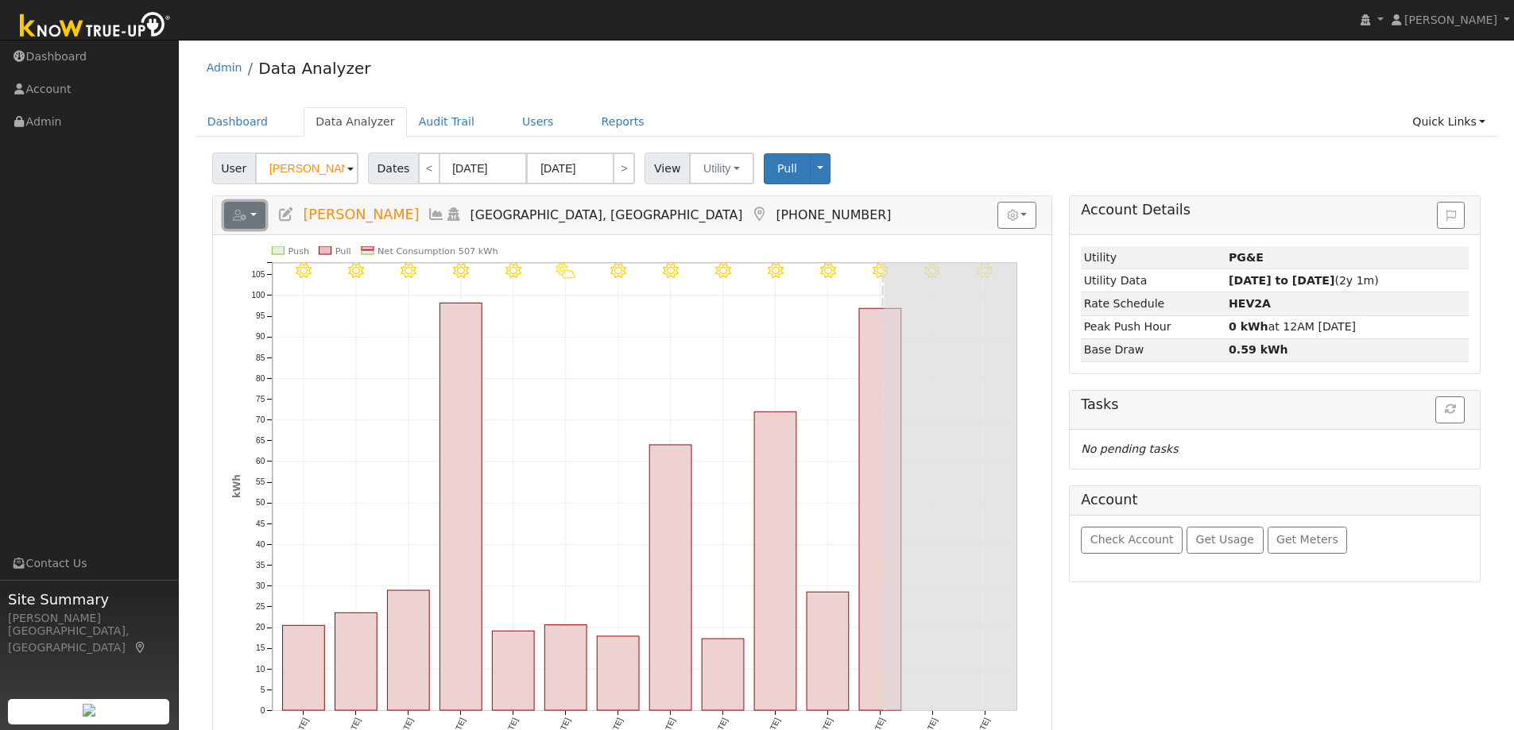
click at [259, 213] on button "button" at bounding box center [245, 215] width 42 height 27
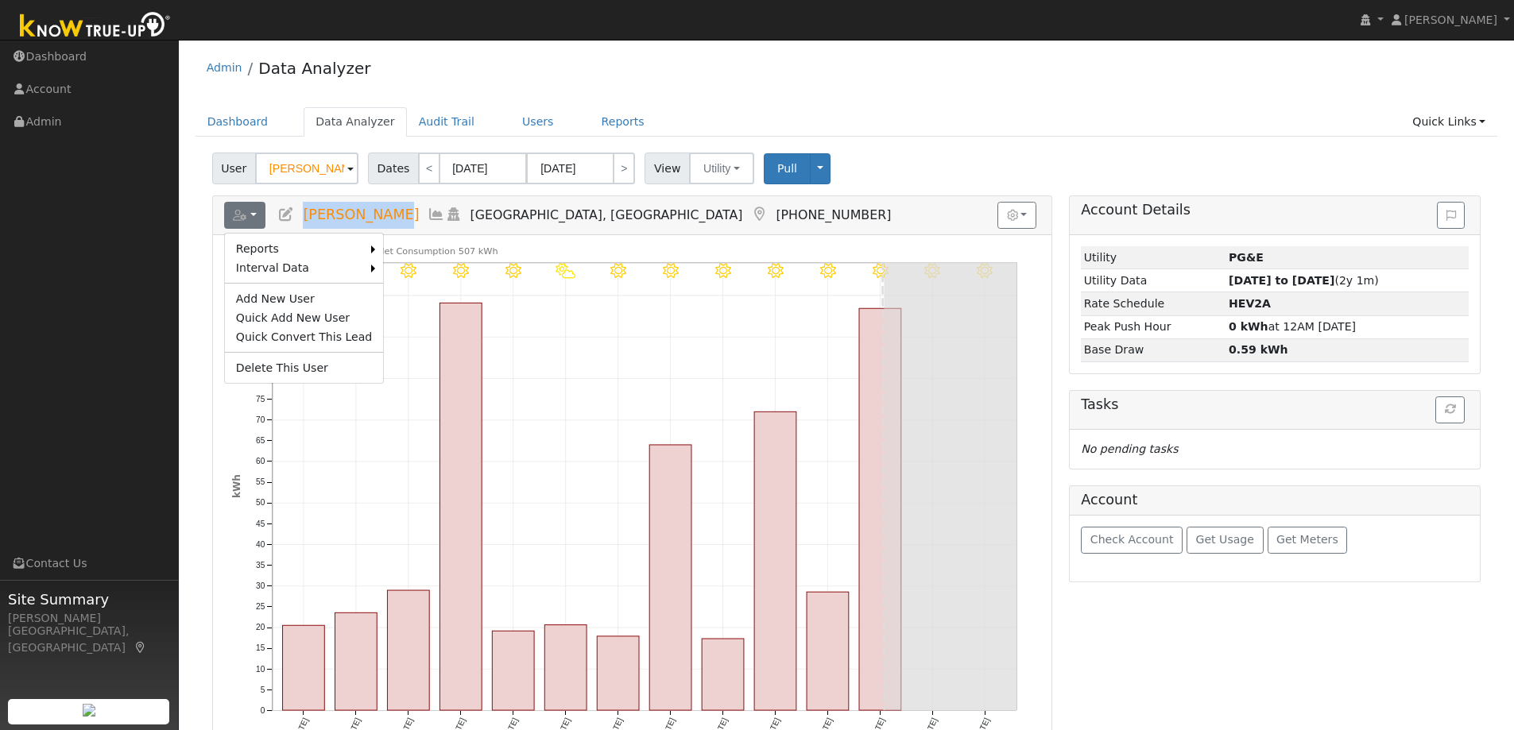
drag, startPoint x: 382, startPoint y: 218, endPoint x: 304, endPoint y: 216, distance: 77.9
click at [304, 216] on span "[PERSON_NAME]" at bounding box center [361, 215] width 116 height 16
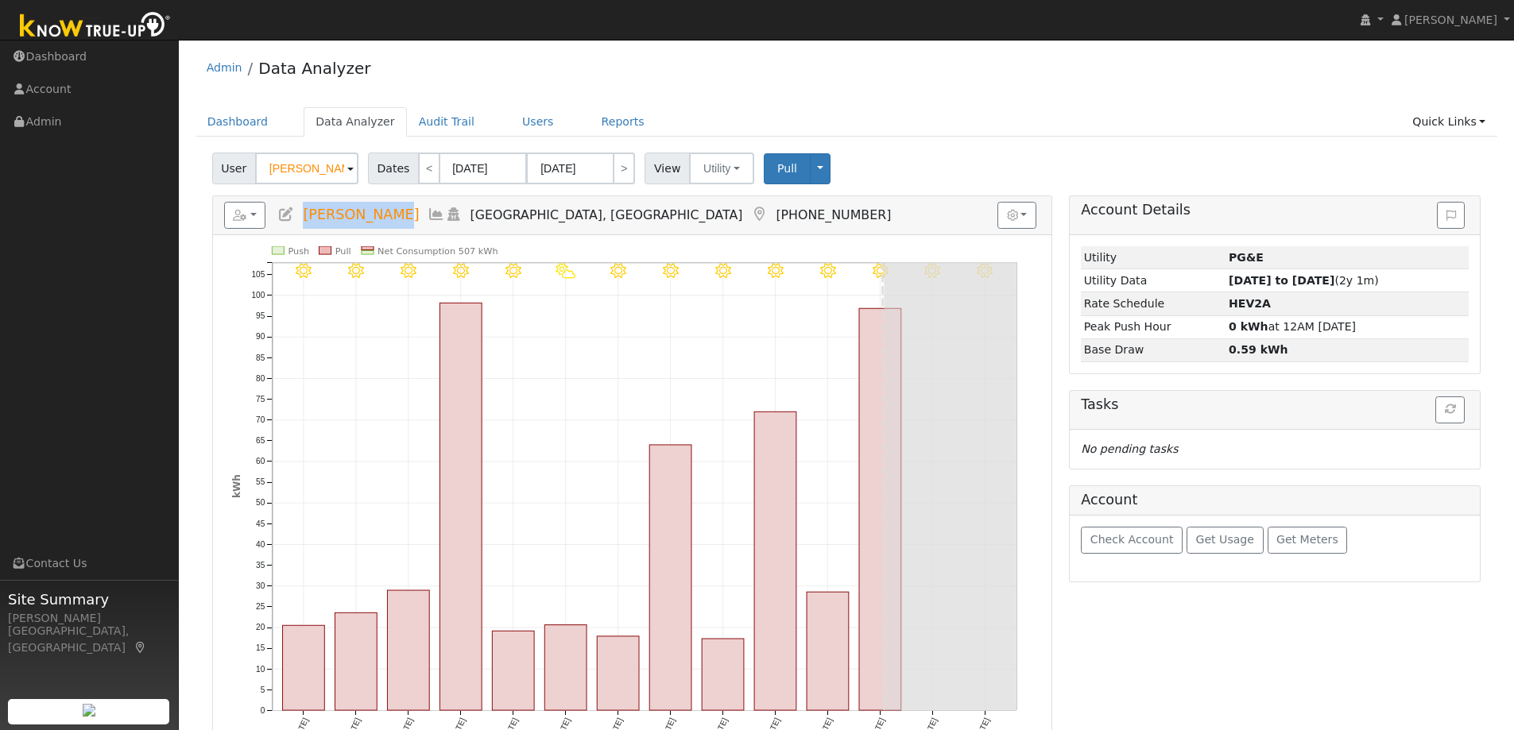
copy span "[PERSON_NAME]"
click at [258, 212] on button "button" at bounding box center [245, 215] width 42 height 27
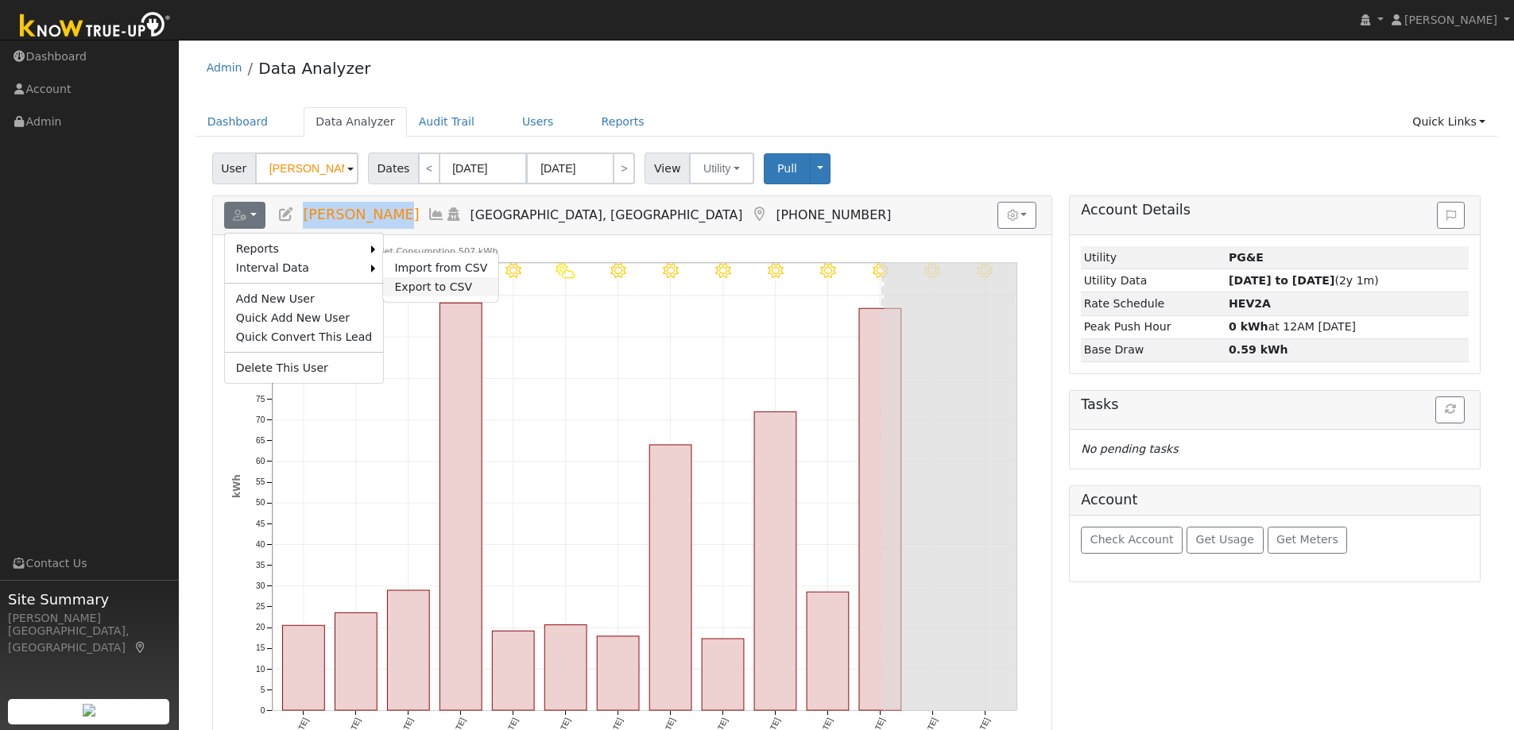
click at [398, 277] on link "Export to CSV" at bounding box center [440, 286] width 115 height 19
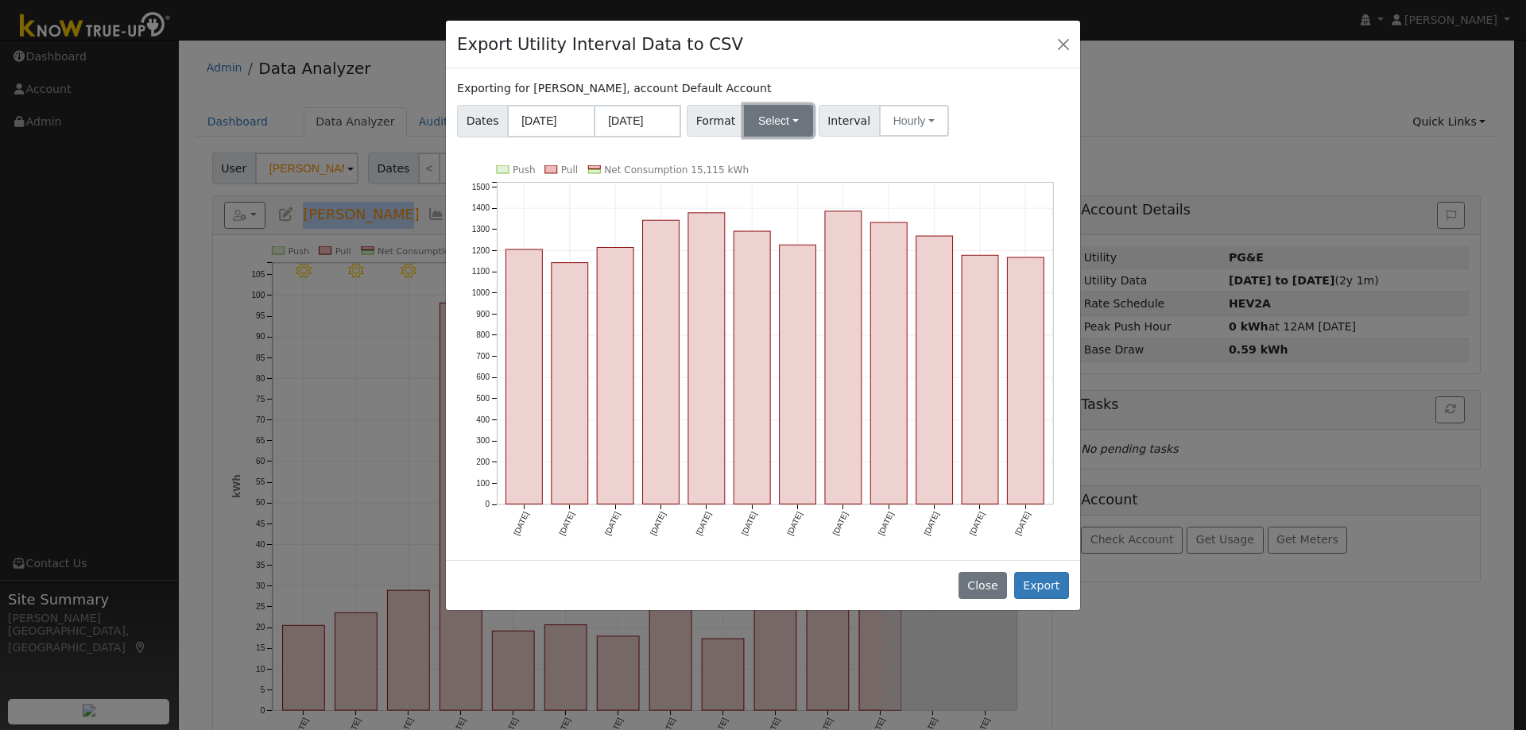
click at [769, 134] on button "Select" at bounding box center [778, 121] width 69 height 32
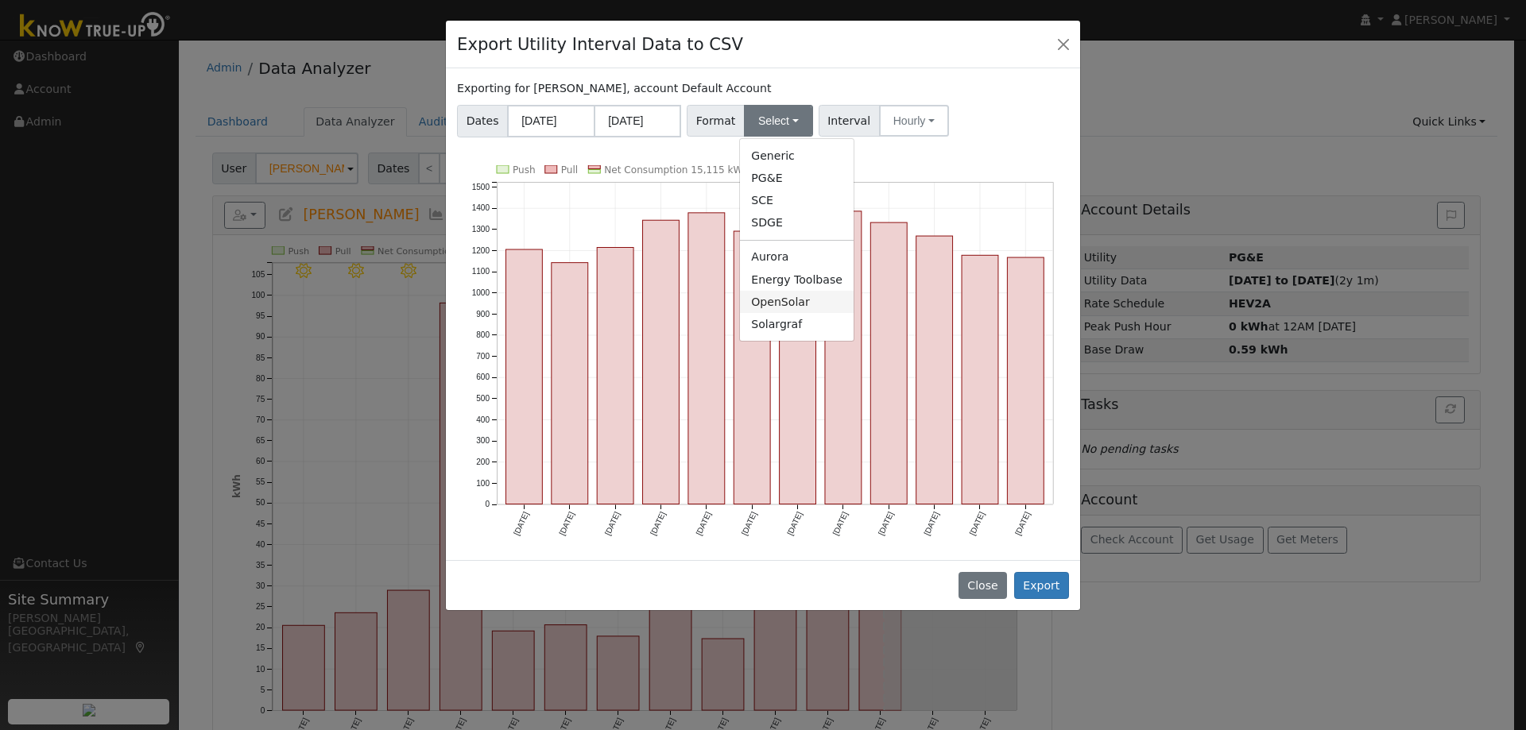
click at [777, 301] on link "OpenSolar" at bounding box center [797, 302] width 114 height 22
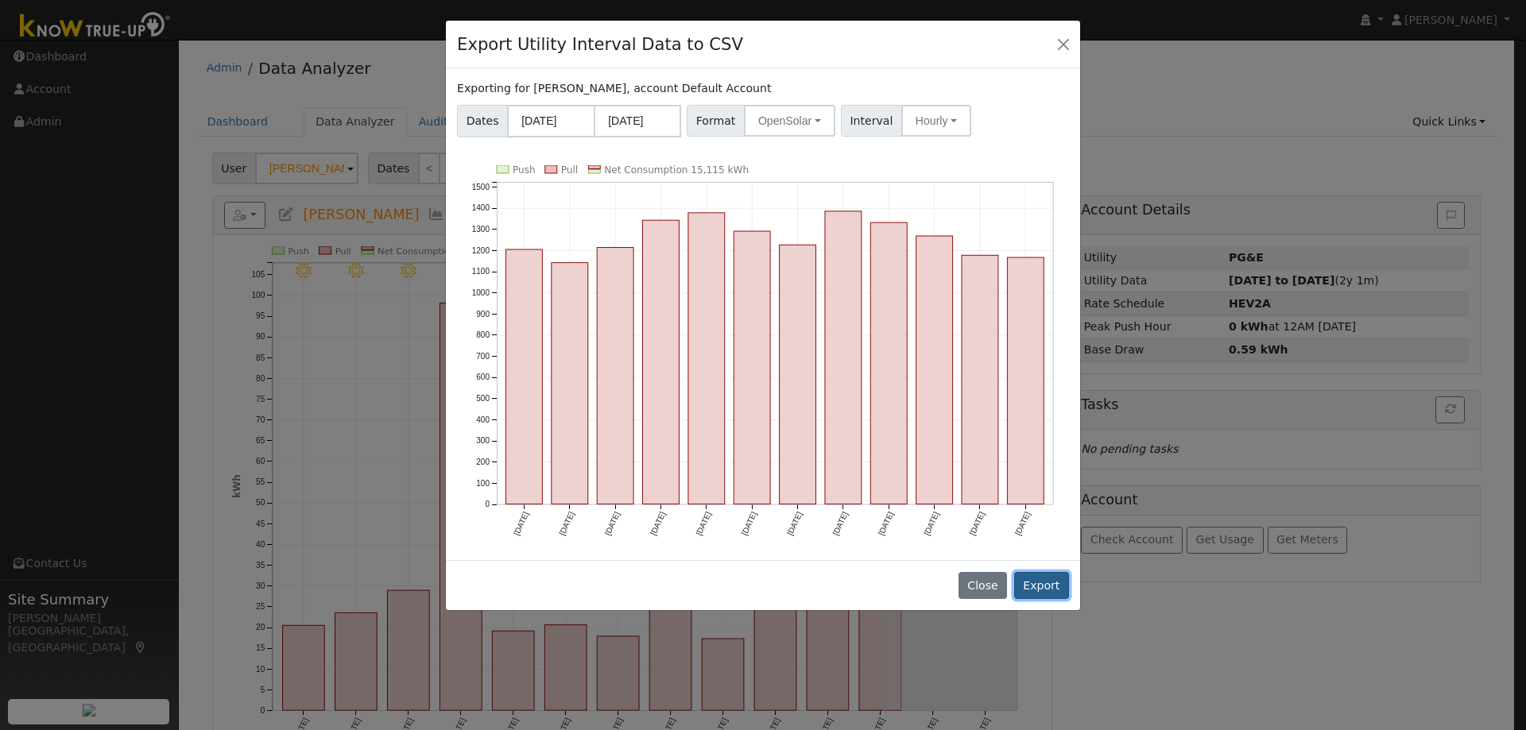
click at [1034, 584] on button "Export" at bounding box center [1041, 585] width 55 height 27
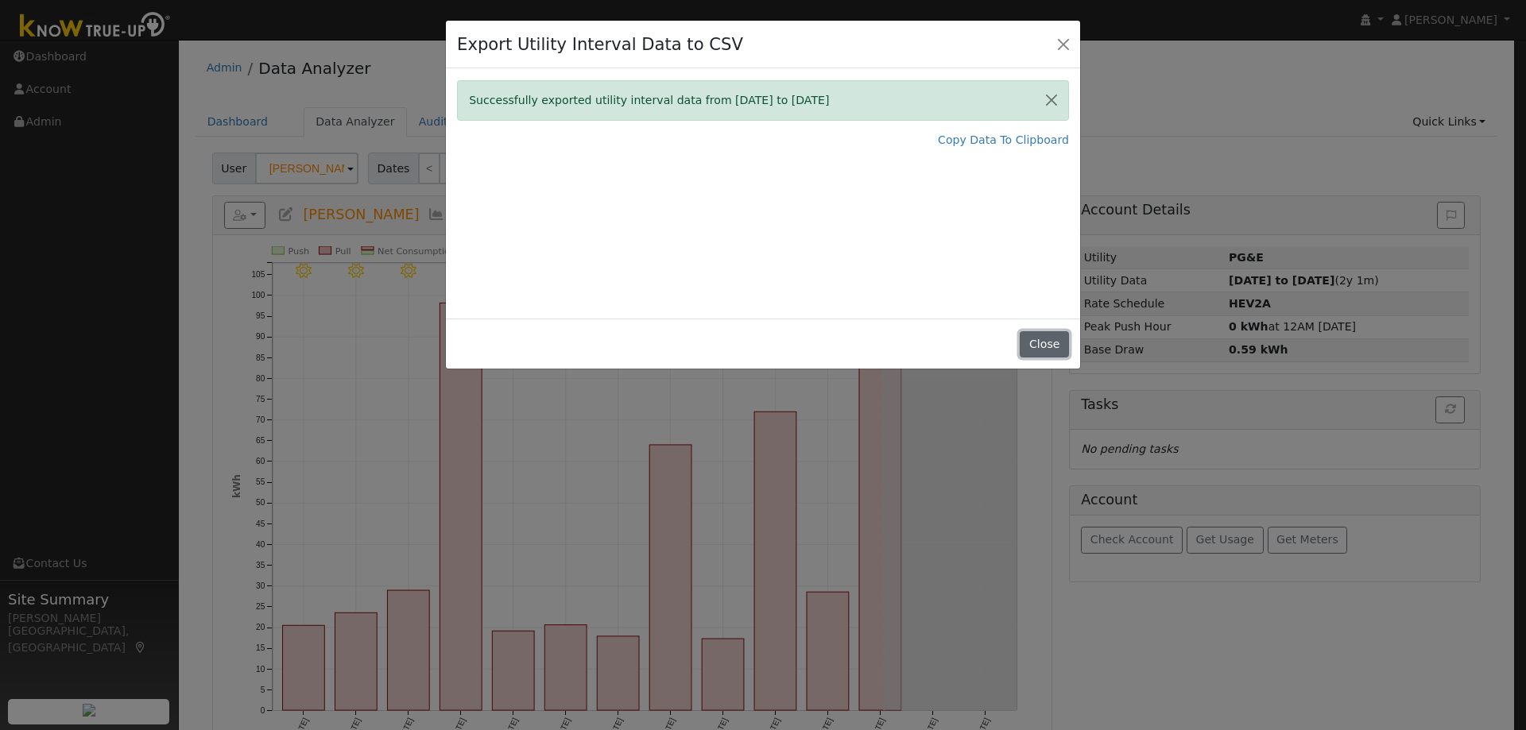
click at [1036, 344] on button "Close" at bounding box center [1044, 344] width 48 height 27
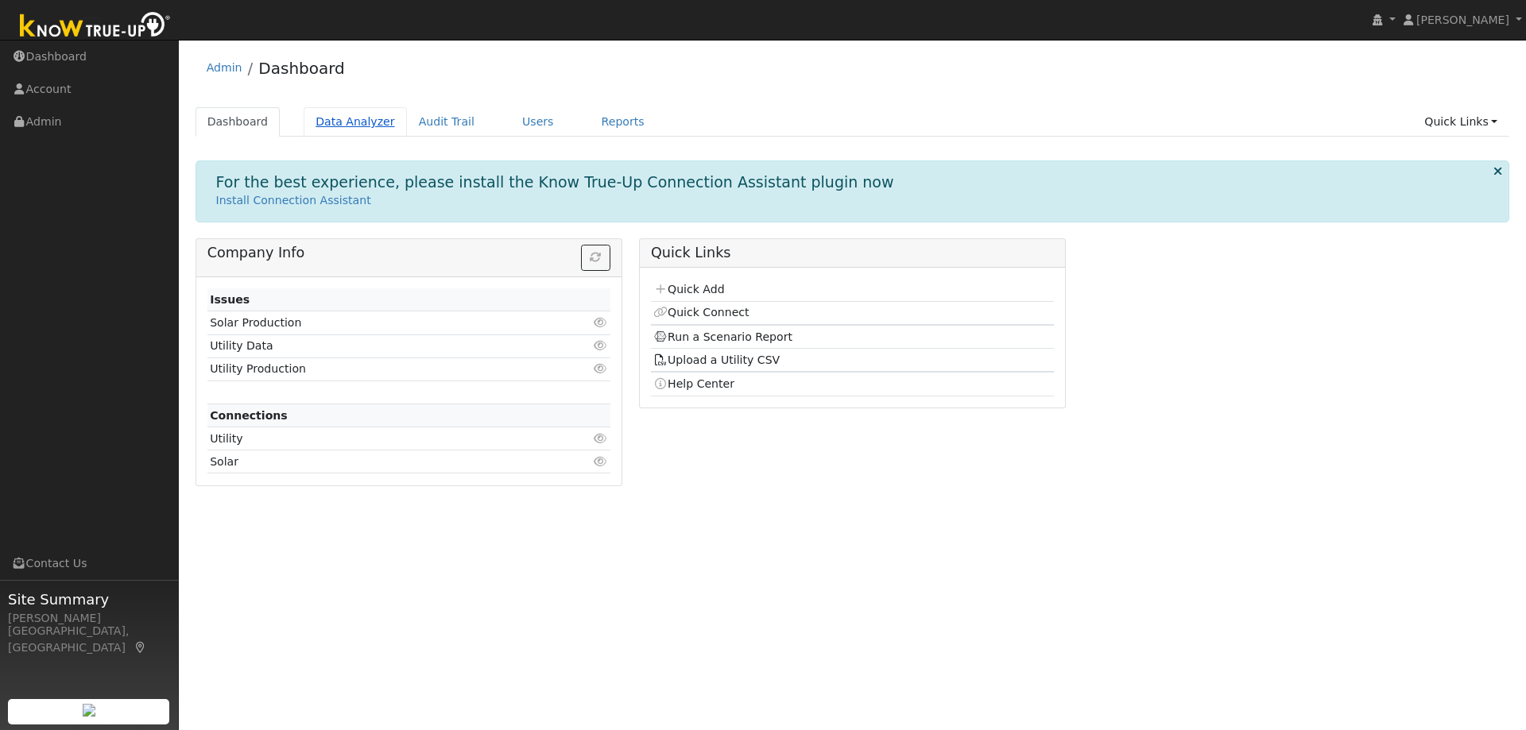
click at [323, 123] on link "Data Analyzer" at bounding box center [355, 121] width 103 height 29
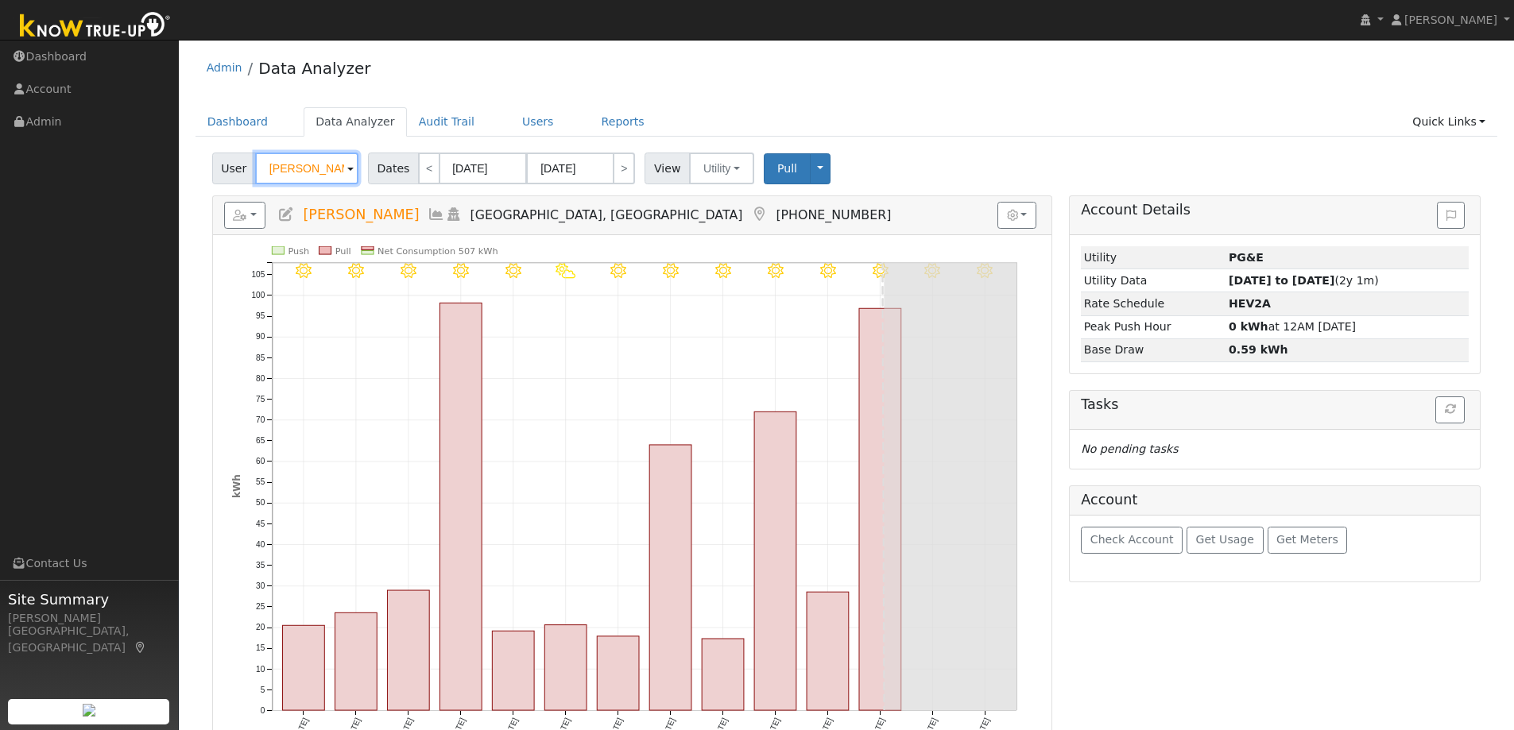
click at [320, 164] on input "[PERSON_NAME]" at bounding box center [306, 169] width 103 height 32
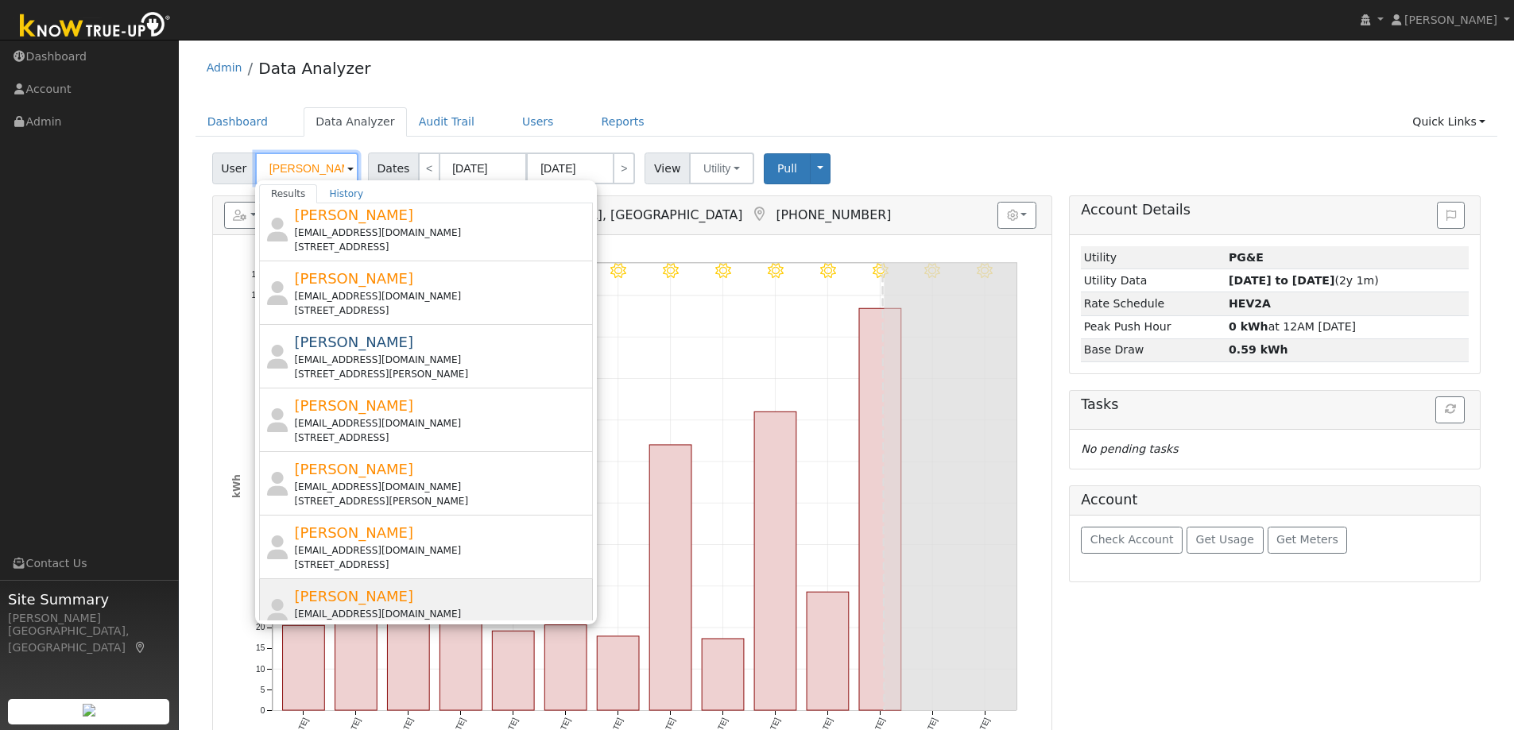
scroll to position [159, 0]
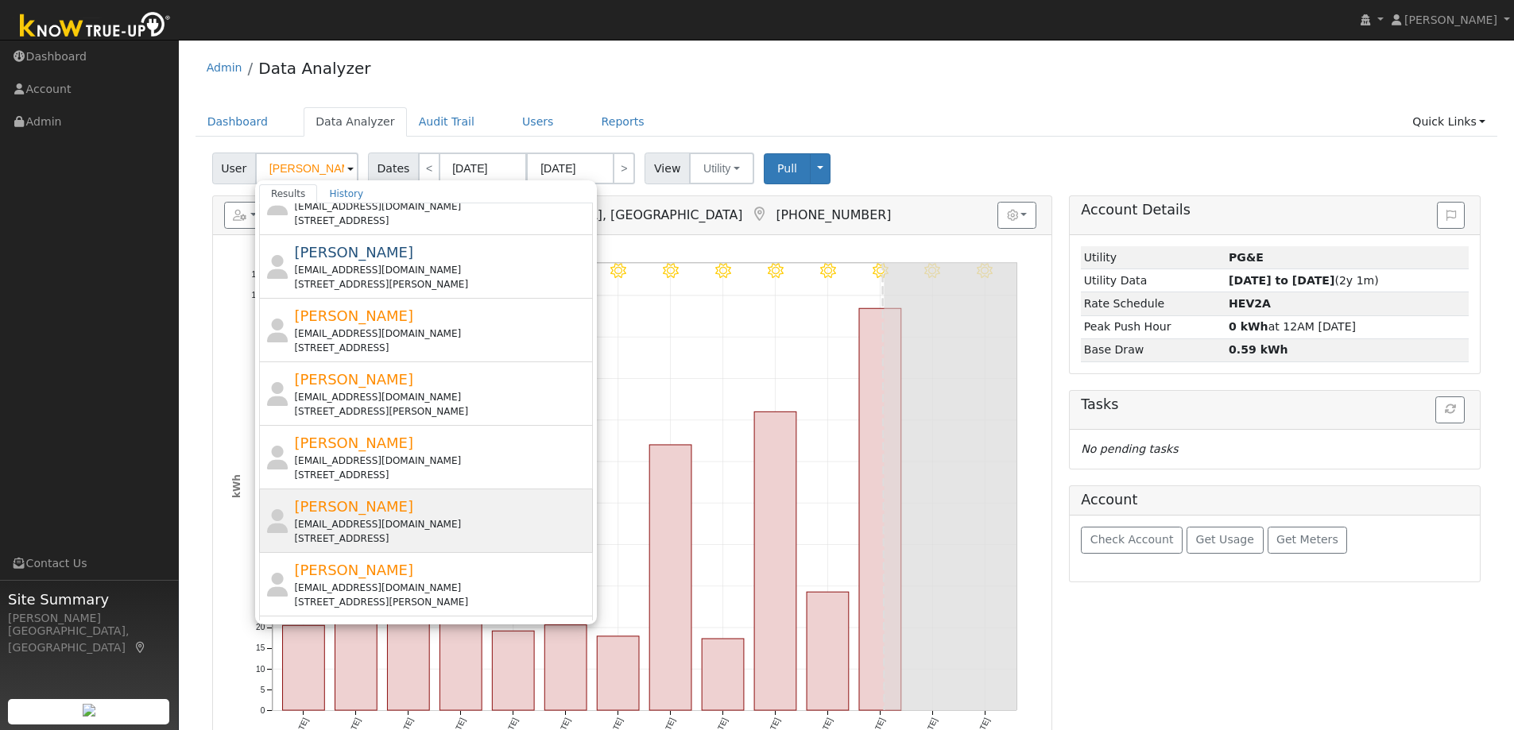
click at [428, 506] on div "[PERSON_NAME] [PERSON_NAME][EMAIL_ADDRESS][DOMAIN_NAME] [STREET_ADDRESS]" at bounding box center [441, 521] width 295 height 50
type input "[PERSON_NAME]"
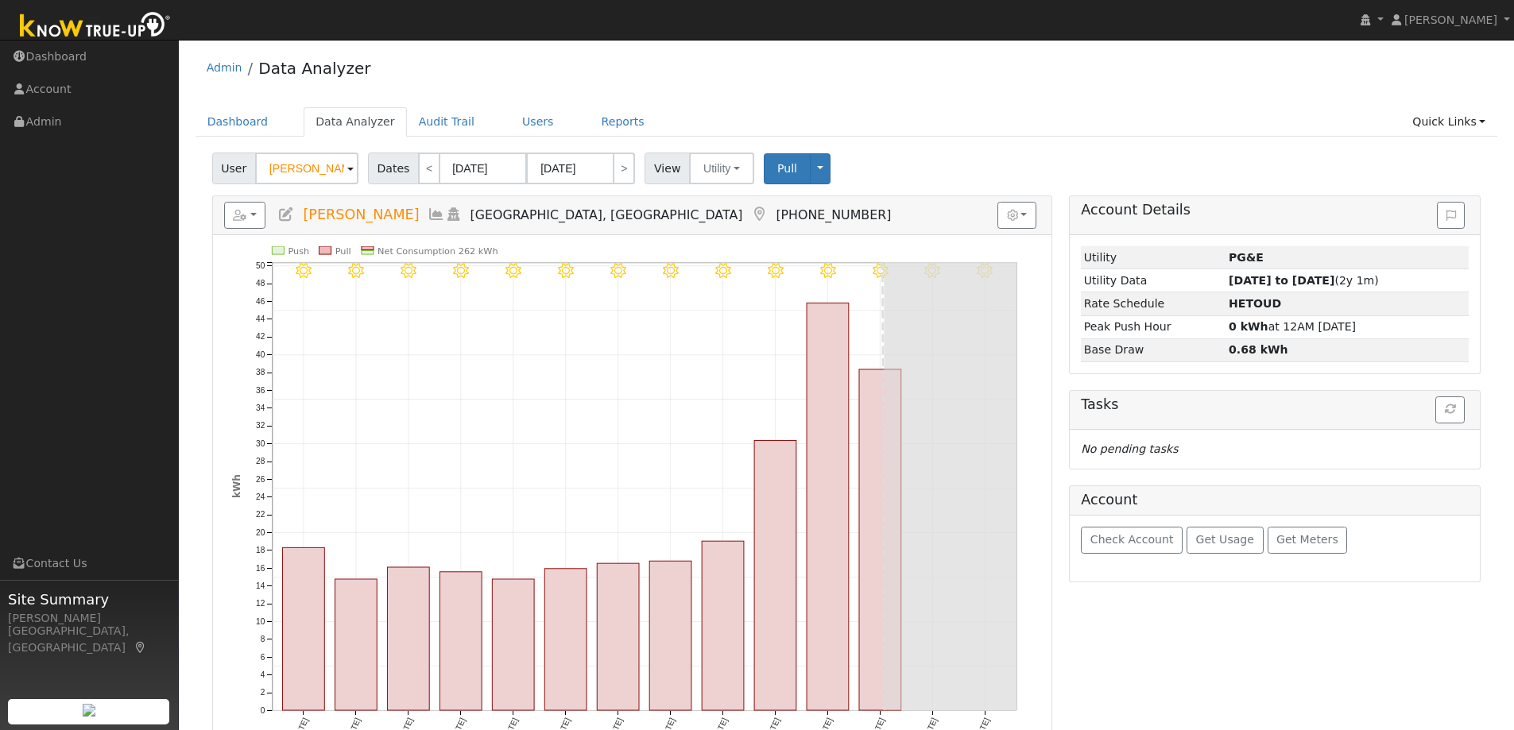
drag, startPoint x: 390, startPoint y: 216, endPoint x: 305, endPoint y: 215, distance: 85.1
click at [305, 215] on span "[PERSON_NAME]" at bounding box center [361, 215] width 116 height 16
copy span "[PERSON_NAME]"
click at [258, 216] on button "button" at bounding box center [245, 215] width 42 height 27
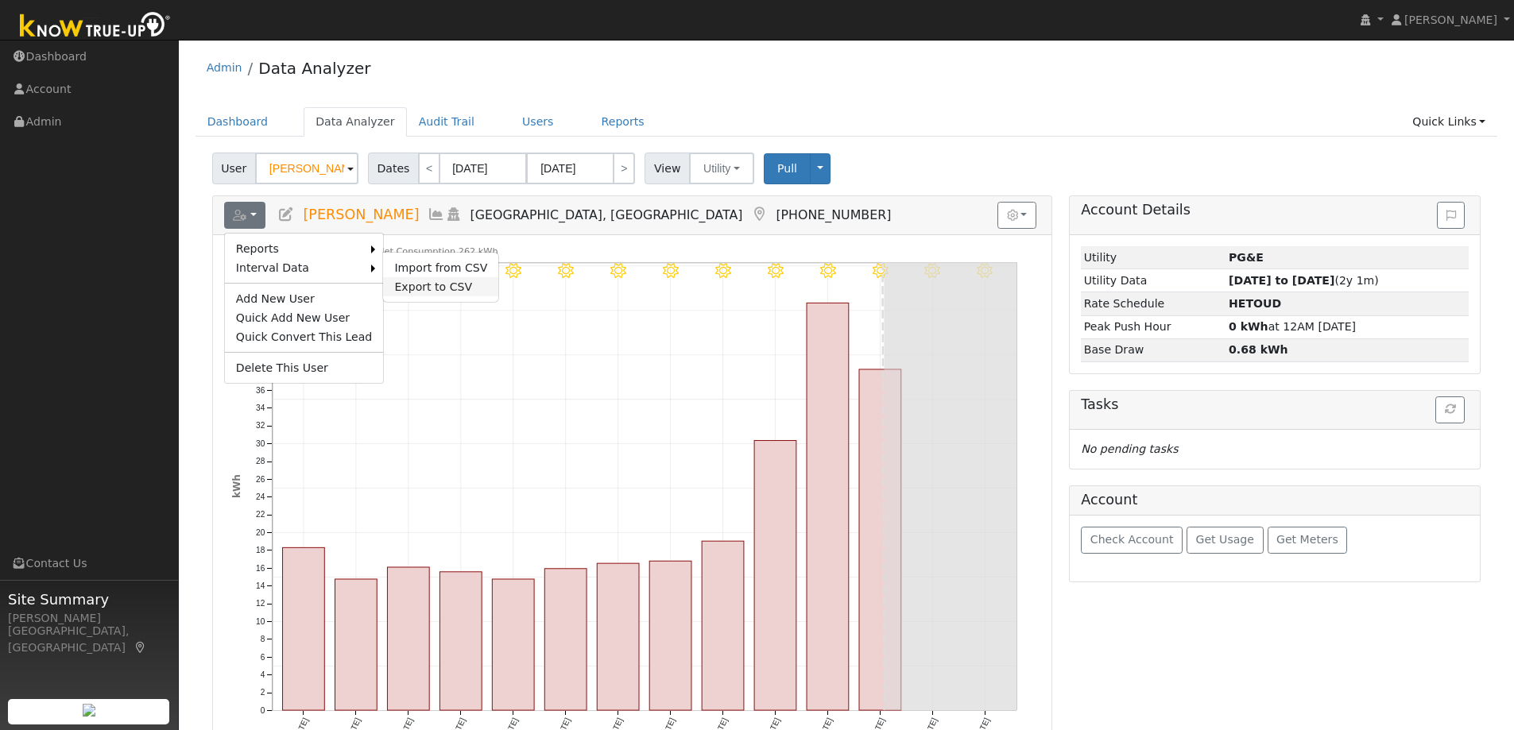
click at [436, 289] on link "Export to CSV" at bounding box center [440, 286] width 115 height 19
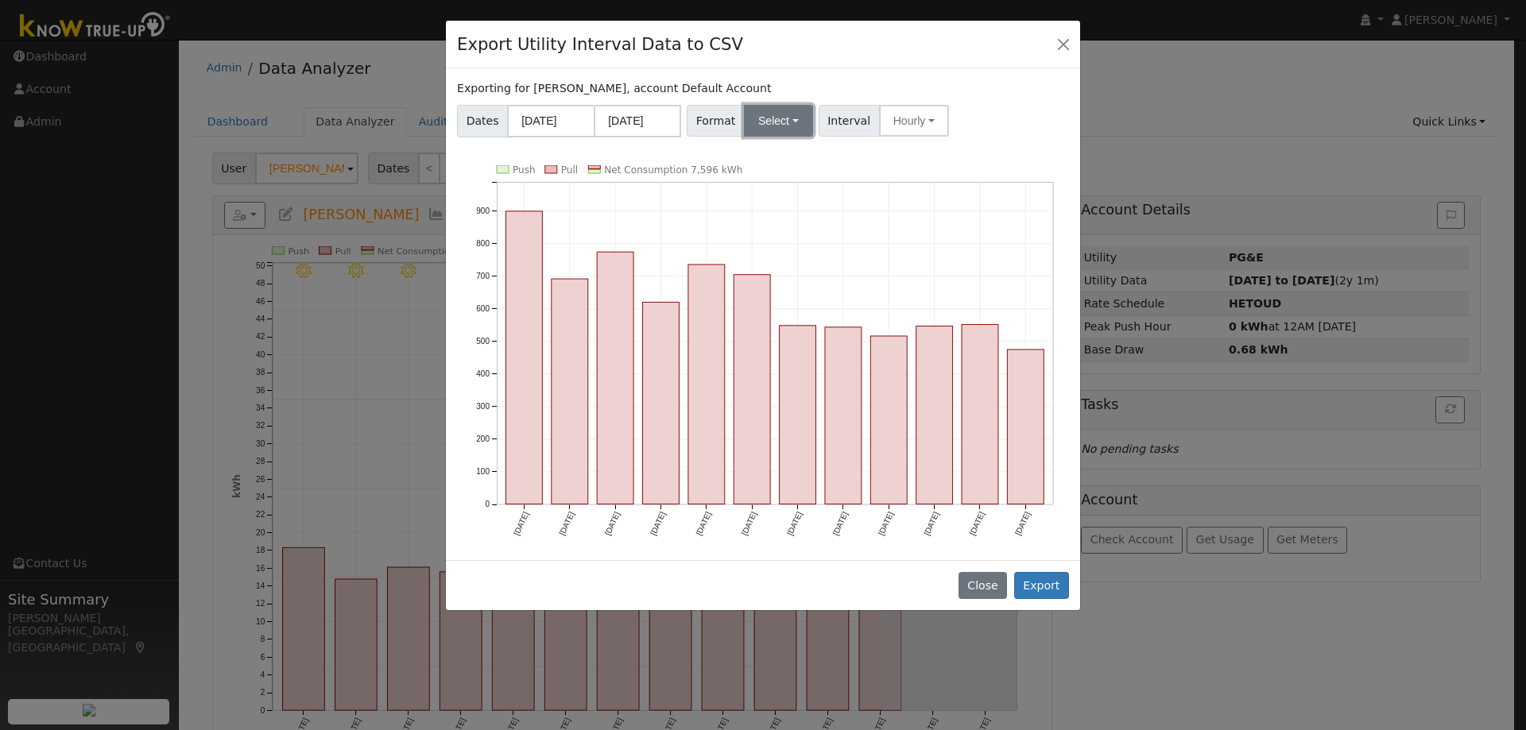
click at [776, 113] on button "Select" at bounding box center [778, 121] width 69 height 32
click at [767, 305] on link "OpenSolar" at bounding box center [797, 302] width 114 height 22
click at [1041, 585] on button "Export" at bounding box center [1041, 585] width 55 height 27
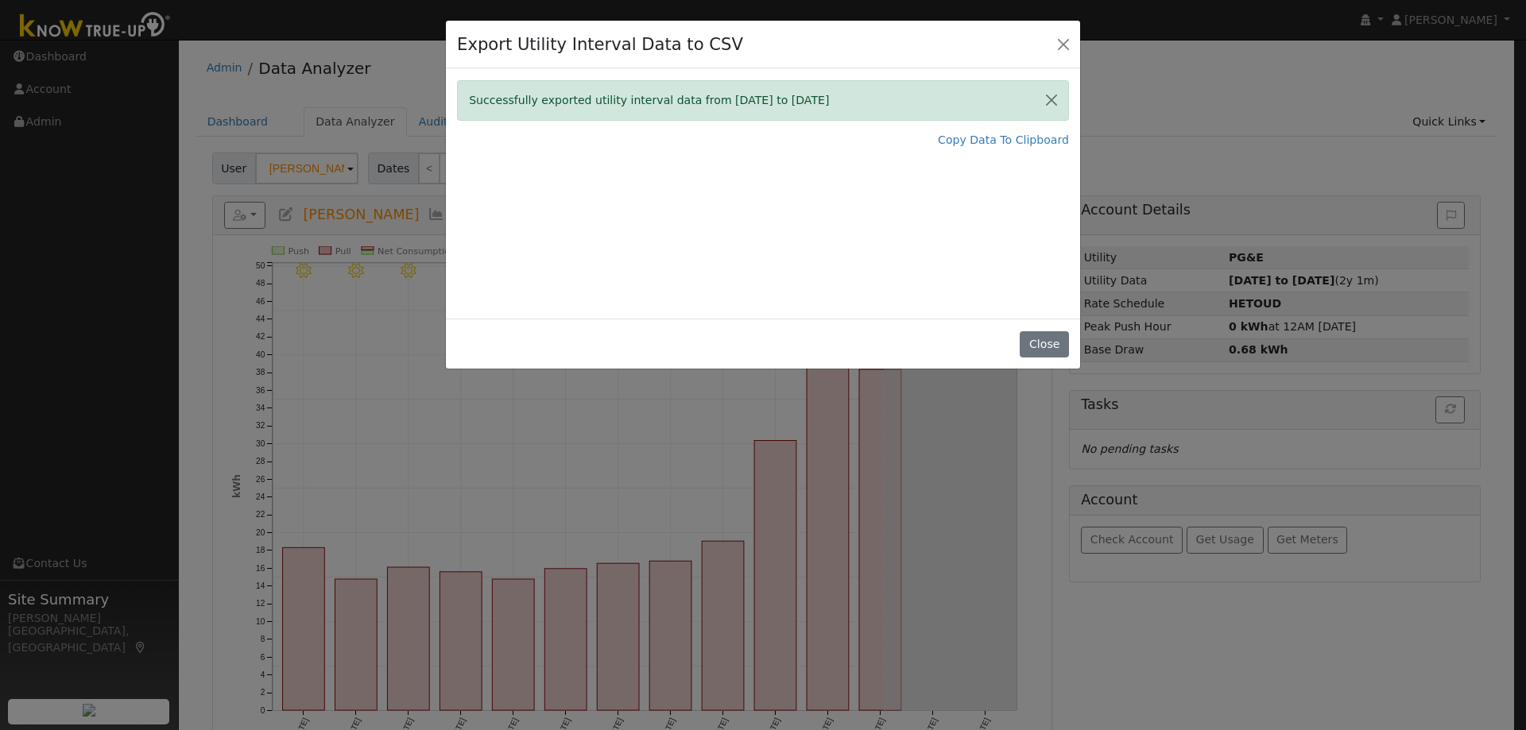
drag, startPoint x: 512, startPoint y: 223, endPoint x: 554, endPoint y: 207, distance: 45.0
click at [512, 223] on div "Successfully exported utility interval data from [DATE] to [DATE] Copy Data To …" at bounding box center [763, 193] width 634 height 250
click at [1048, 345] on button "Close" at bounding box center [1044, 344] width 48 height 27
